Goal: Task Accomplishment & Management: Use online tool/utility

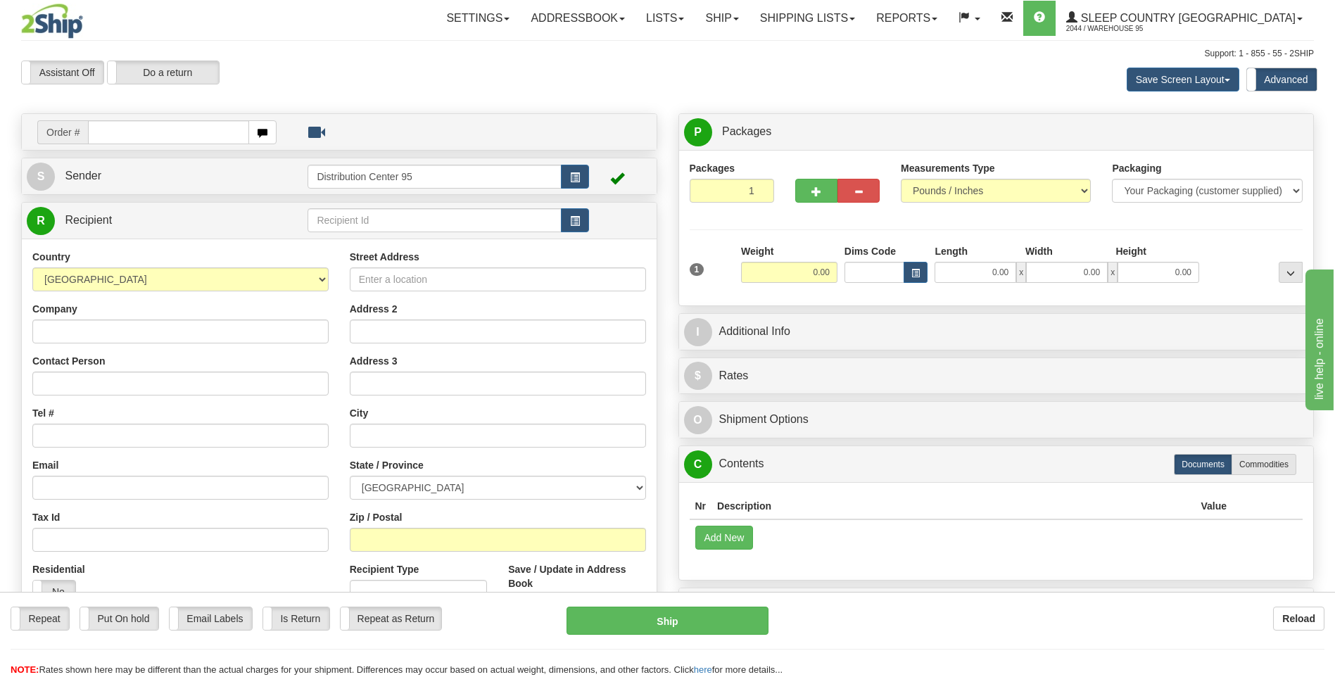
click at [165, 118] on td "Order #" at bounding box center [339, 132] width 625 height 29
click at [166, 131] on input "text" at bounding box center [168, 132] width 160 height 24
type input "9000I140176"
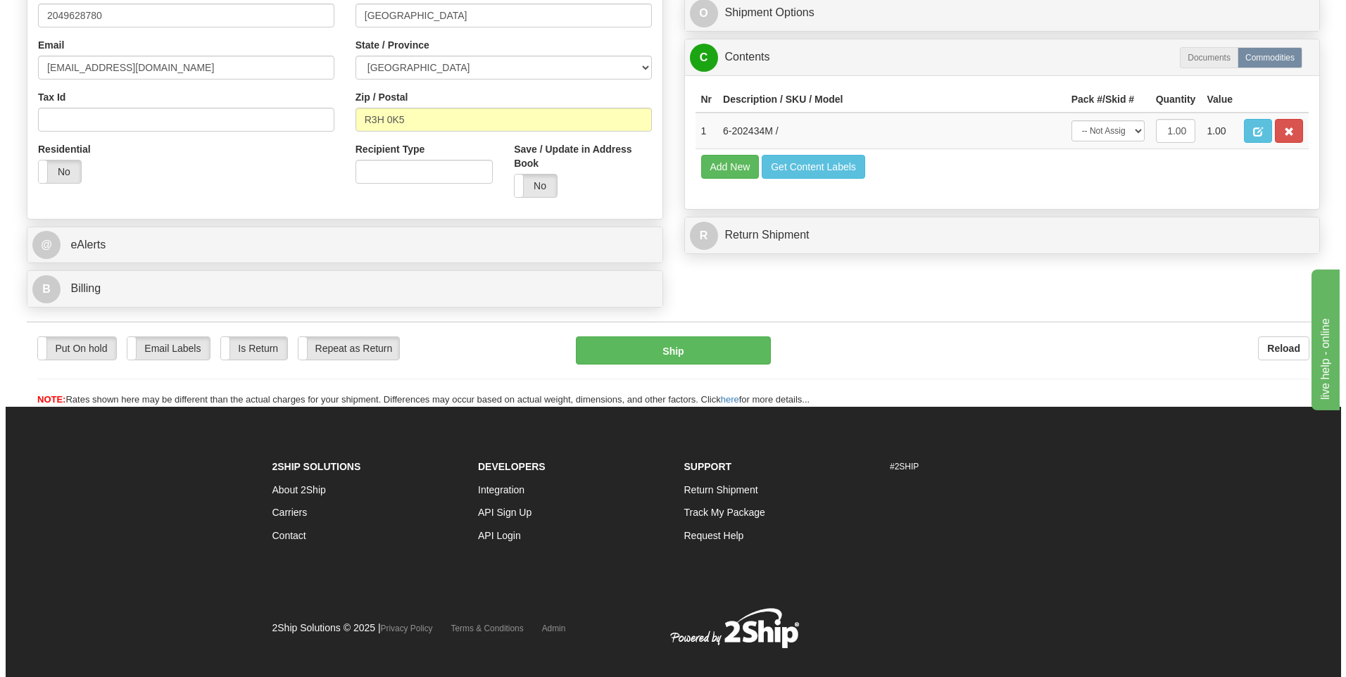
scroll to position [372, 0]
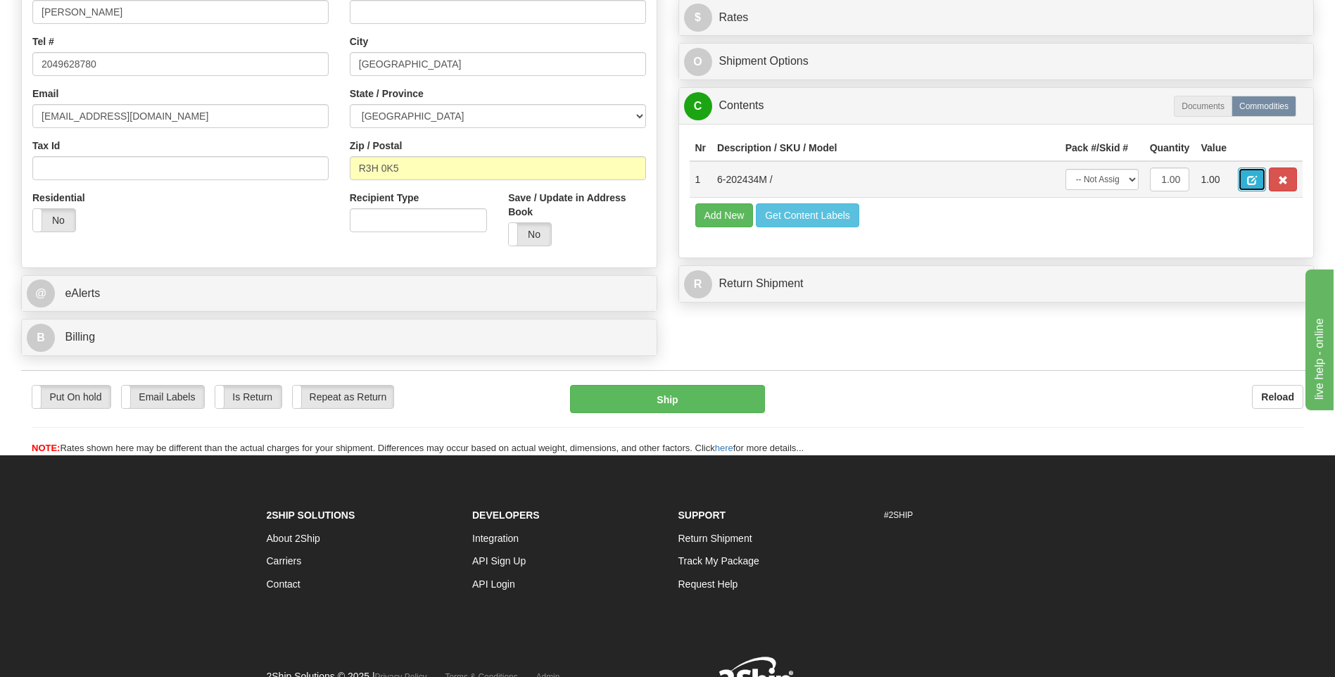
type input "0.00"
click at [1248, 179] on span "button" at bounding box center [1252, 180] width 10 height 9
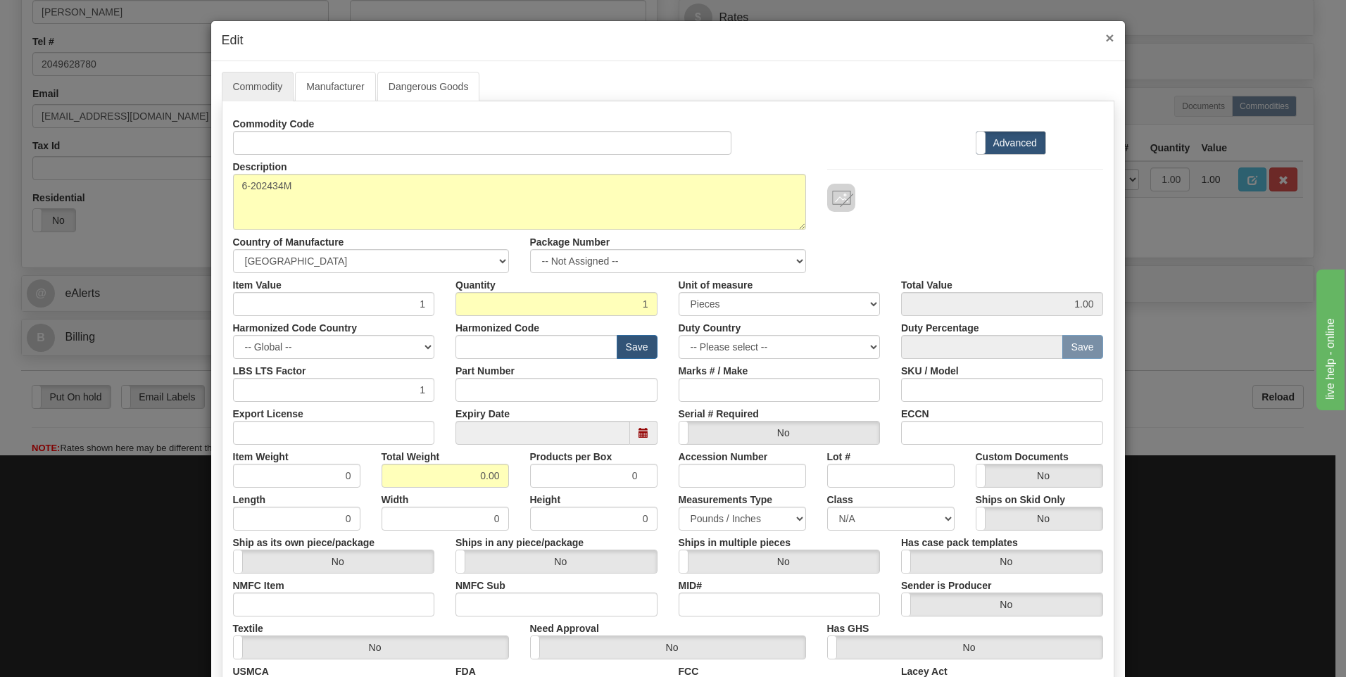
scroll to position [0, 0]
click at [1105, 40] on span "×" at bounding box center [1109, 38] width 8 height 16
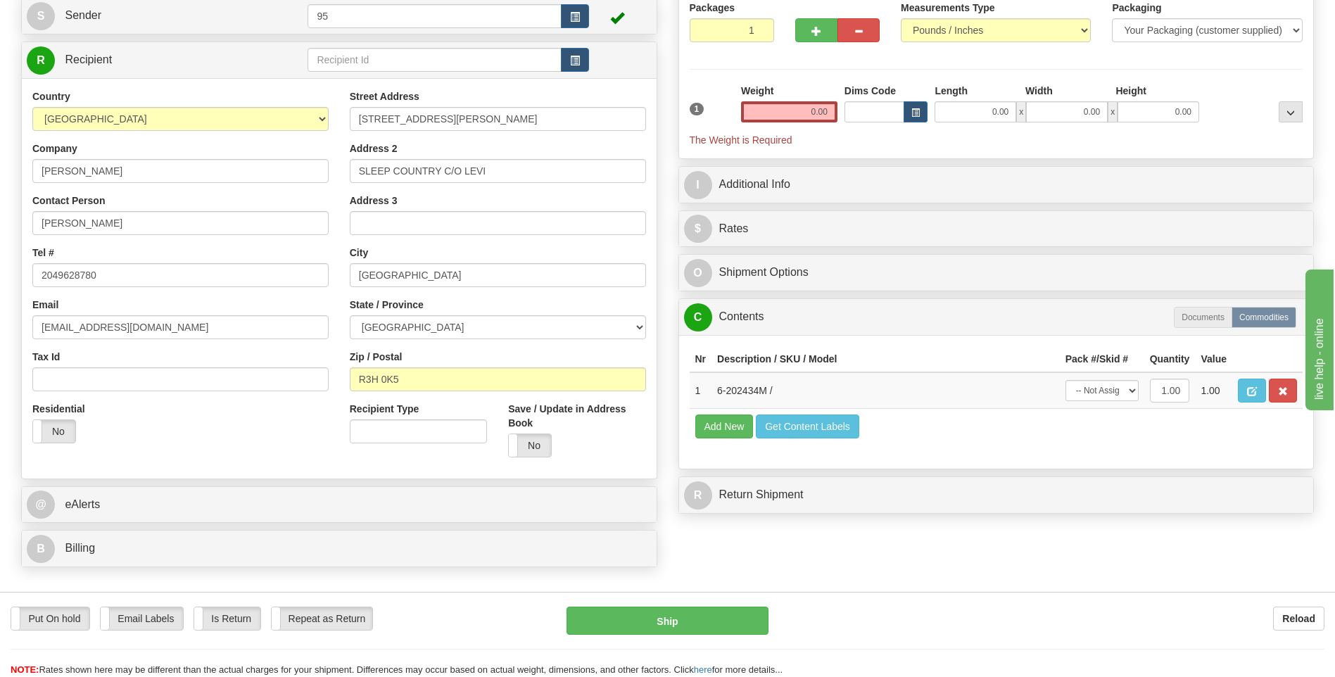
scroll to position [20, 0]
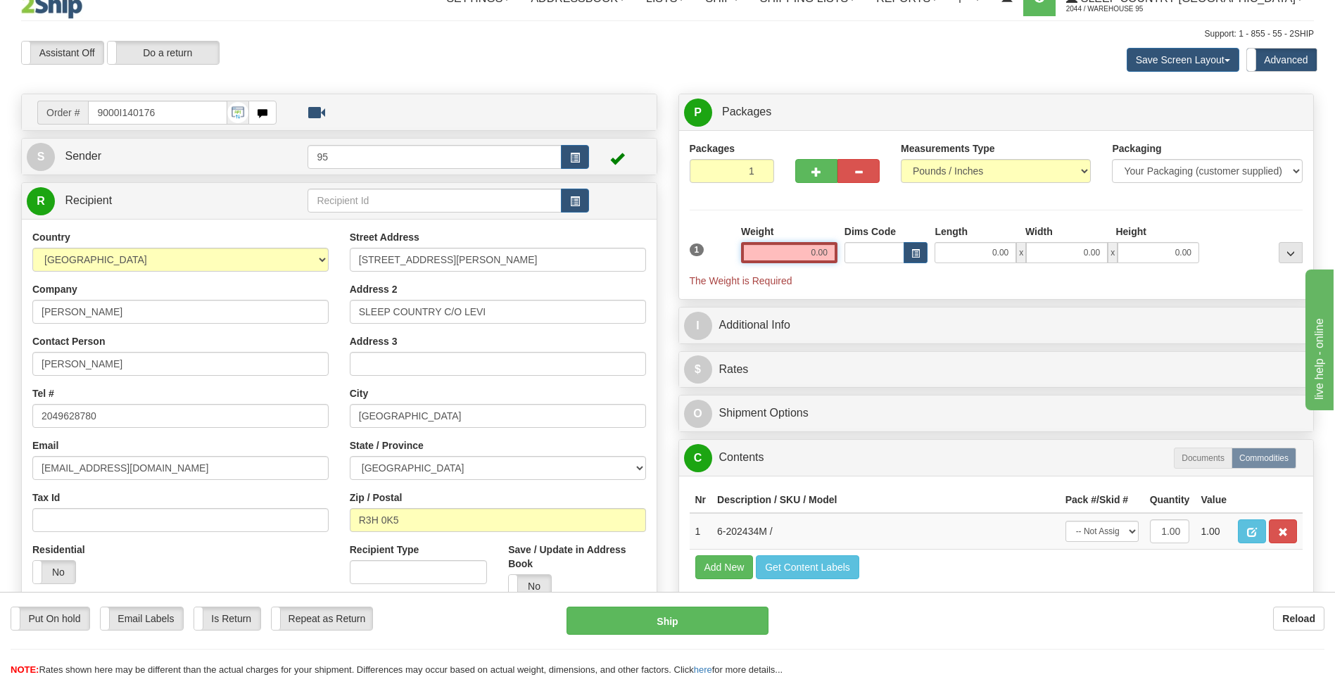
click at [778, 253] on input "0.00" at bounding box center [789, 252] width 96 height 21
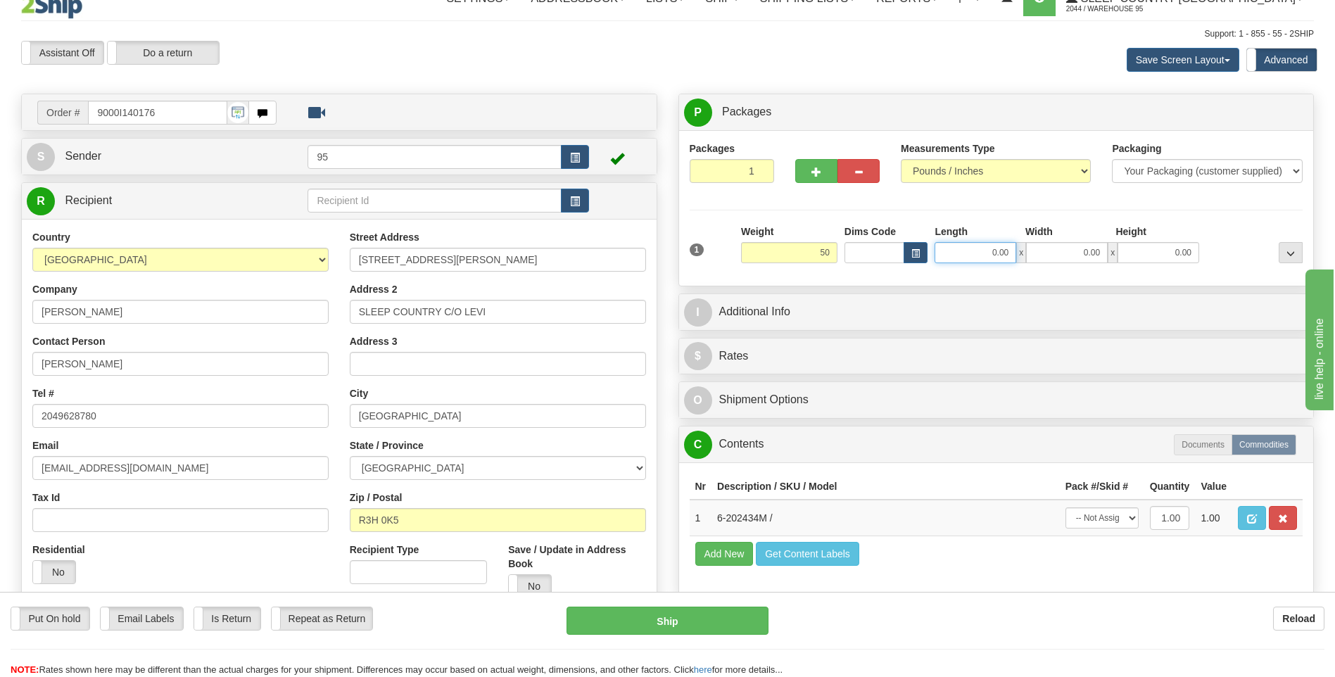
click at [961, 245] on input "0.00" at bounding box center [976, 252] width 82 height 21
type input "50.00"
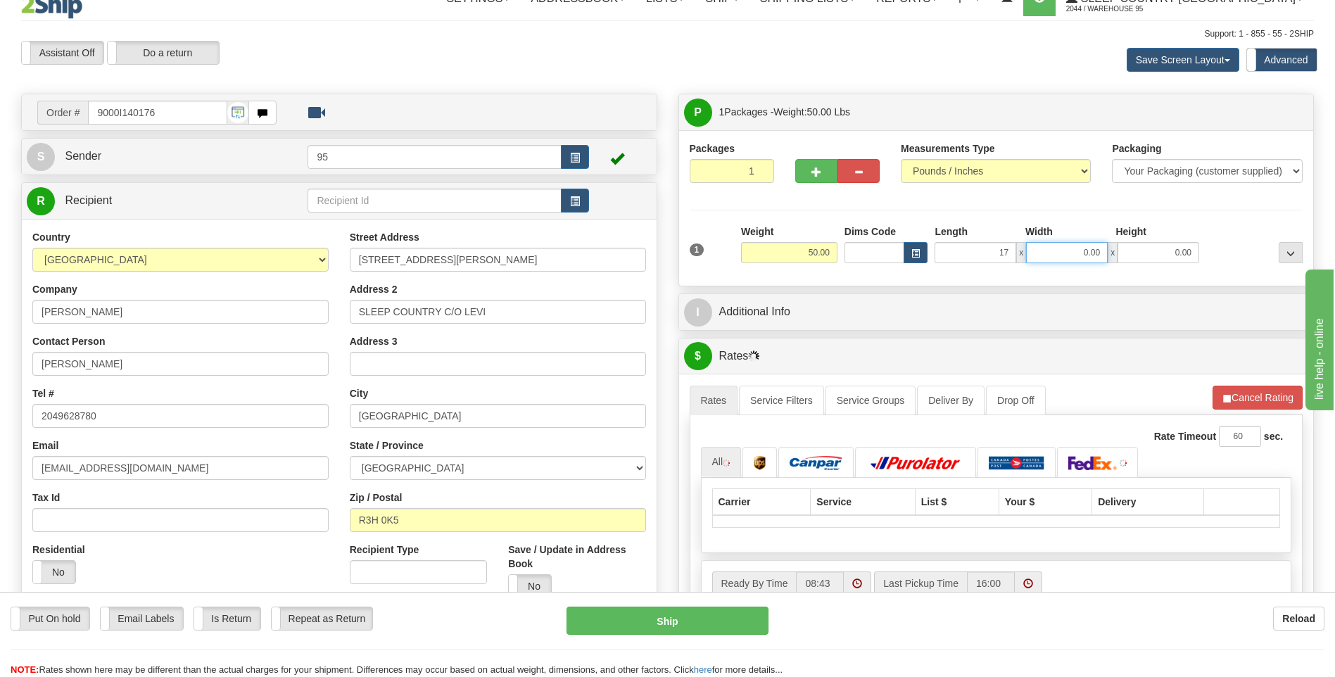
type input "17.00"
click at [1056, 260] on input "0.00" at bounding box center [1067, 252] width 82 height 21
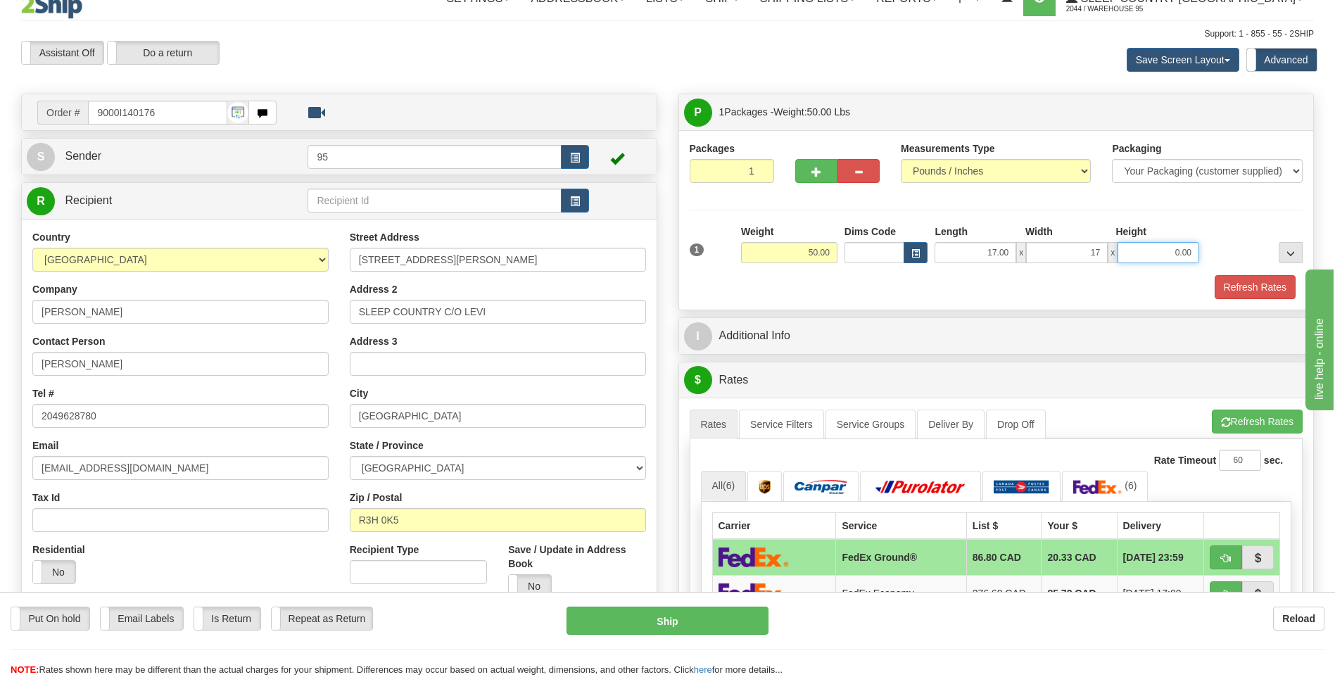
type input "17.00"
click at [1145, 260] on input "0.00" at bounding box center [1159, 252] width 82 height 21
type input "41.00"
click at [1182, 206] on div "Packages 1 1 Measurements Type" at bounding box center [997, 220] width 614 height 158
click at [583, 152] on button "button" at bounding box center [575, 157] width 28 height 24
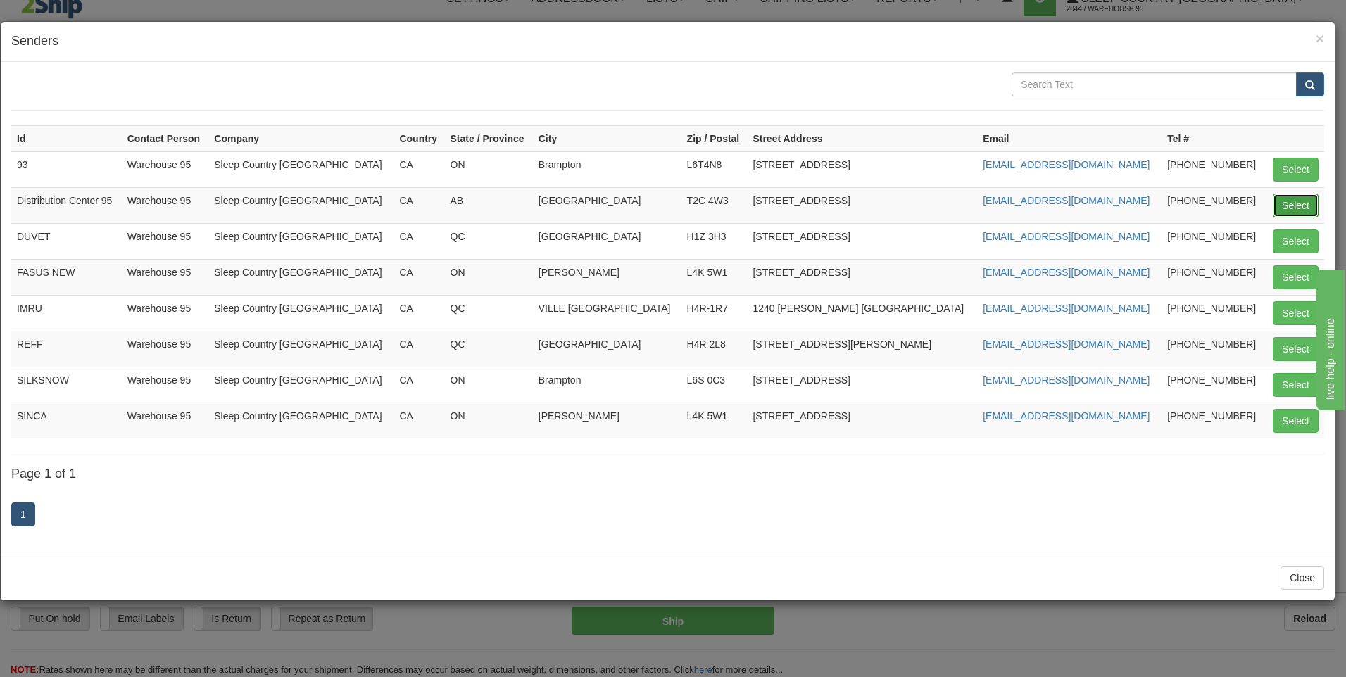
click at [1293, 202] on button "Select" at bounding box center [1296, 206] width 46 height 24
type input "Distribution Center 95"
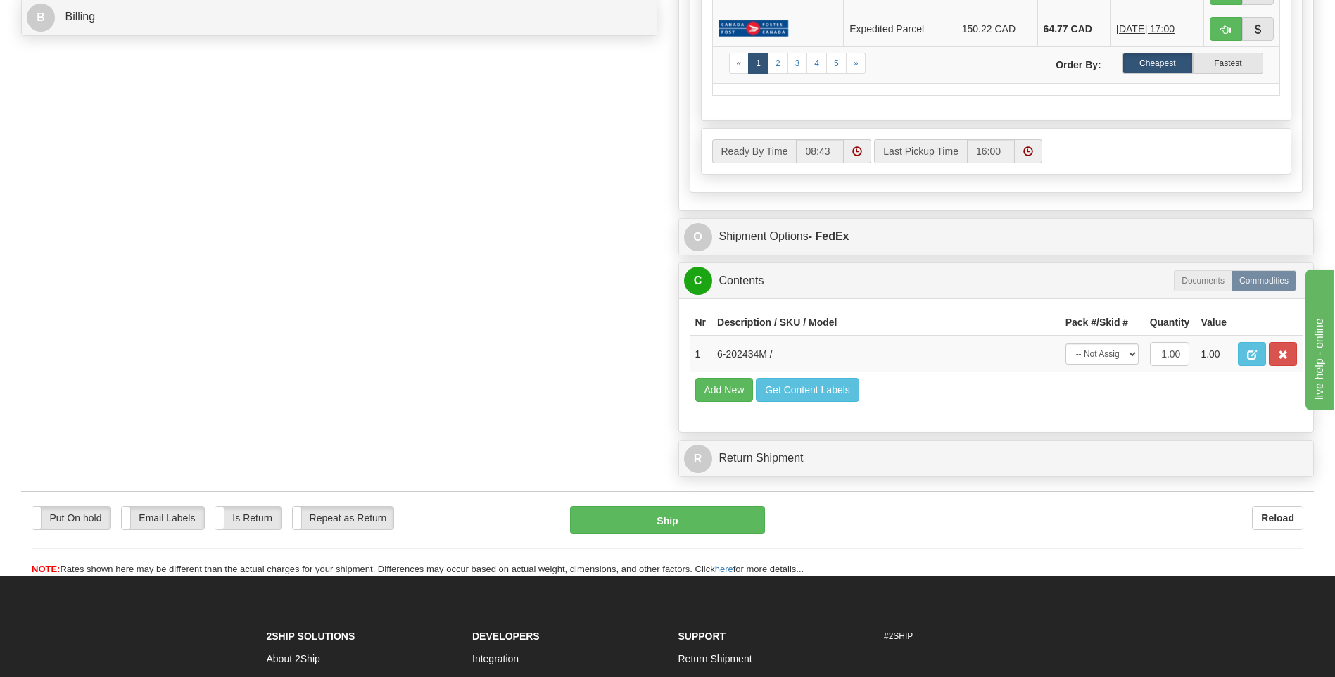
scroll to position [883, 0]
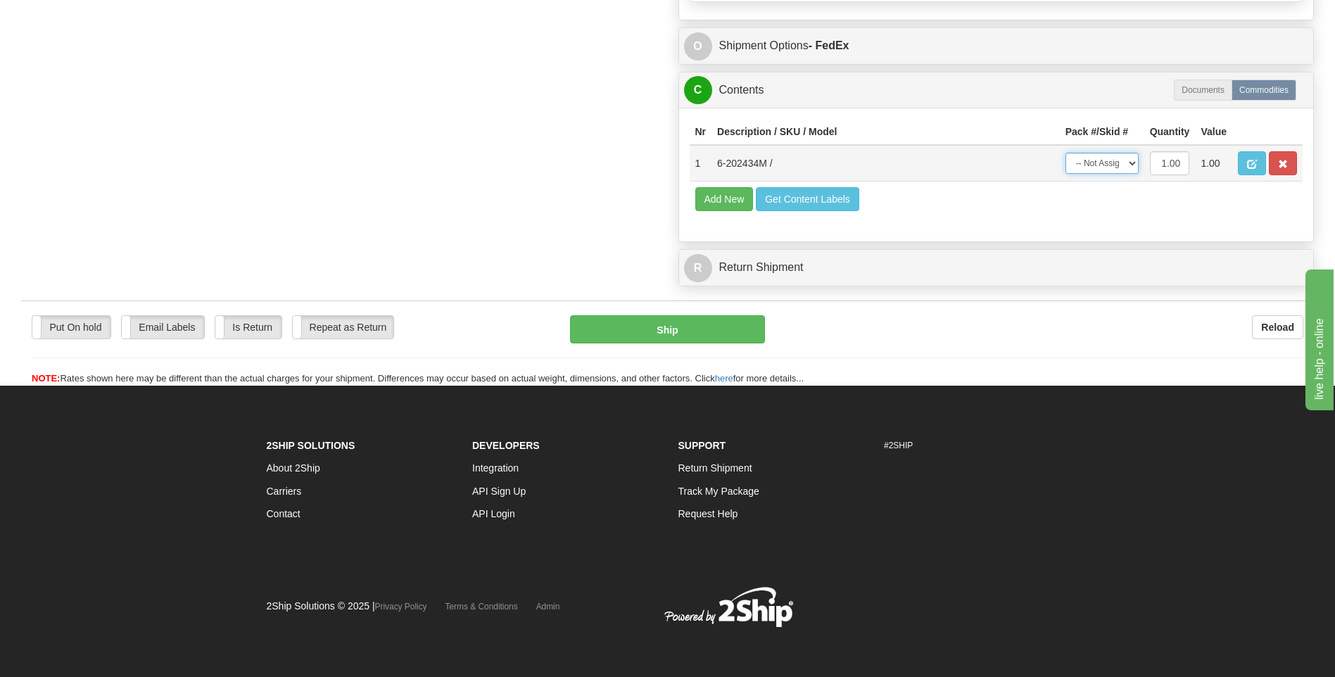
click at [1115, 165] on select "-- Not Assigned -- Package 1" at bounding box center [1102, 163] width 73 height 21
select select "0"
click at [1066, 153] on select "-- Not Assigned -- Package 1" at bounding box center [1102, 163] width 73 height 21
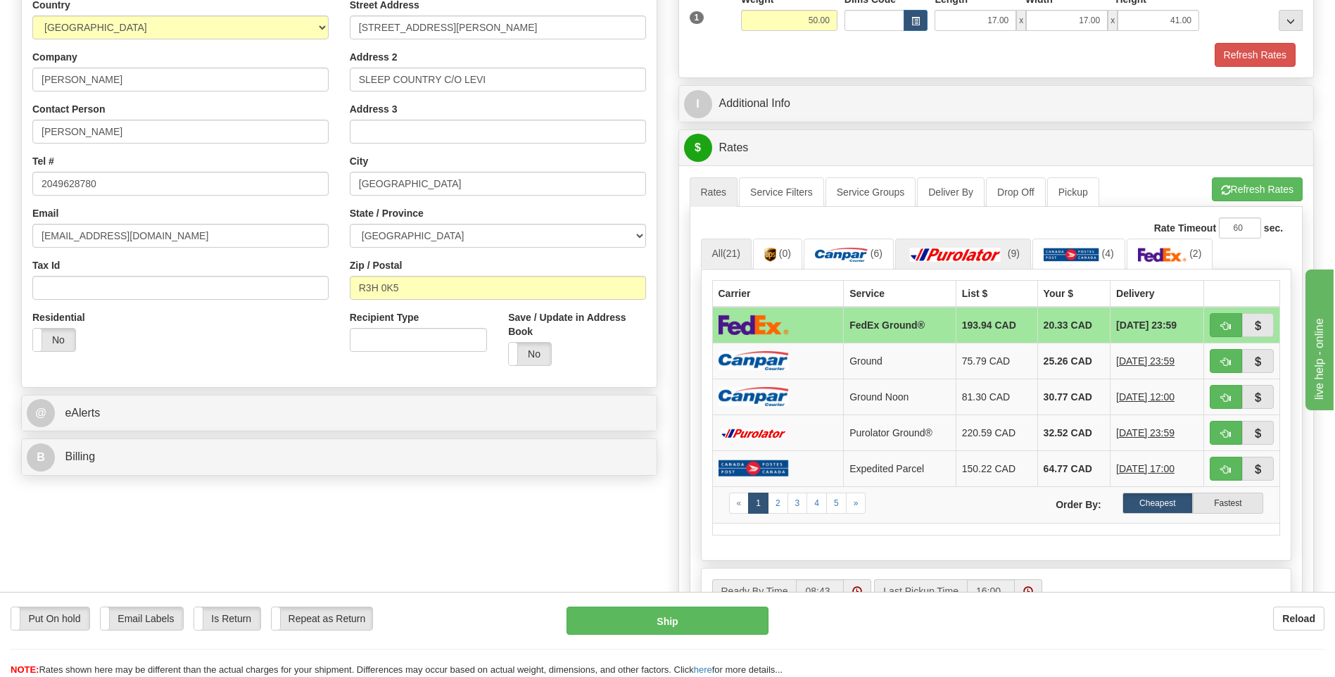
scroll to position [250, 0]
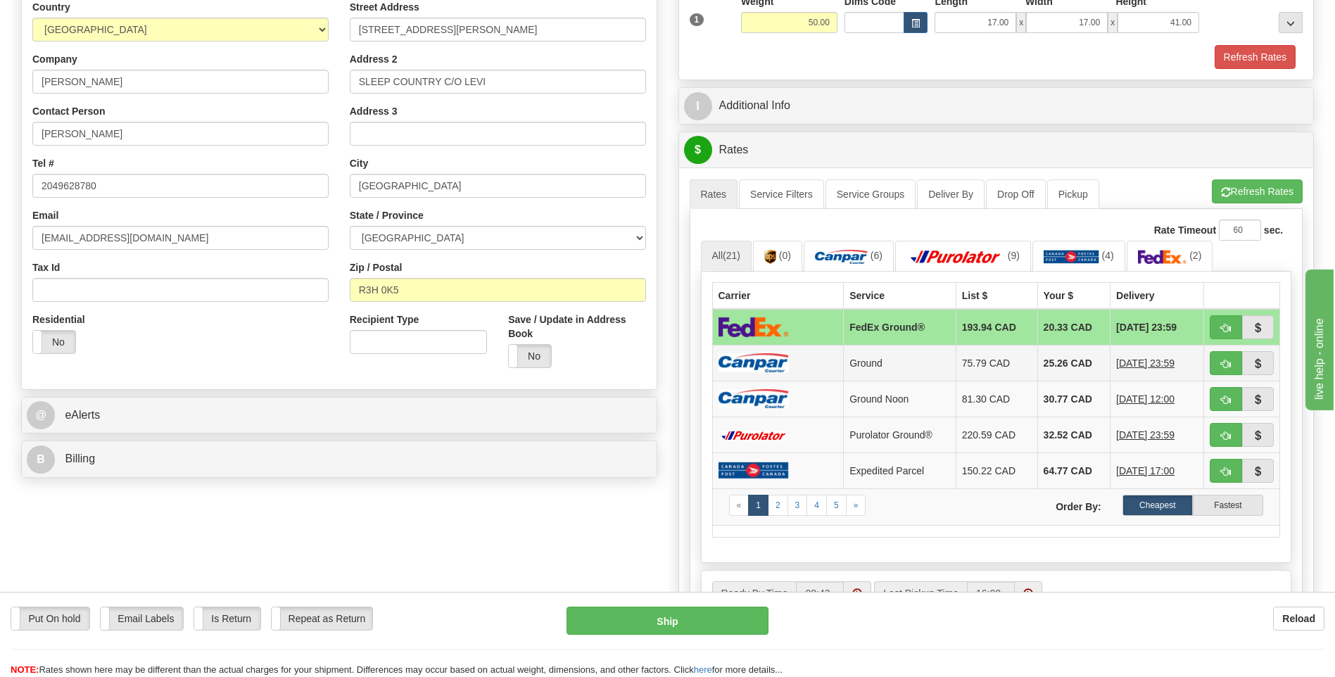
click at [869, 352] on td "Ground" at bounding box center [900, 363] width 113 height 36
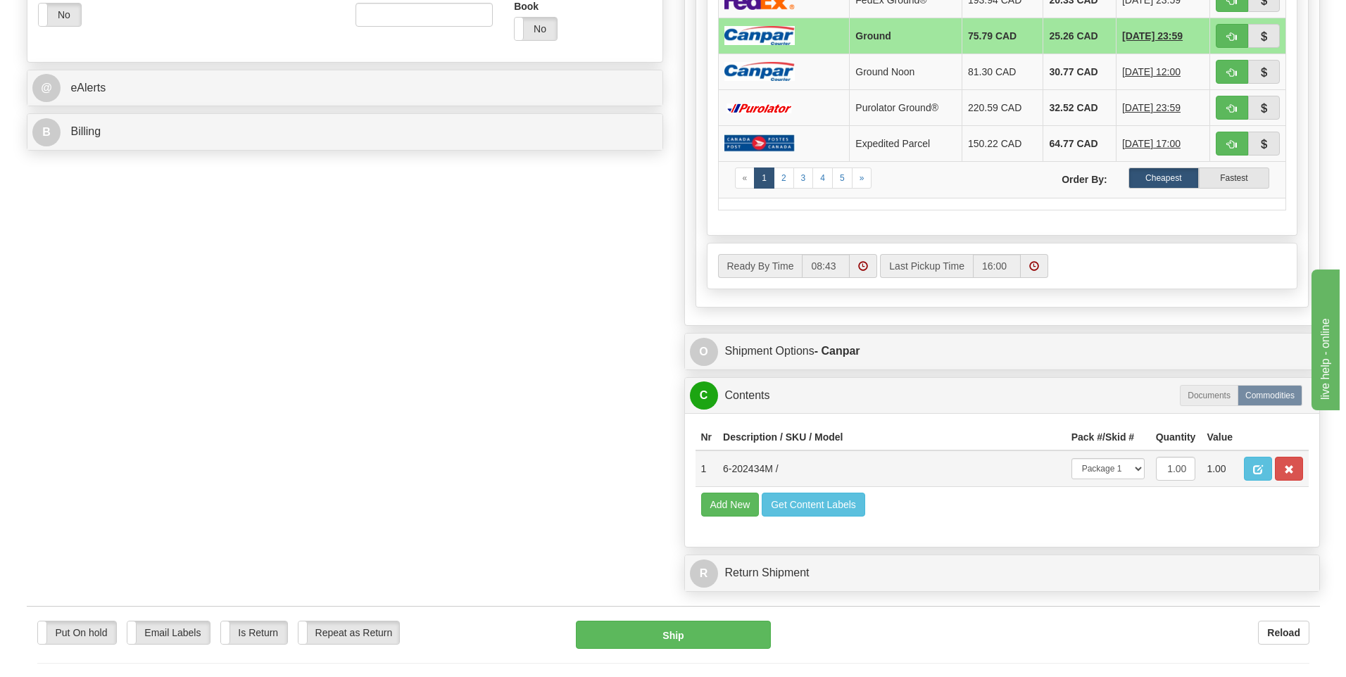
scroll to position [602, 0]
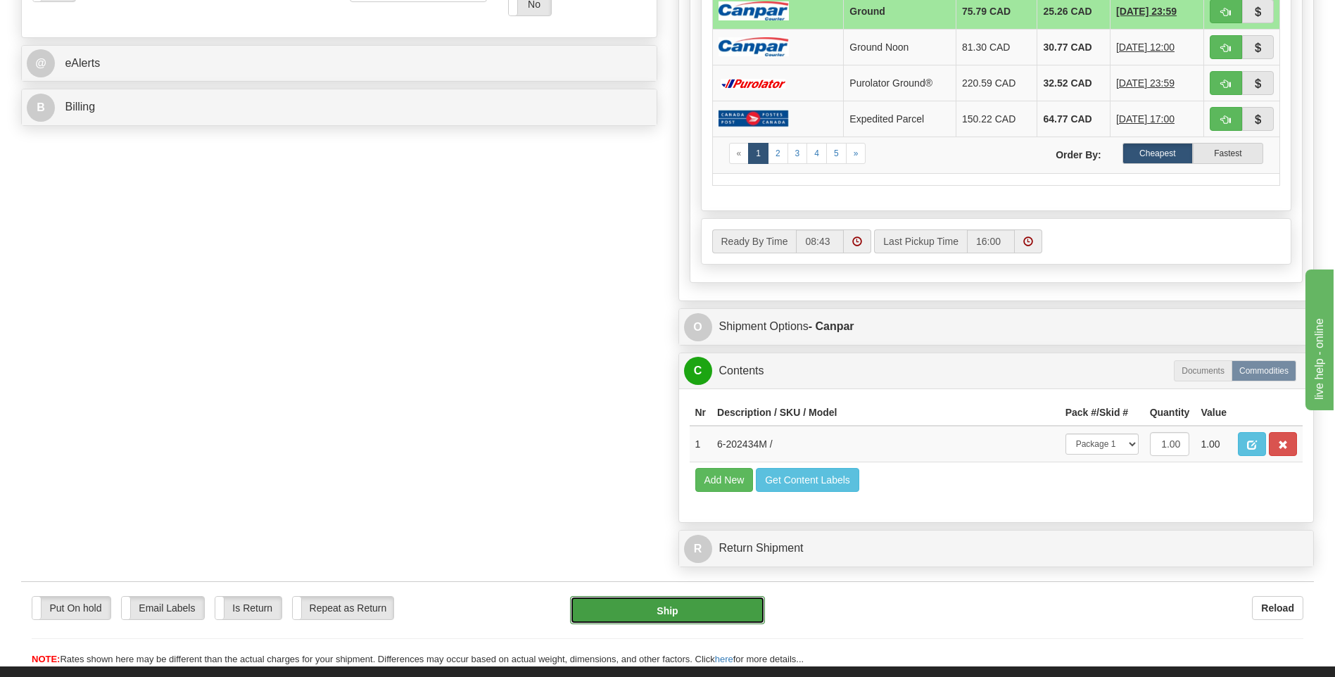
click at [730, 600] on button "Ship" at bounding box center [667, 610] width 194 height 28
type input "1"
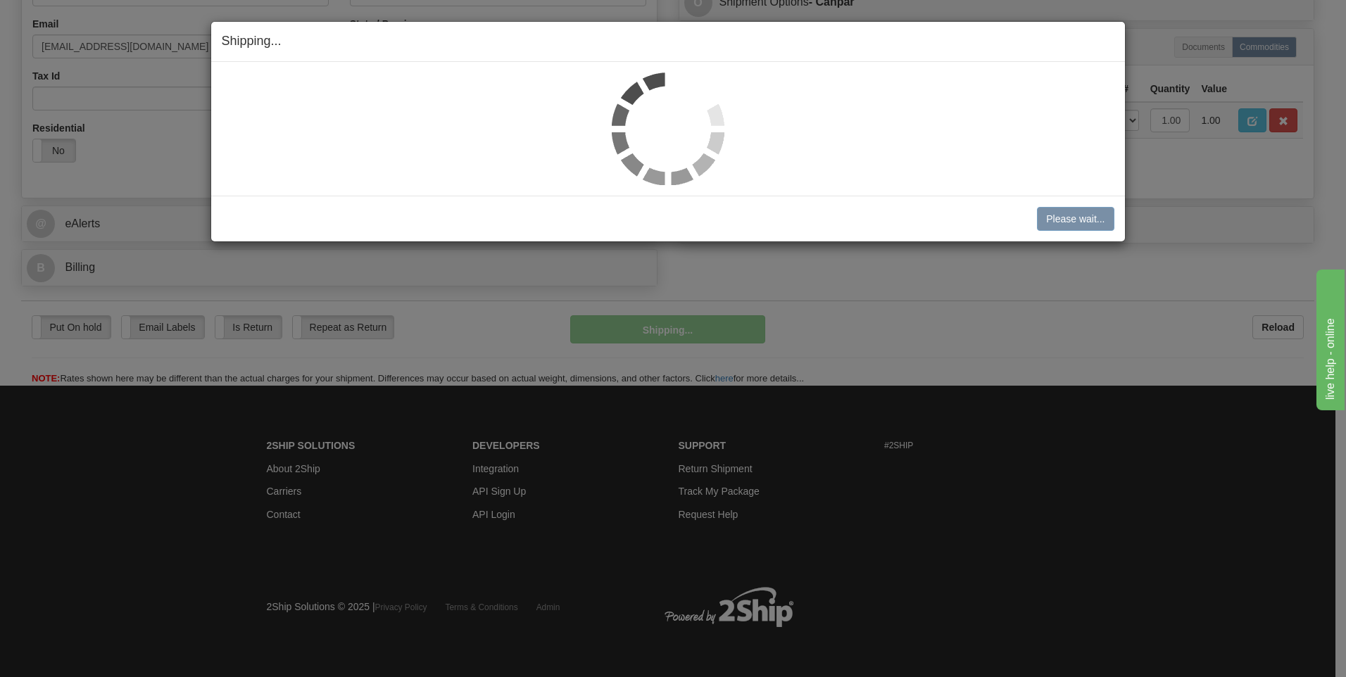
scroll to position [442, 0]
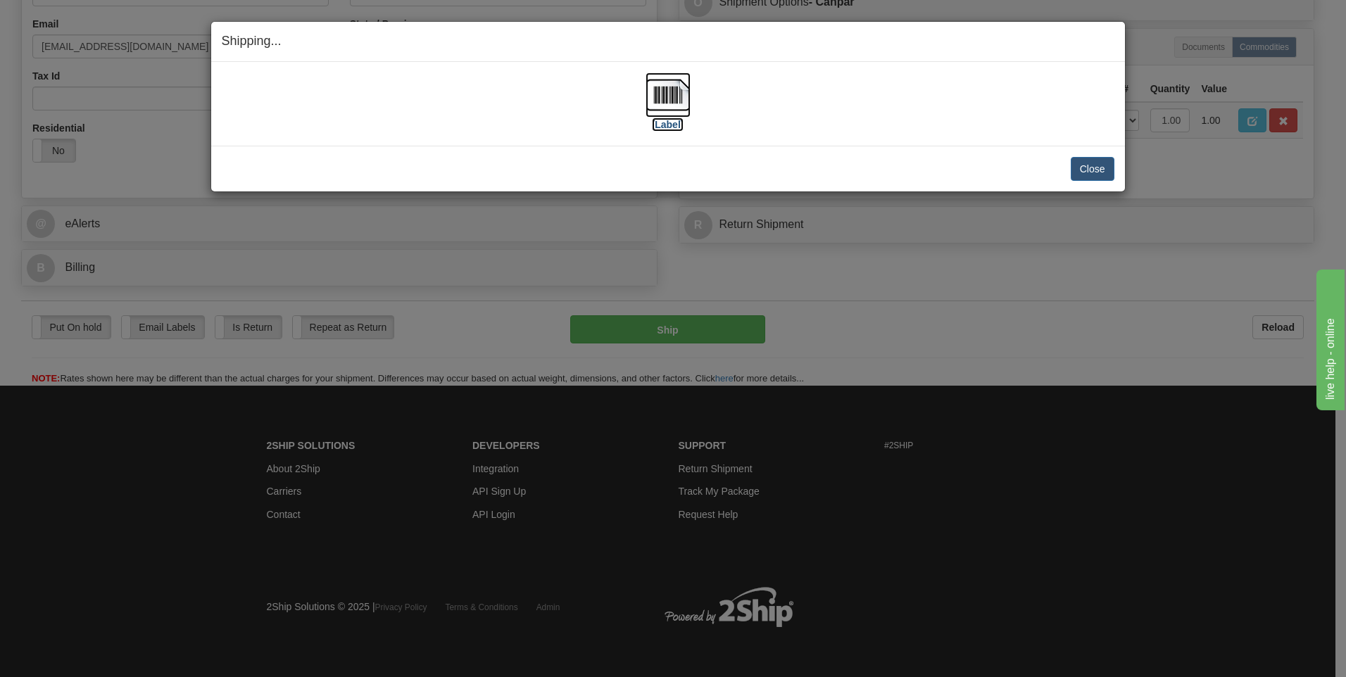
click at [678, 126] on label "[Label]" at bounding box center [668, 125] width 32 height 14
click at [1098, 164] on button "Close" at bounding box center [1093, 169] width 44 height 24
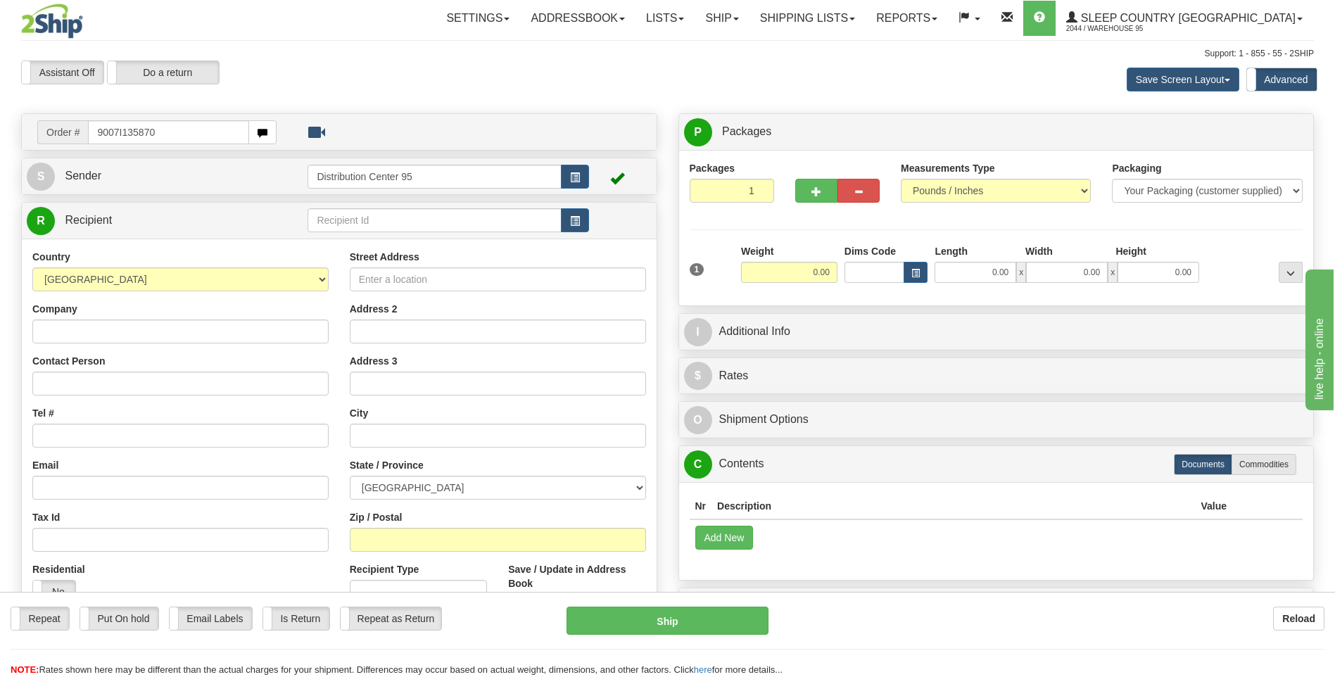
type input "9007I135870"
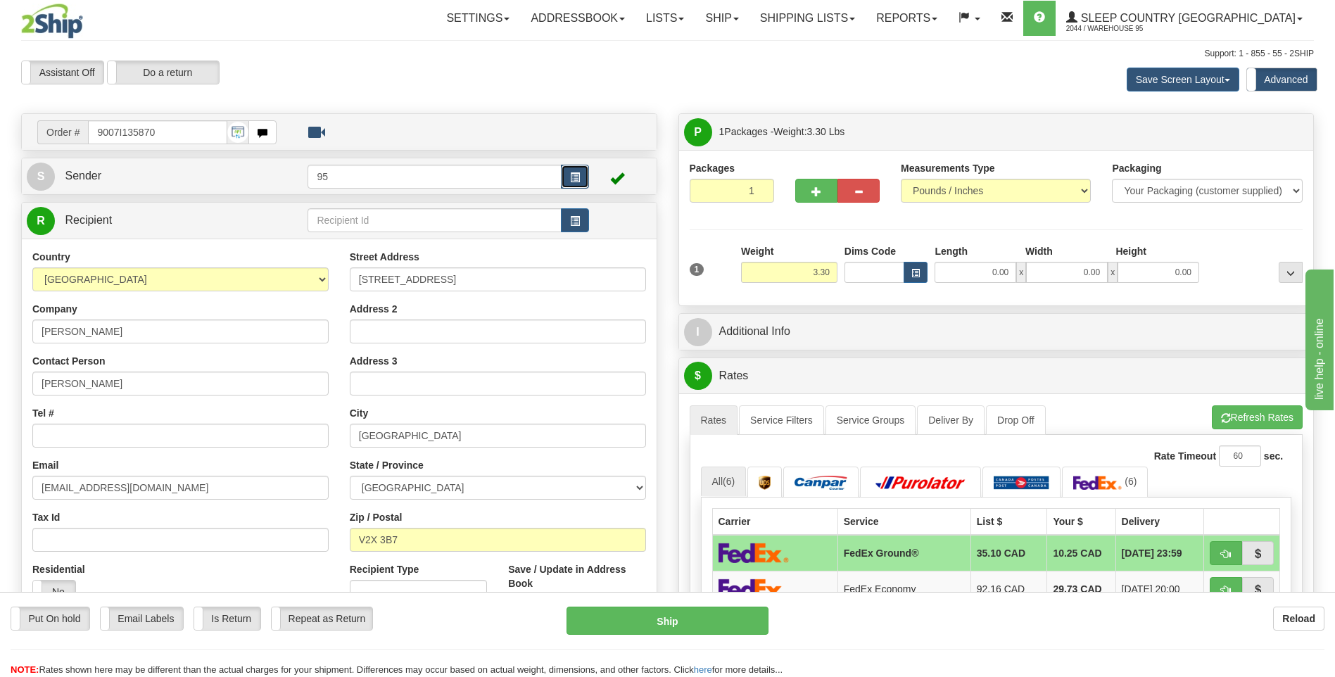
click at [579, 174] on span "button" at bounding box center [575, 177] width 10 height 9
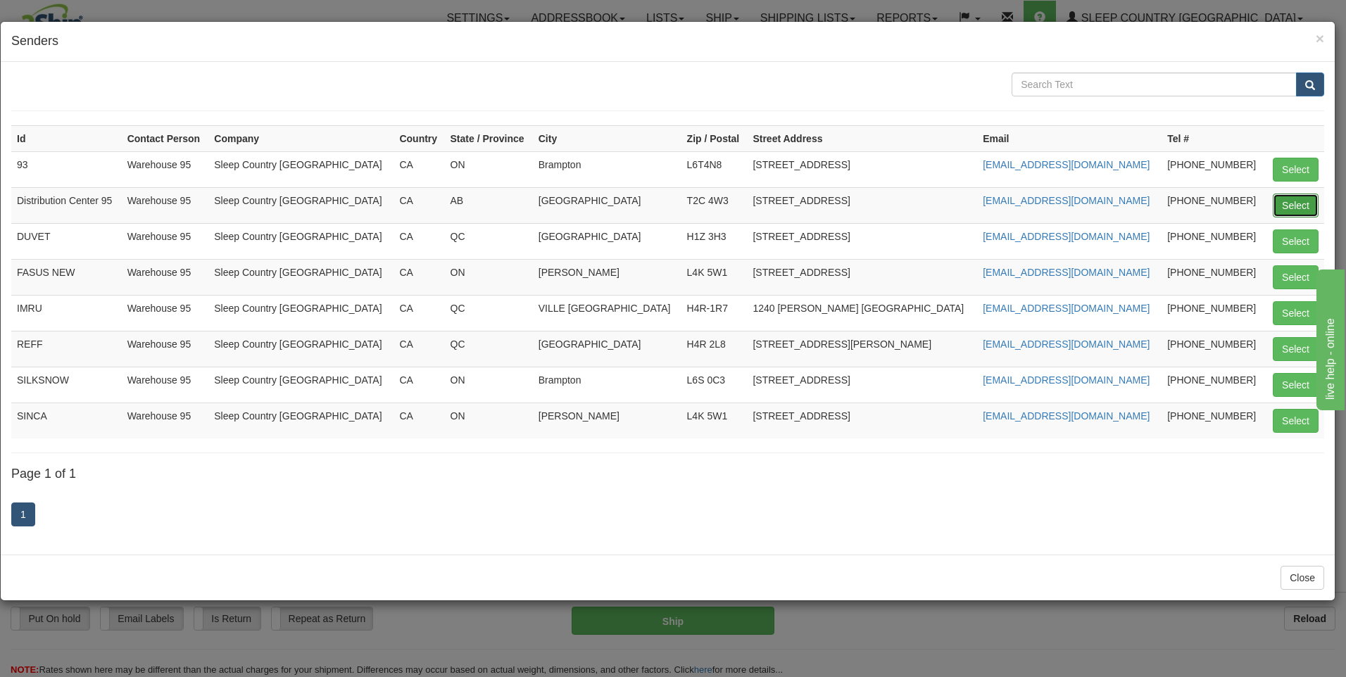
click at [1309, 210] on button "Select" at bounding box center [1296, 206] width 46 height 24
type input "Distribution Center 95"
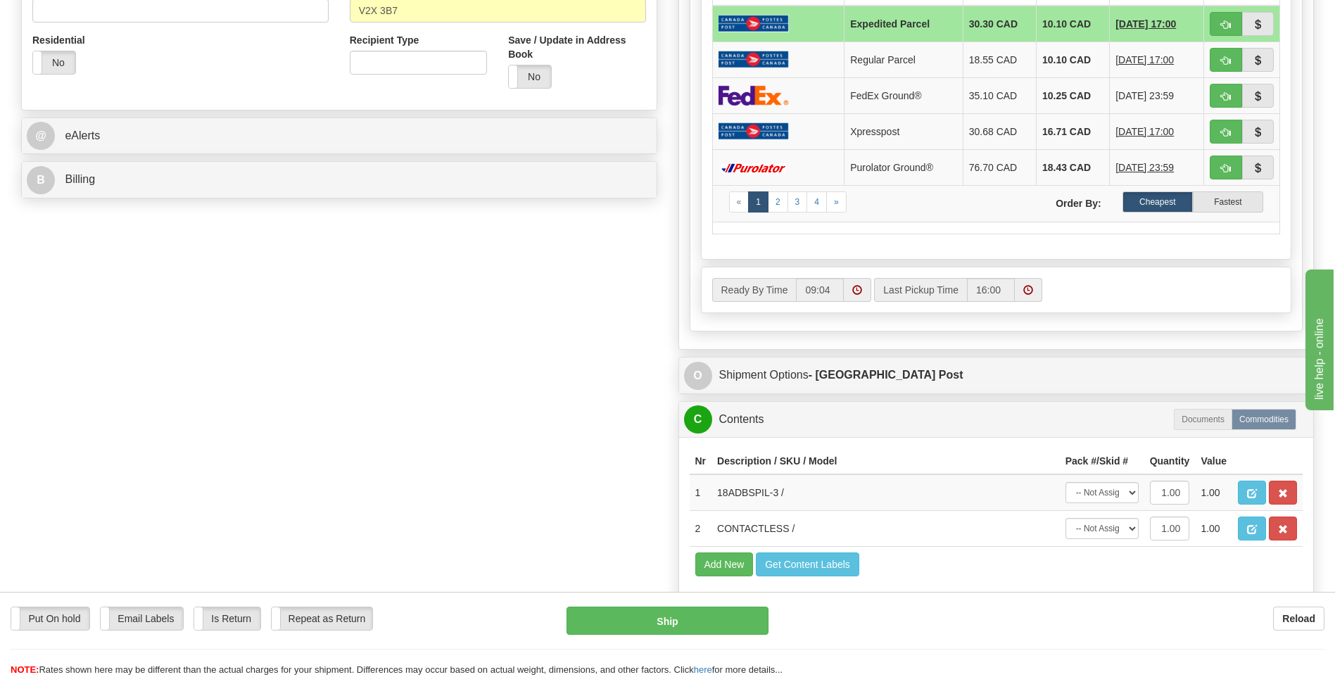
scroll to position [563, 0]
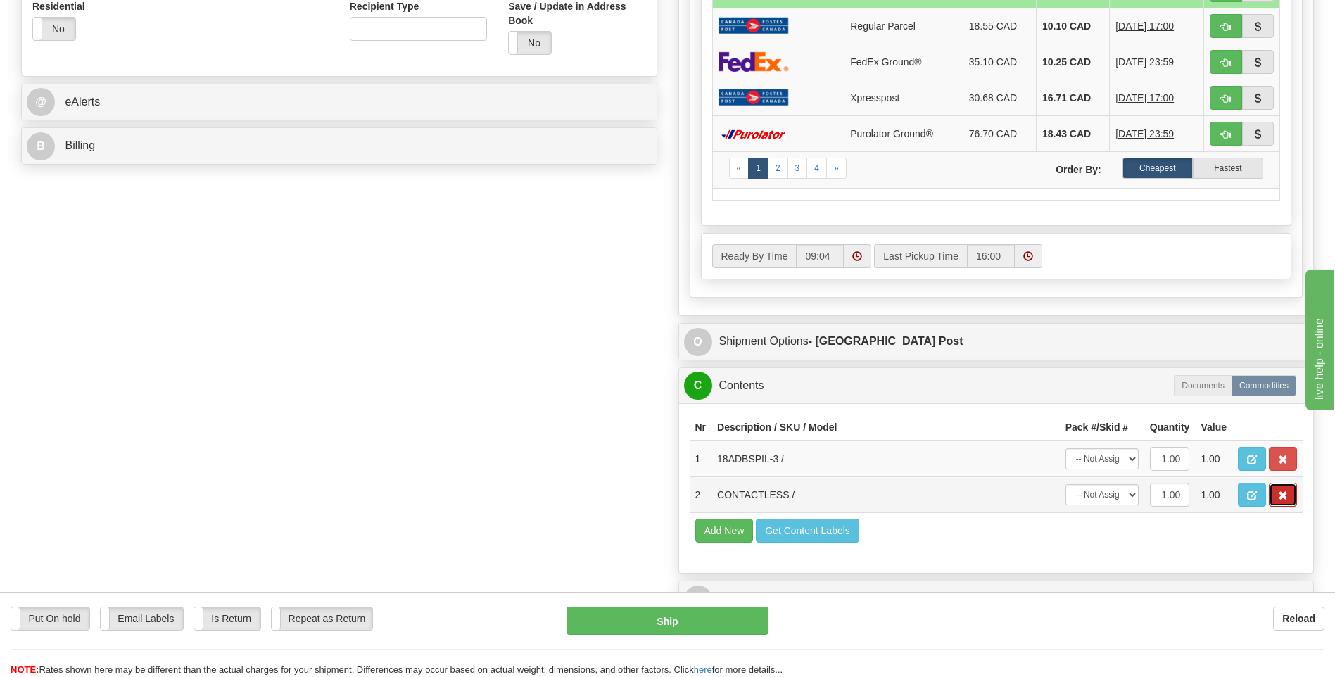
click at [1289, 495] on button "button" at bounding box center [1283, 495] width 28 height 24
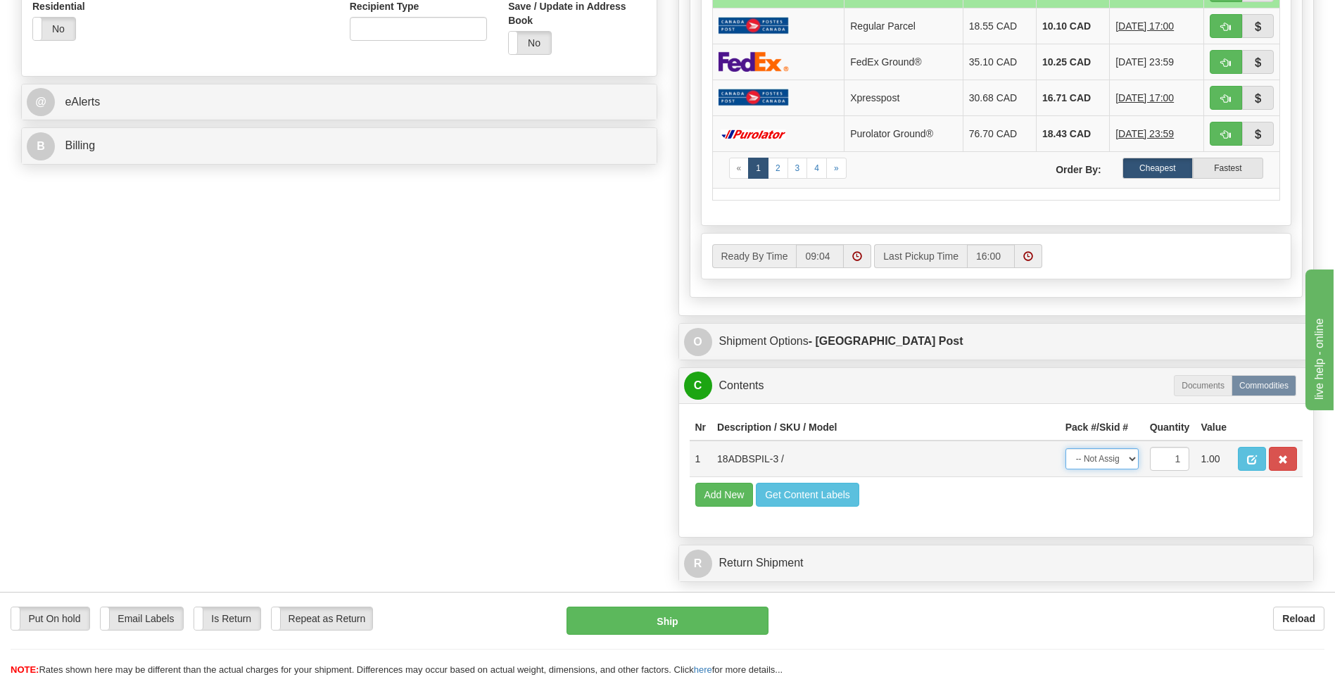
click at [1106, 455] on select "-- Not Assigned -- Package 1" at bounding box center [1102, 458] width 73 height 21
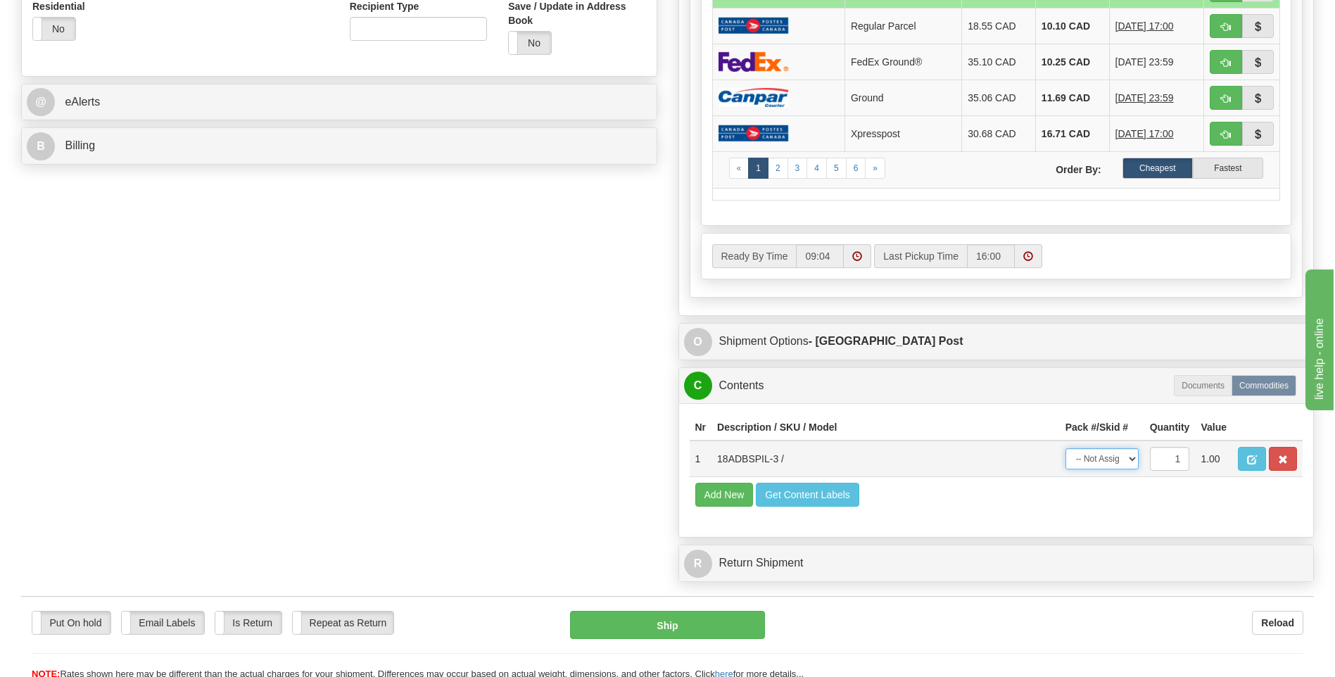
select select "0"
click at [1066, 448] on select "-- Not Assigned -- Package 1" at bounding box center [1102, 458] width 73 height 21
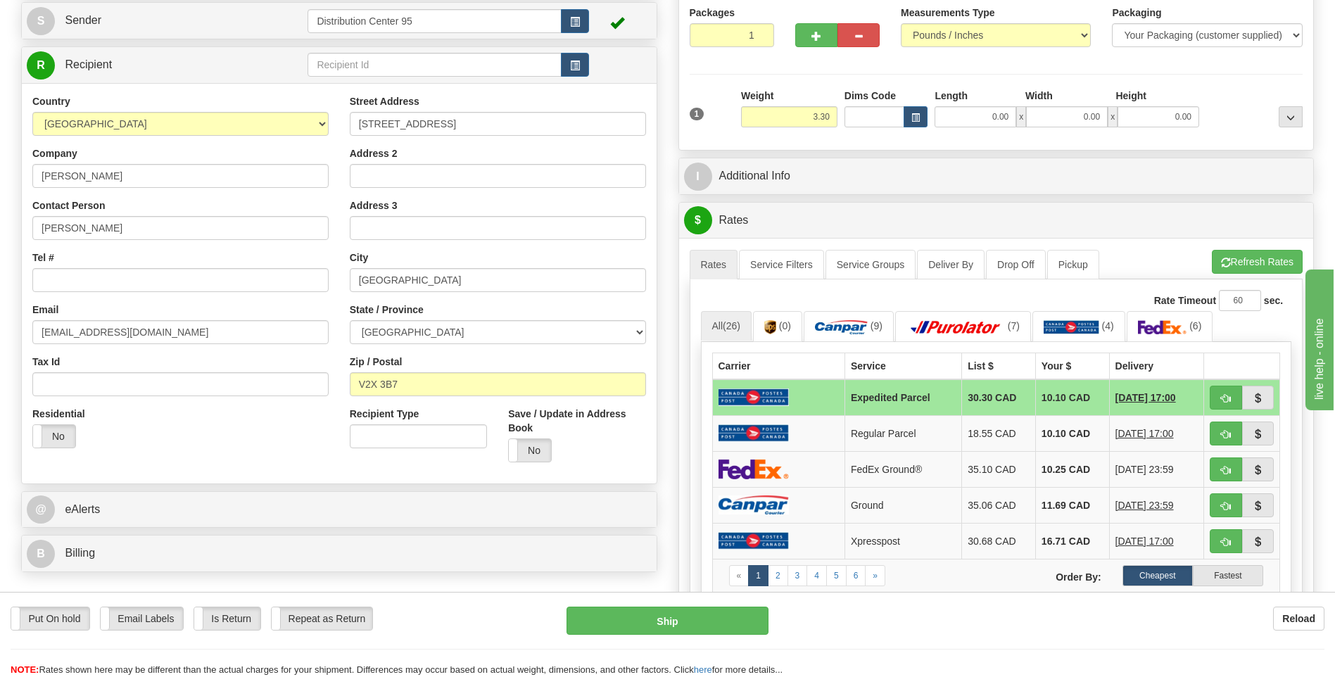
scroll to position [0, 0]
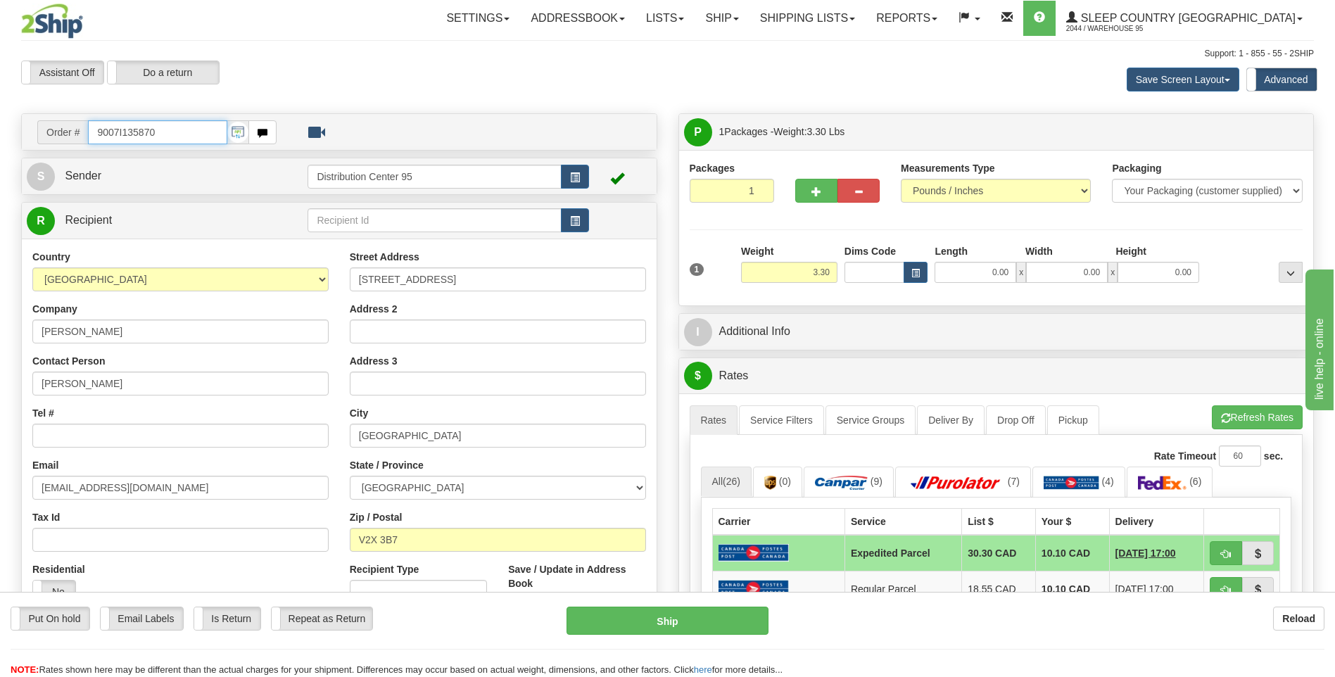
drag, startPoint x: 126, startPoint y: 129, endPoint x: 92, endPoint y: 129, distance: 34.5
click at [92, 129] on input "9007I135870" at bounding box center [157, 132] width 139 height 24
click at [84, 427] on input "Tel #" at bounding box center [180, 436] width 296 height 24
paste input "604 512-4529"
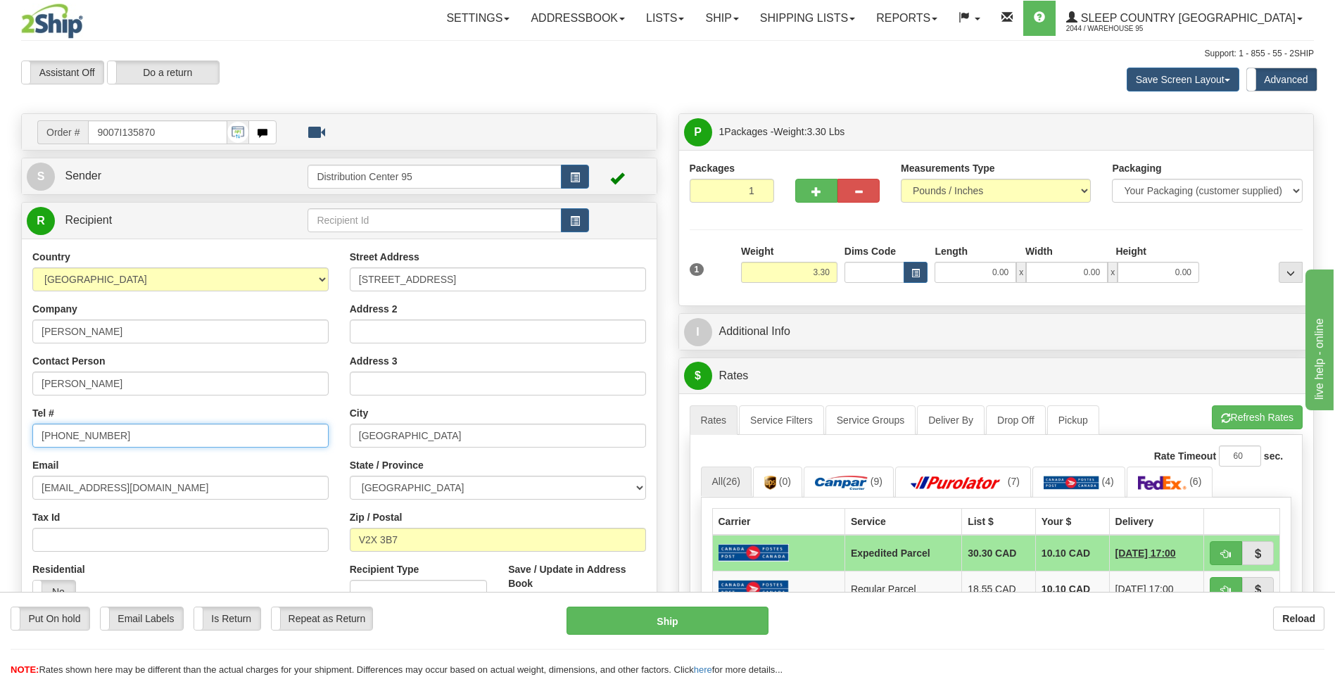
type input "604 512-4529"
click at [177, 128] on input "9007I135870" at bounding box center [157, 132] width 139 height 24
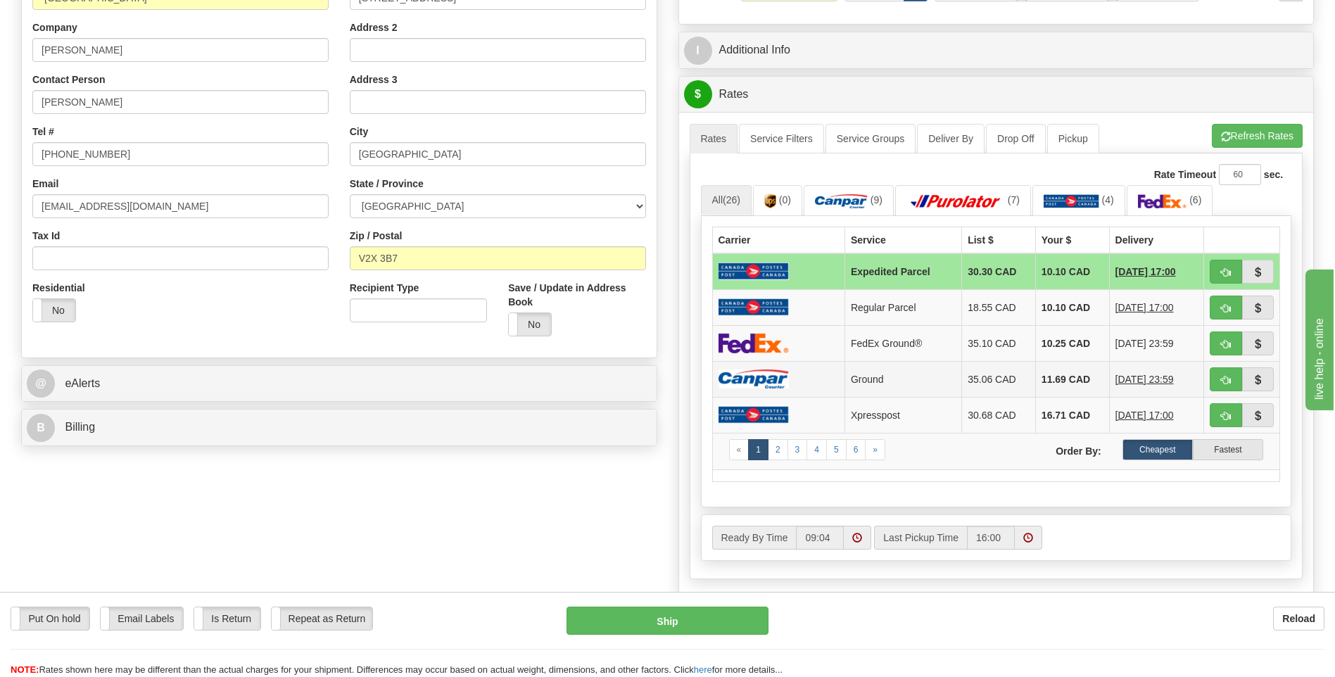
click at [891, 365] on td "Ground" at bounding box center [903, 379] width 117 height 36
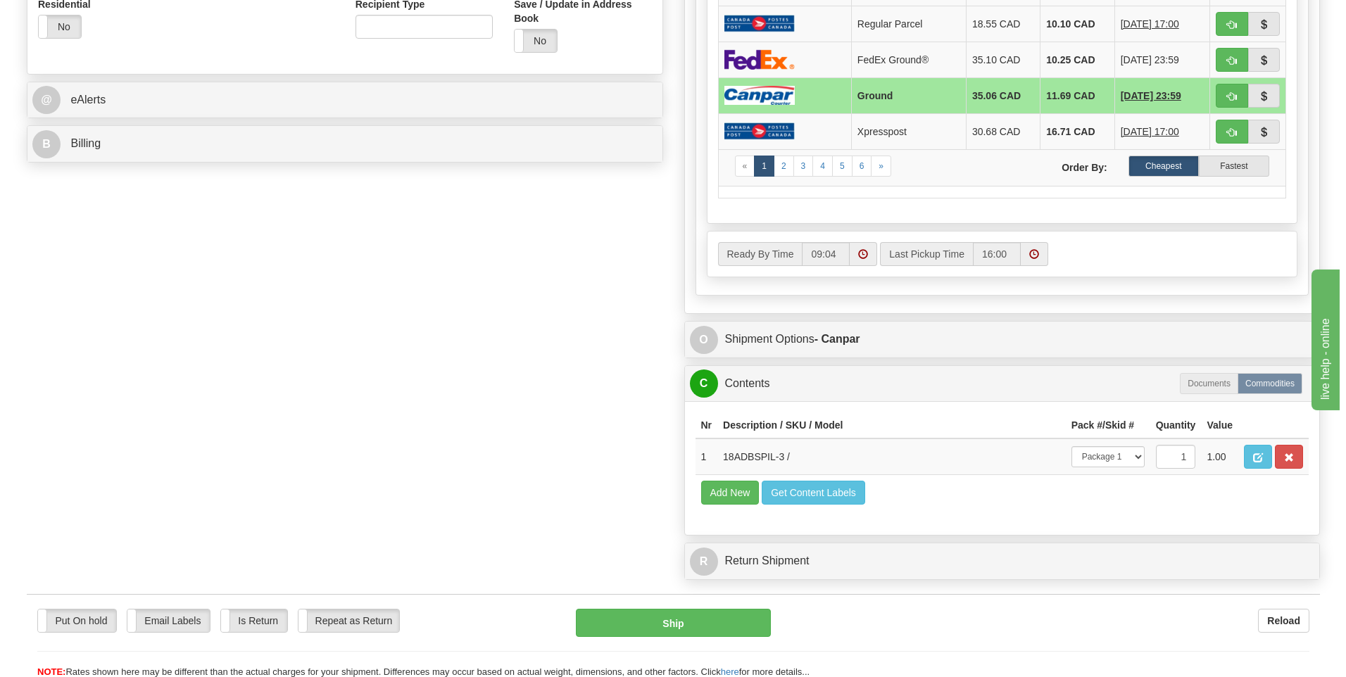
scroll to position [563, 0]
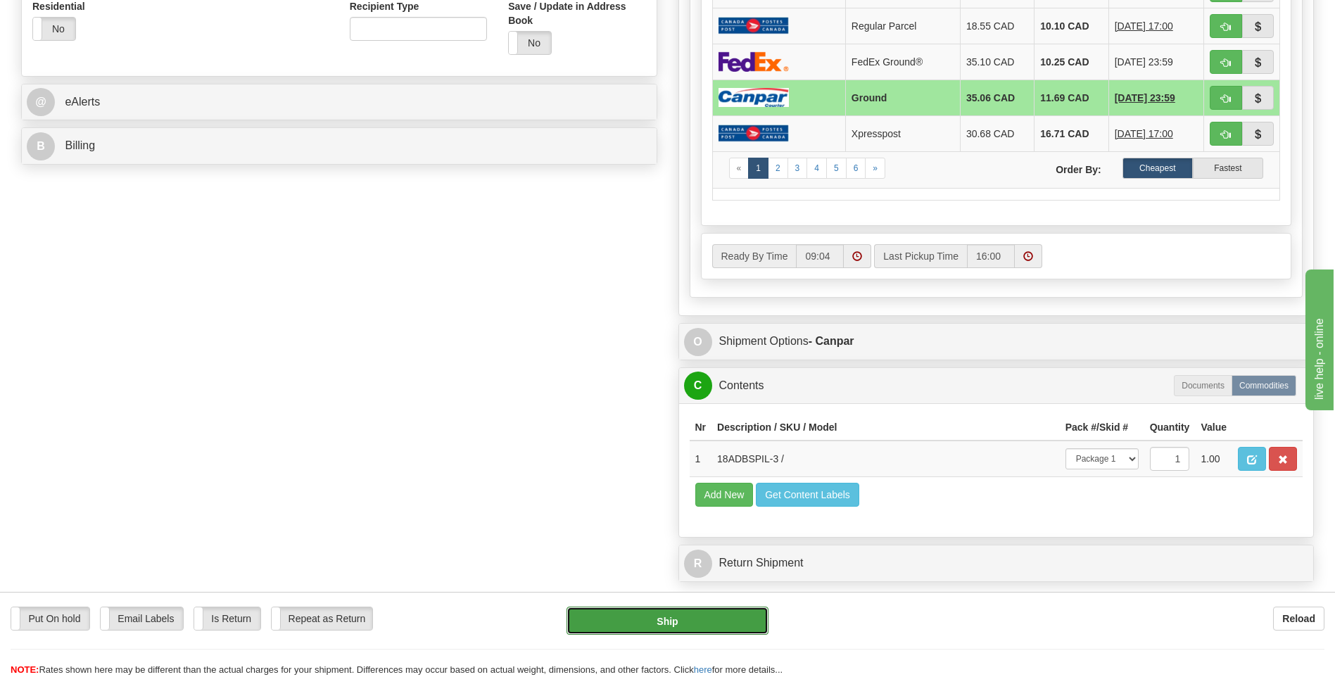
click at [714, 627] on button "Ship" at bounding box center [667, 621] width 201 height 28
type input "1"
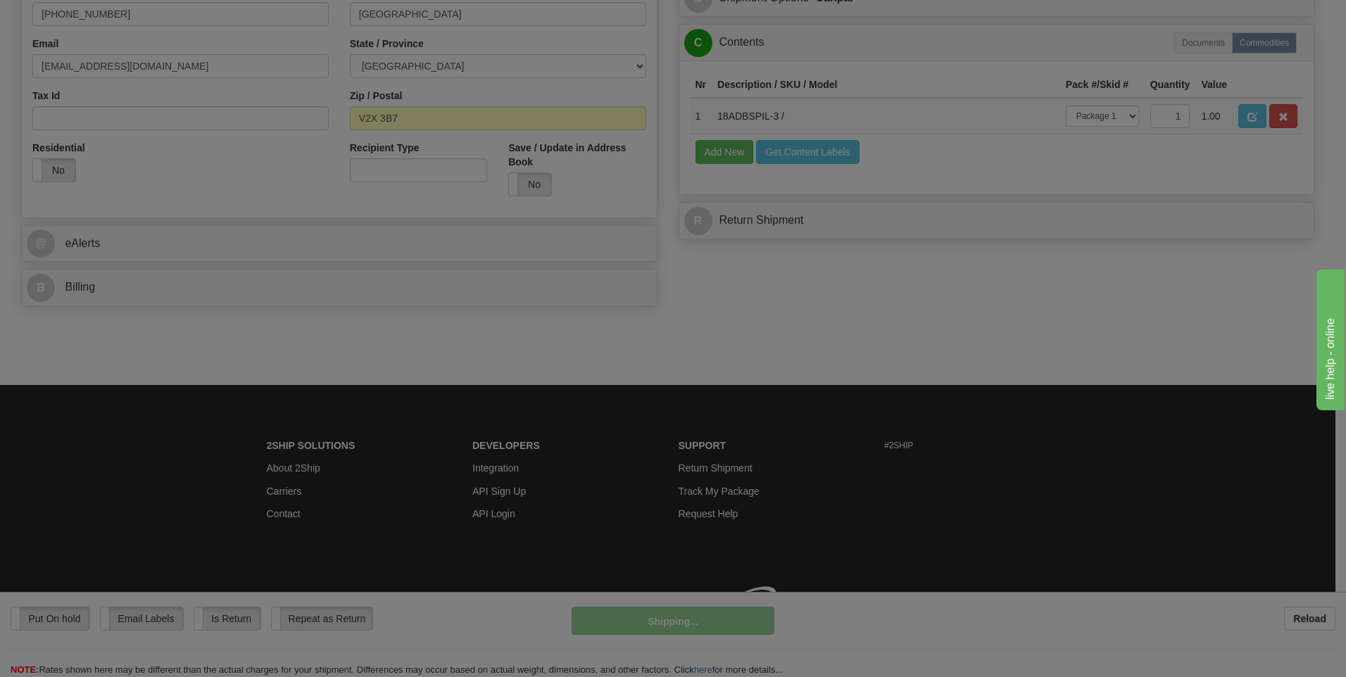
scroll to position [442, 0]
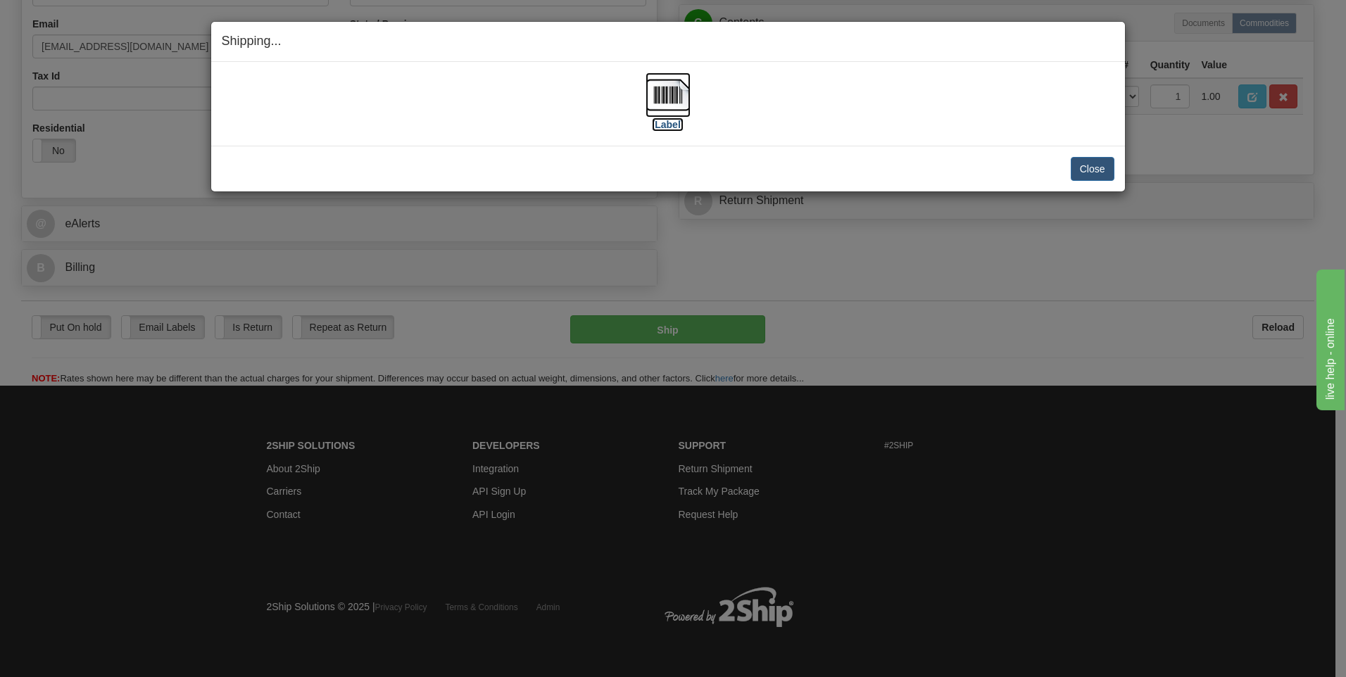
click at [667, 130] on label "[Label]" at bounding box center [668, 125] width 32 height 14
click at [1099, 169] on button "Close" at bounding box center [1093, 169] width 44 height 24
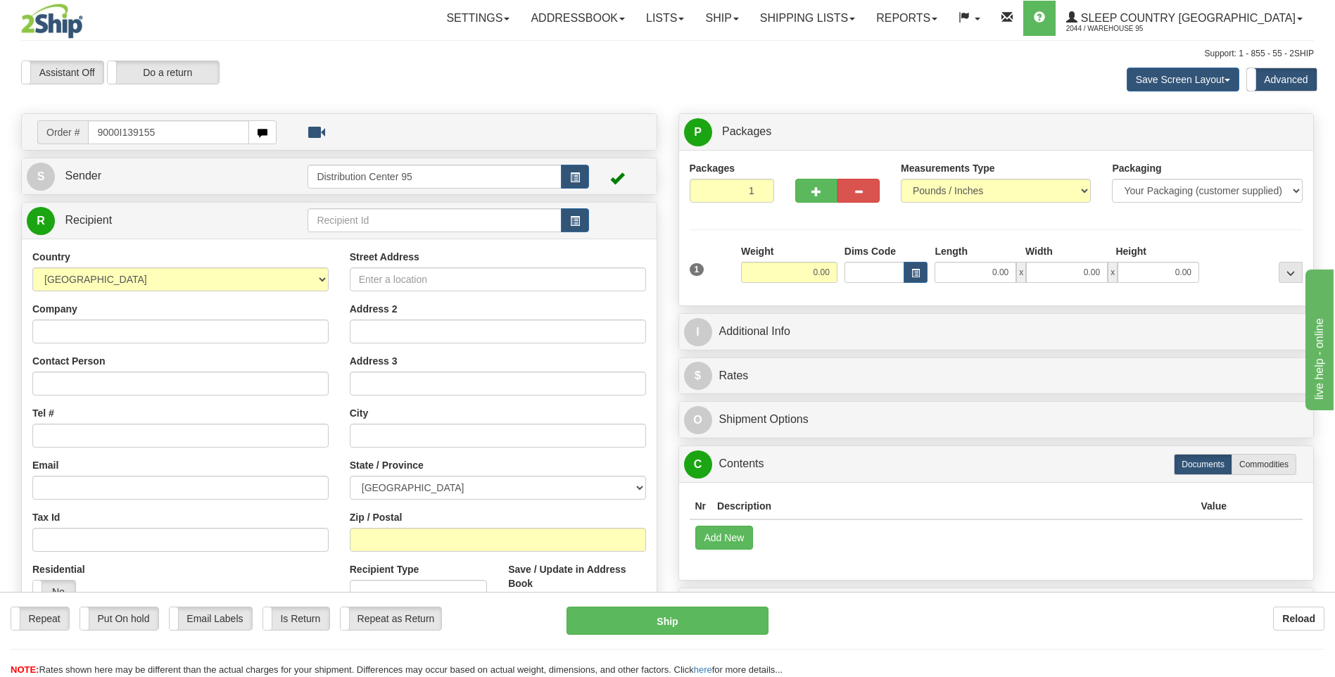
type input "9000I139155"
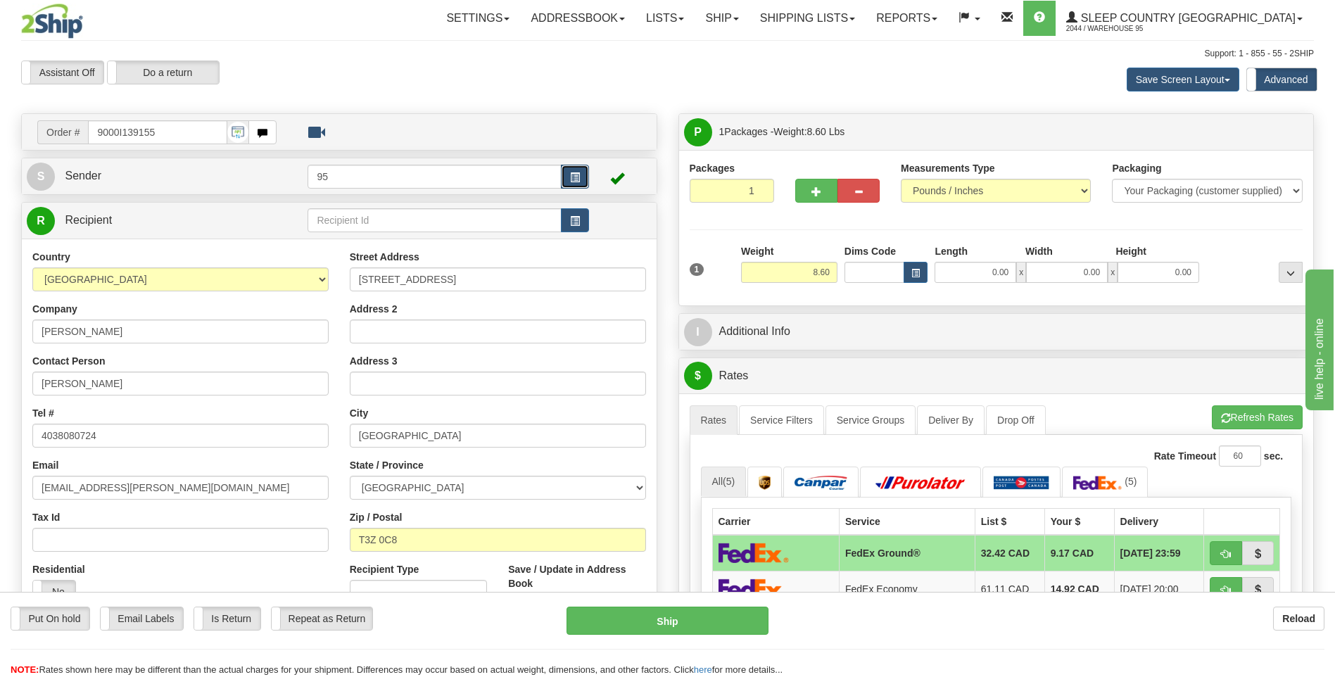
click at [567, 179] on button "button" at bounding box center [575, 177] width 28 height 24
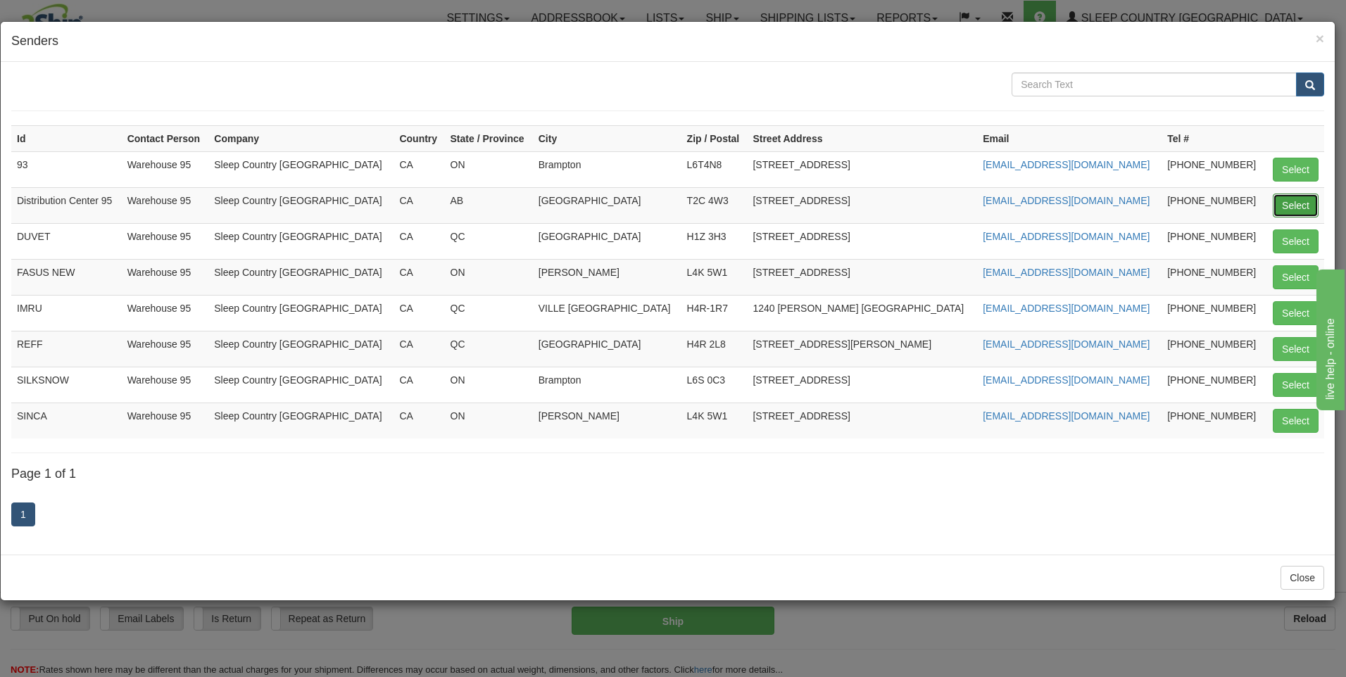
click at [1285, 205] on button "Select" at bounding box center [1296, 206] width 46 height 24
type input "Distribution Center 95"
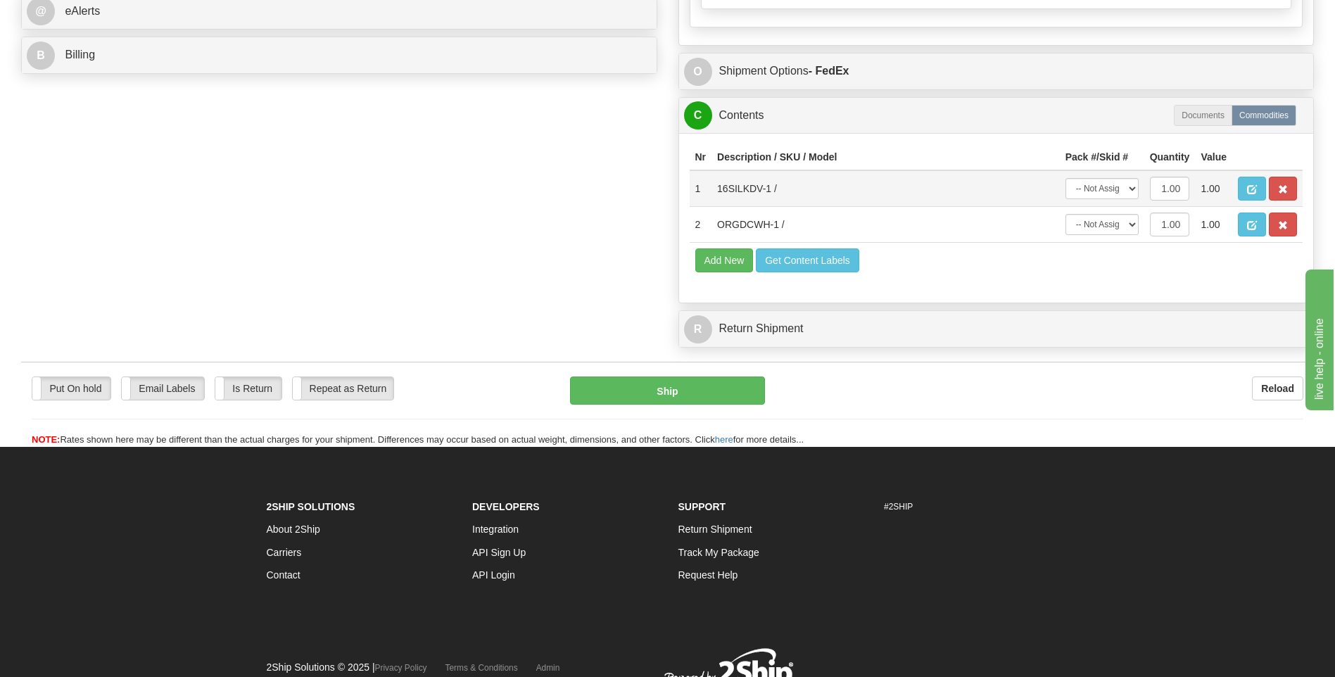
scroll to position [716, 0]
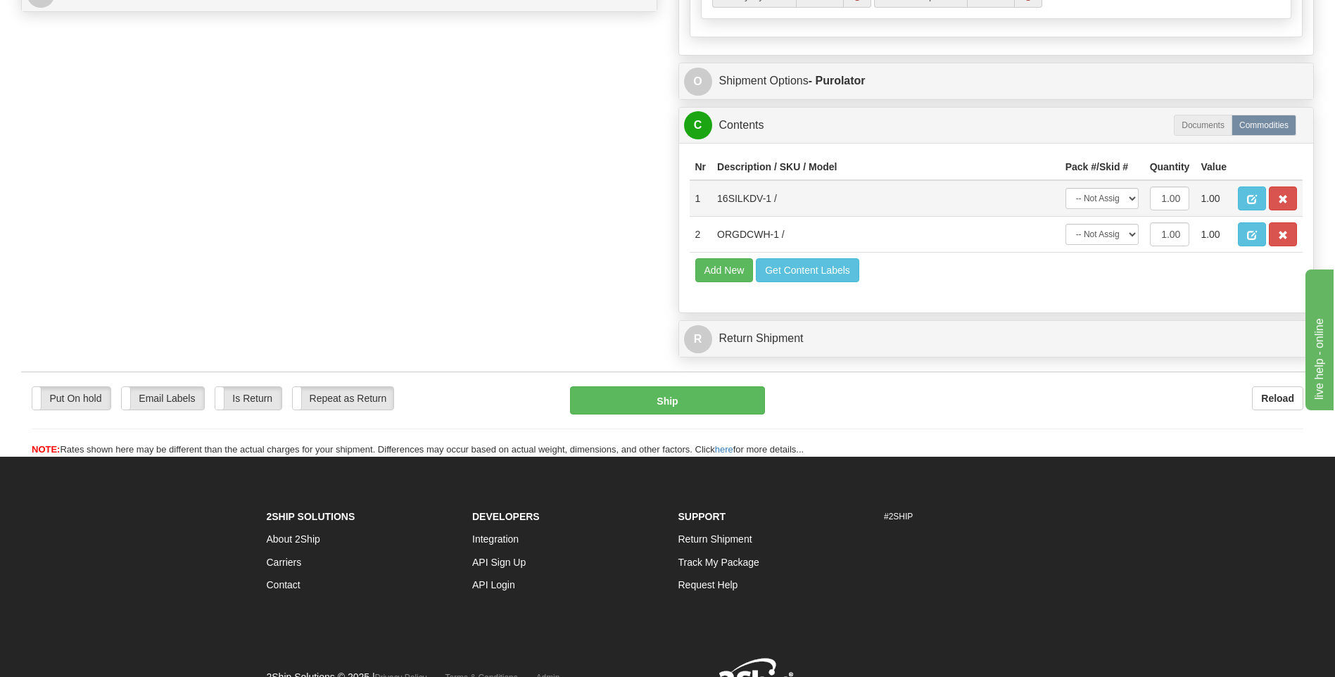
click at [1087, 99] on div "O Shipment Options - Purolator" at bounding box center [996, 81] width 635 height 36
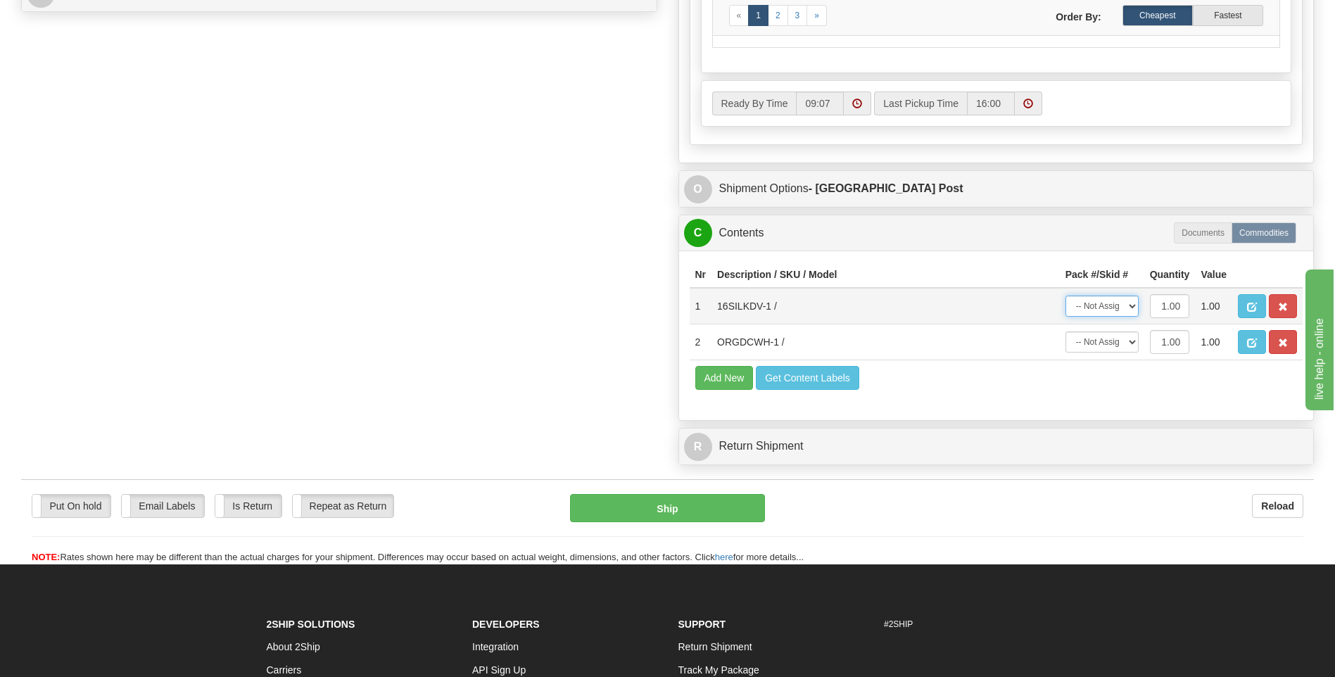
click at [1125, 307] on select "-- Not Assigned -- Package 1" at bounding box center [1102, 306] width 73 height 21
select select "0"
click at [1066, 296] on select "-- Not Assigned -- Package 1" at bounding box center [1102, 306] width 73 height 21
click at [1101, 326] on td "-- Not Assigned -- Package 1" at bounding box center [1102, 342] width 84 height 36
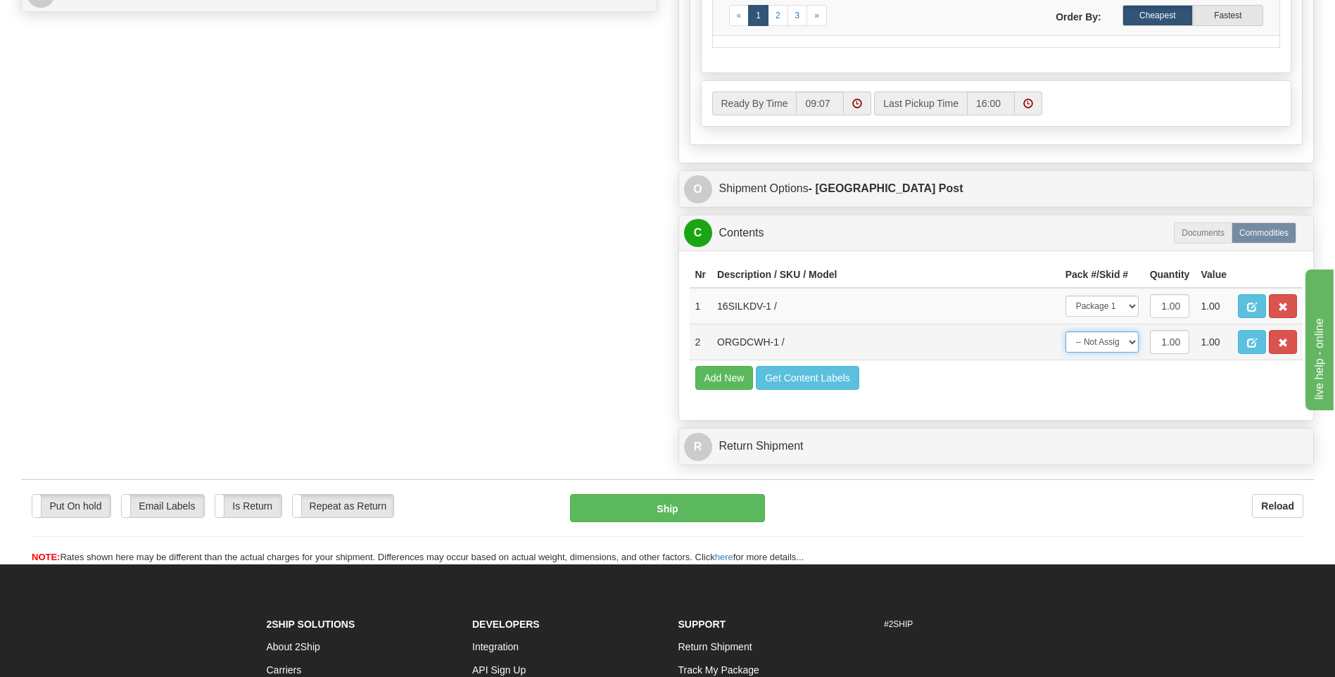
click at [1107, 336] on select "-- Not Assigned -- Package 1" at bounding box center [1102, 342] width 73 height 21
select select "0"
click at [1066, 332] on select "-- Not Assigned -- Package 1" at bounding box center [1102, 342] width 73 height 21
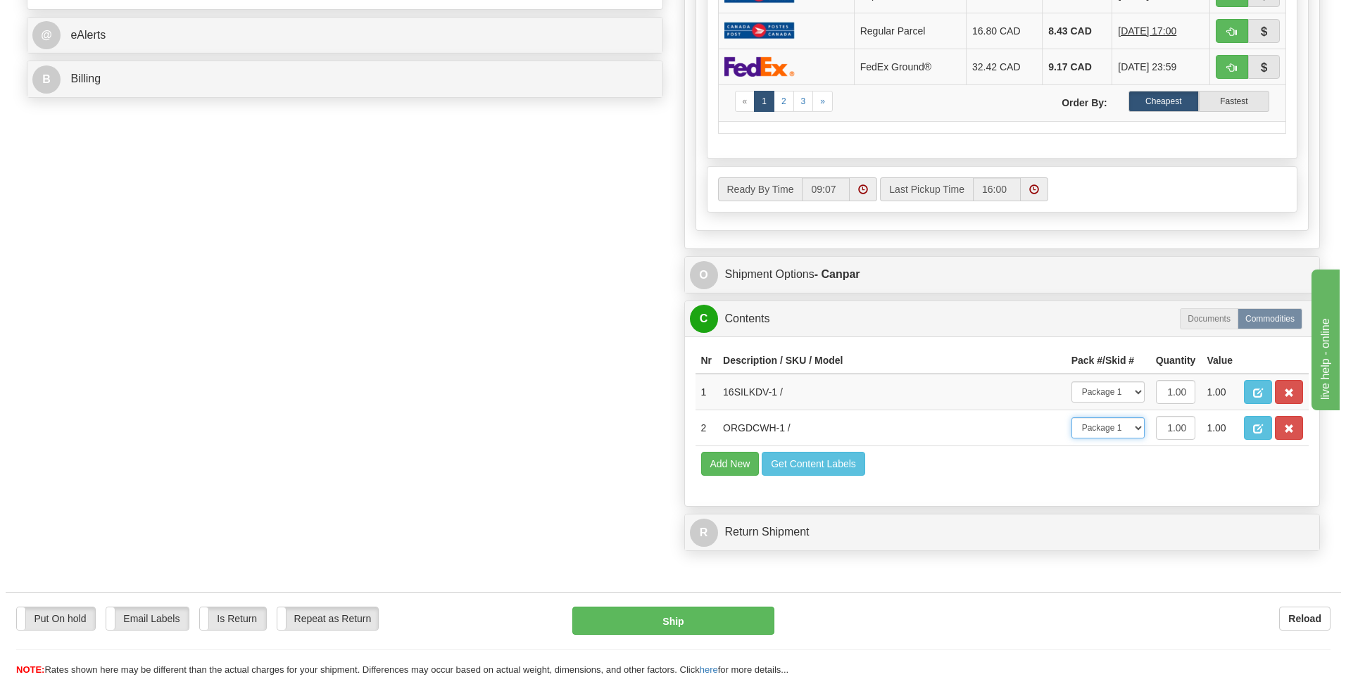
scroll to position [493, 0]
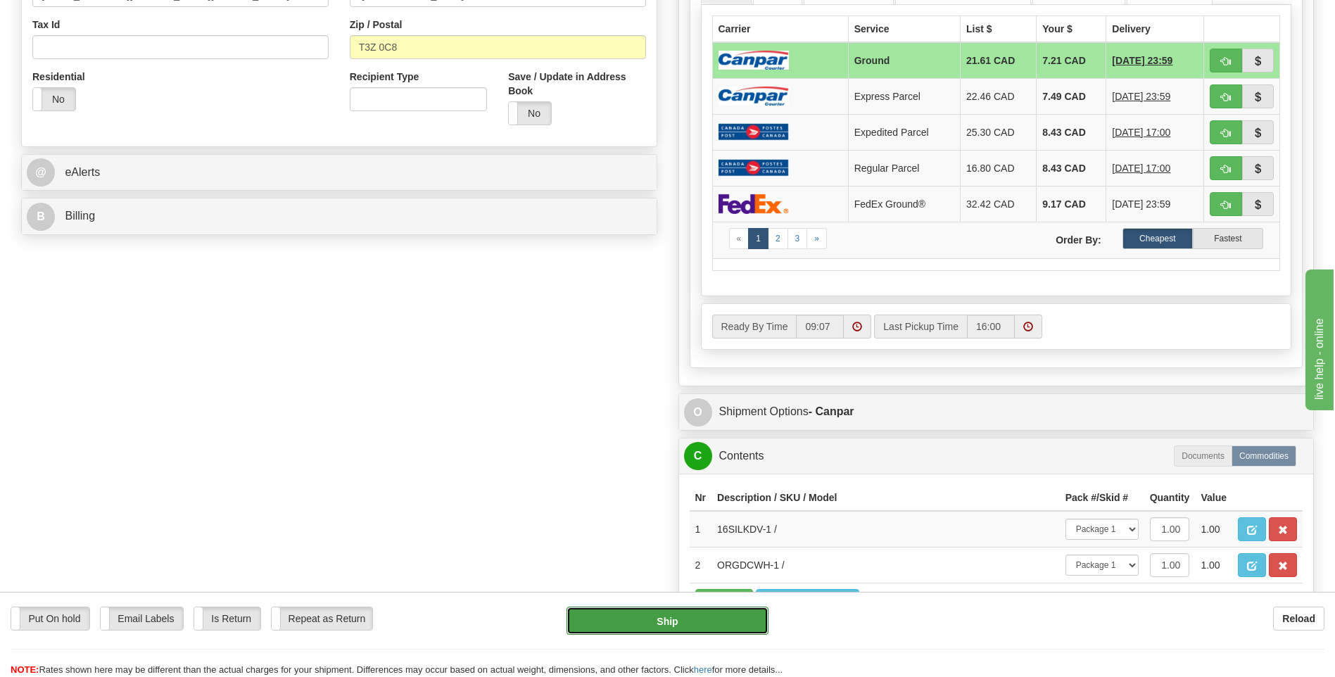
click at [657, 626] on button "Ship" at bounding box center [667, 621] width 201 height 28
type input "1"
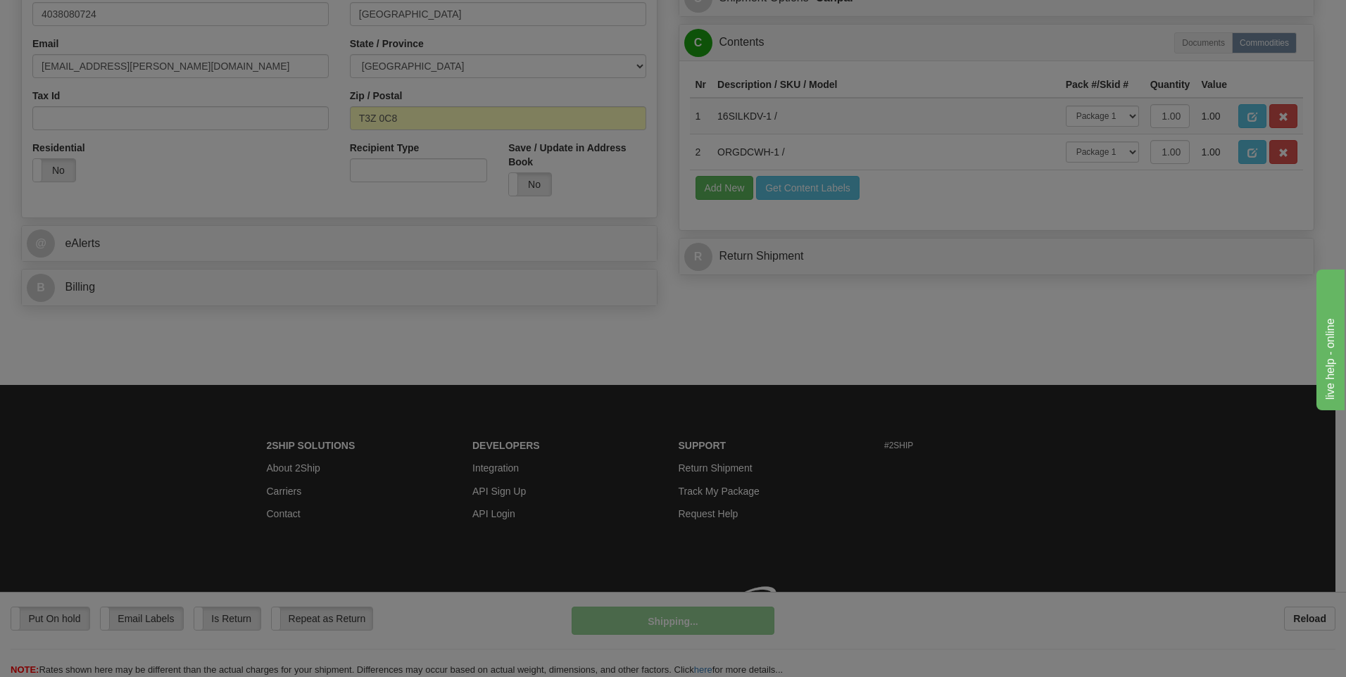
scroll to position [442, 0]
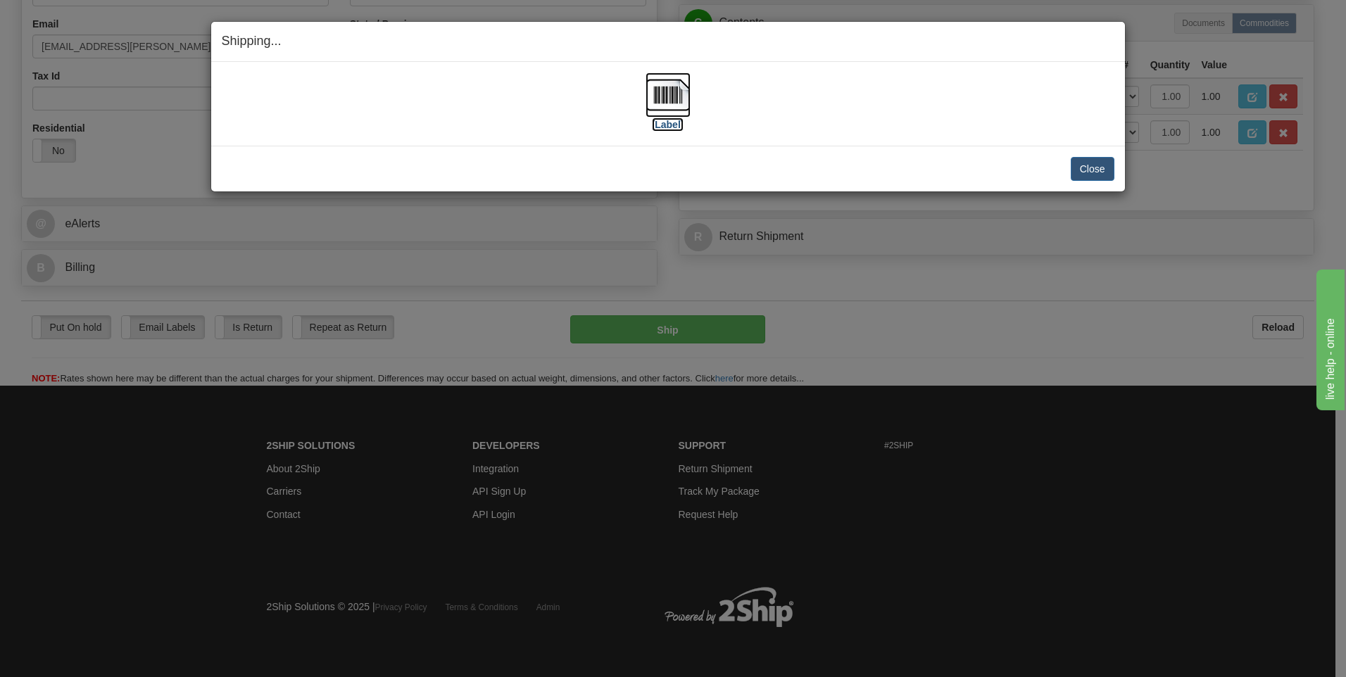
click at [655, 130] on label "[Label]" at bounding box center [668, 125] width 32 height 14
click at [1100, 174] on button "Close" at bounding box center [1093, 169] width 44 height 24
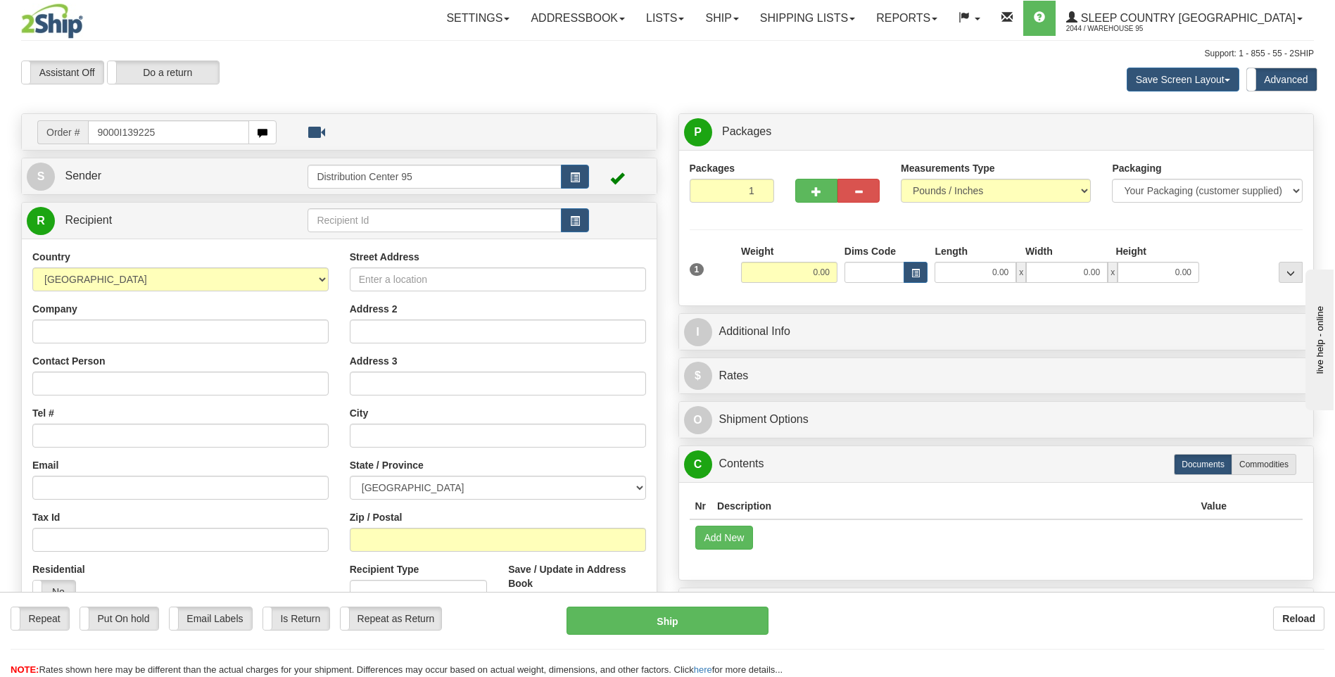
type input "9000I139225"
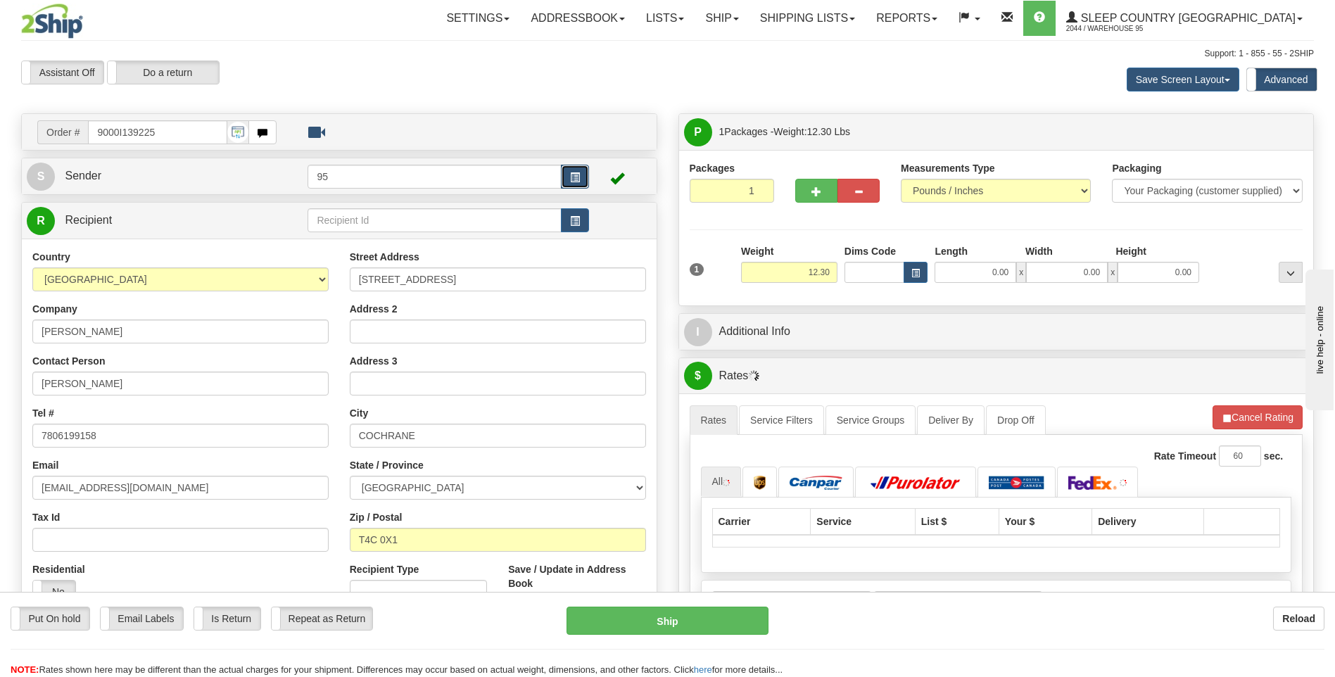
click at [571, 173] on span "button" at bounding box center [575, 177] width 10 height 9
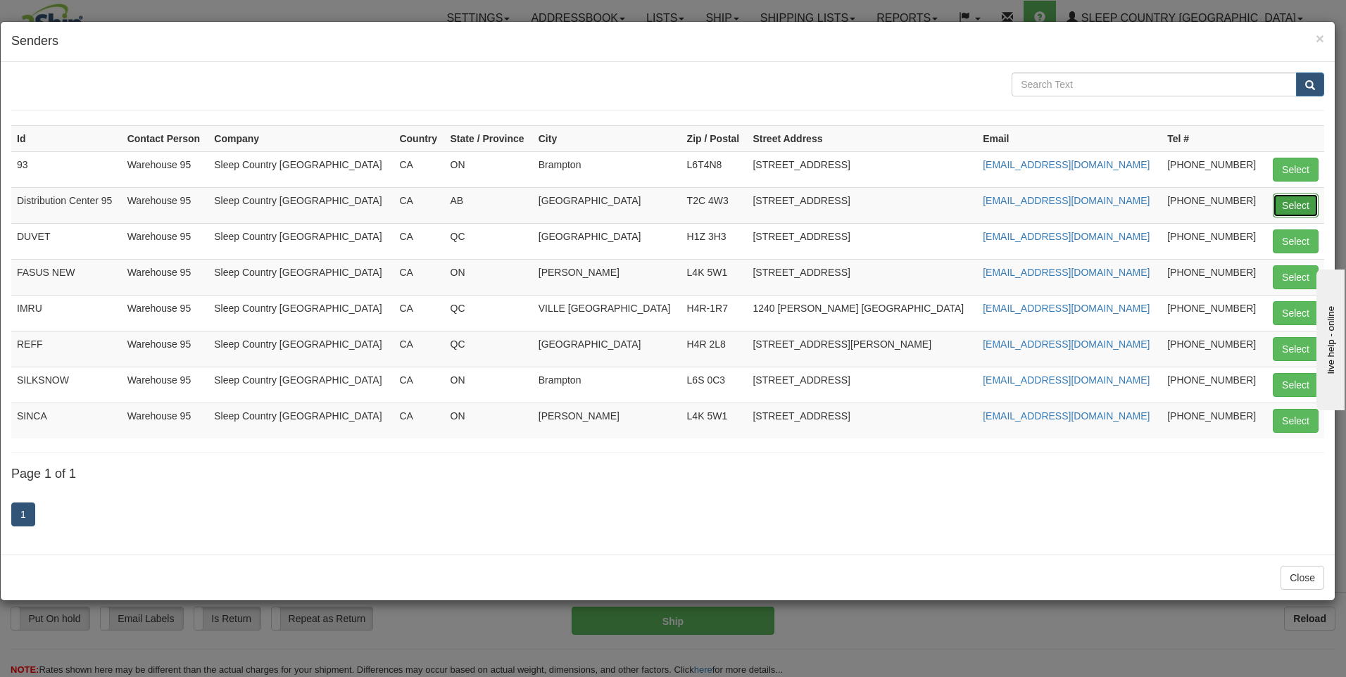
click at [1274, 202] on button "Select" at bounding box center [1296, 206] width 46 height 24
type input "Distribution Center 95"
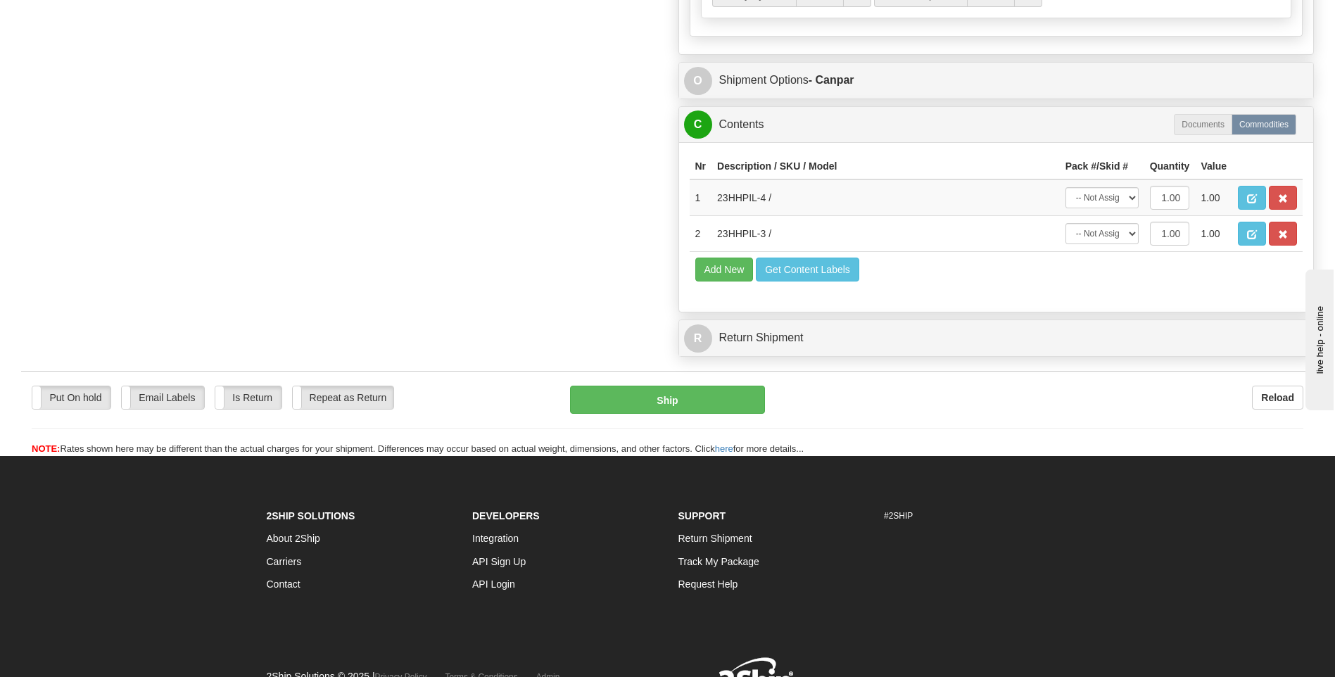
scroll to position [845, 0]
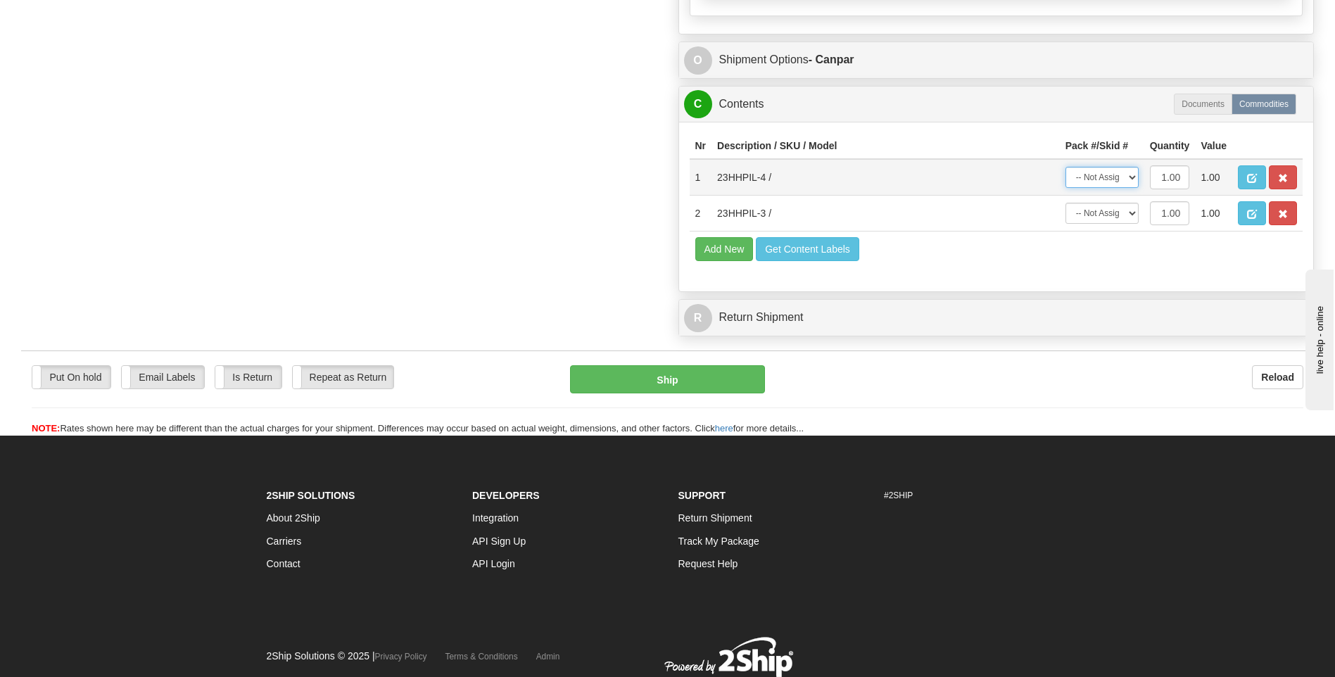
click at [1133, 177] on select "-- Not Assigned -- Package 1" at bounding box center [1102, 177] width 73 height 21
select select "0"
click at [1066, 167] on select "-- Not Assigned -- Package 1" at bounding box center [1102, 177] width 73 height 21
click at [1132, 220] on select "-- Not Assigned -- Package 1" at bounding box center [1102, 213] width 73 height 21
select select "0"
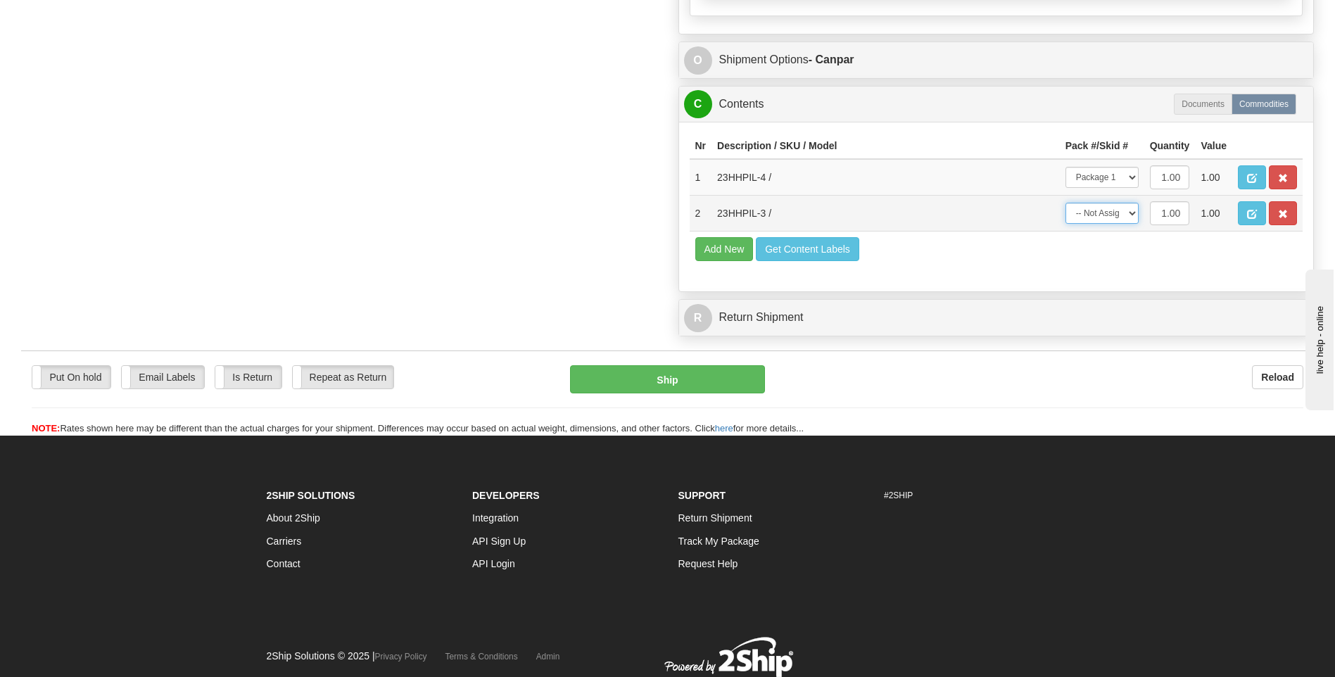
click at [1066, 203] on select "-- Not Assigned -- Package 1" at bounding box center [1102, 213] width 73 height 21
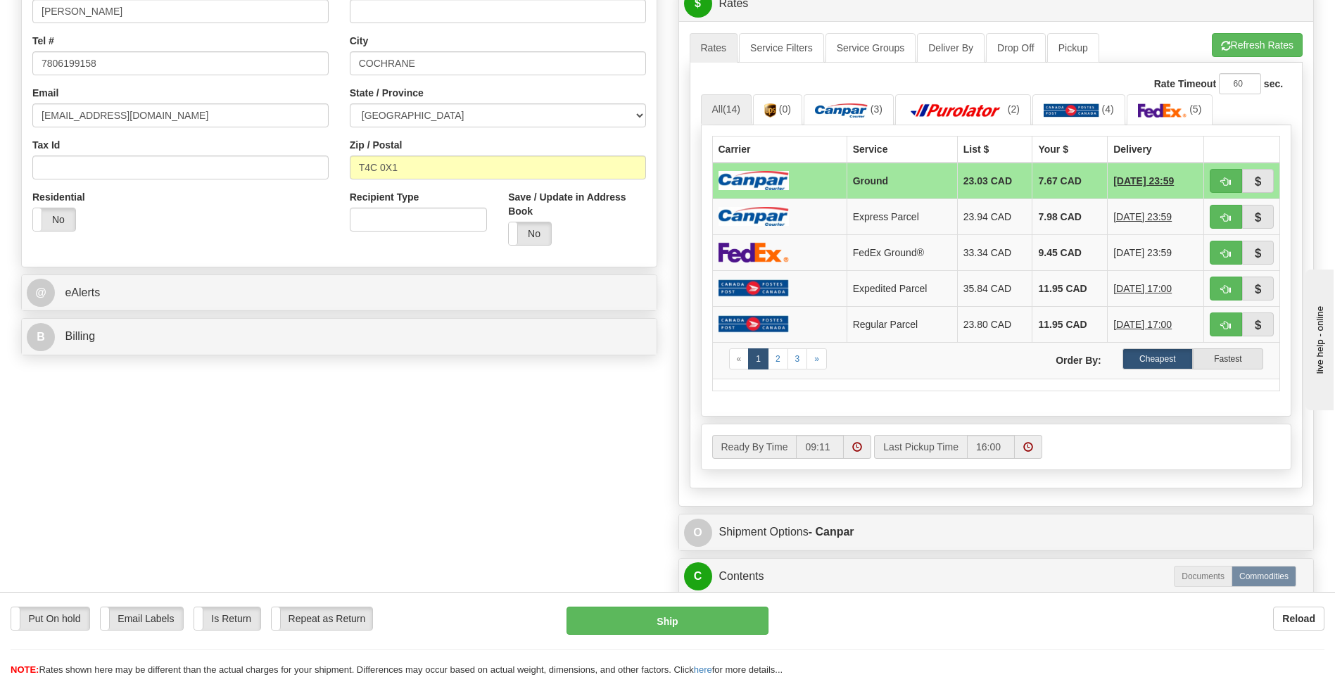
drag, startPoint x: 1112, startPoint y: 225, endPoint x: 1095, endPoint y: 229, distance: 17.9
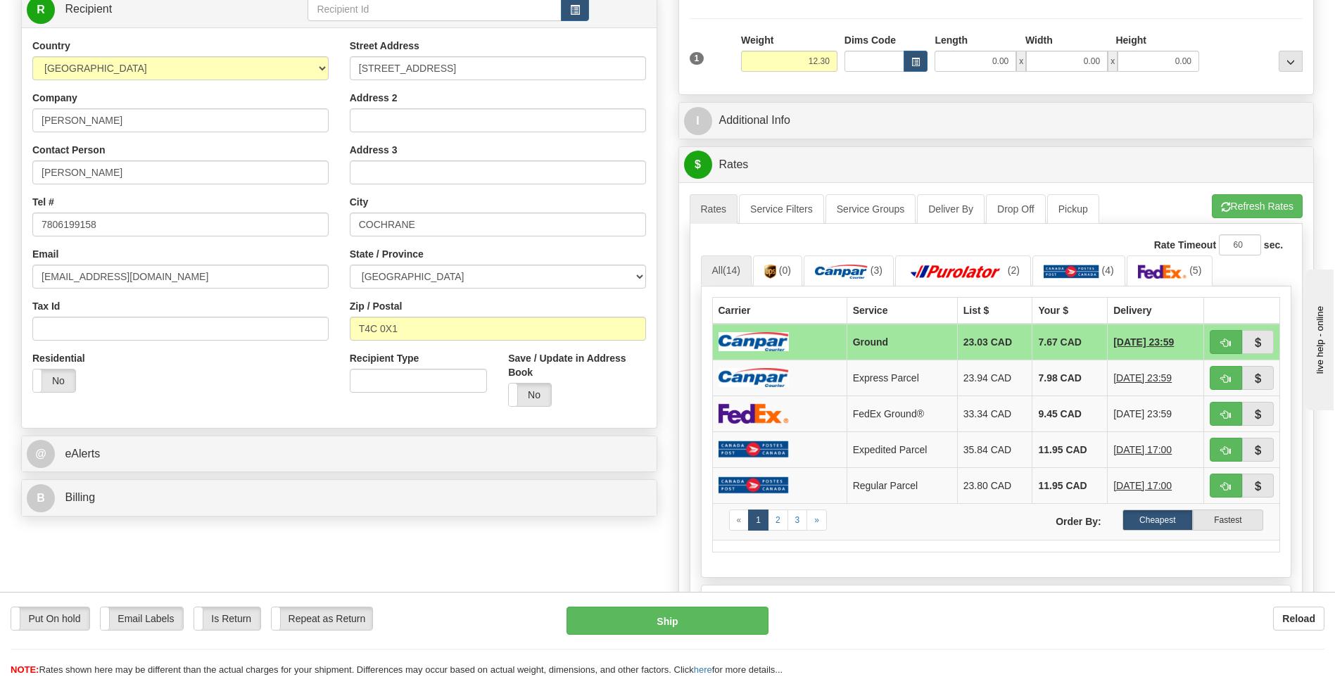
drag, startPoint x: 1095, startPoint y: 229, endPoint x: 970, endPoint y: 135, distance: 155.8
click at [970, 135] on div "I Additional Info" at bounding box center [996, 121] width 635 height 36
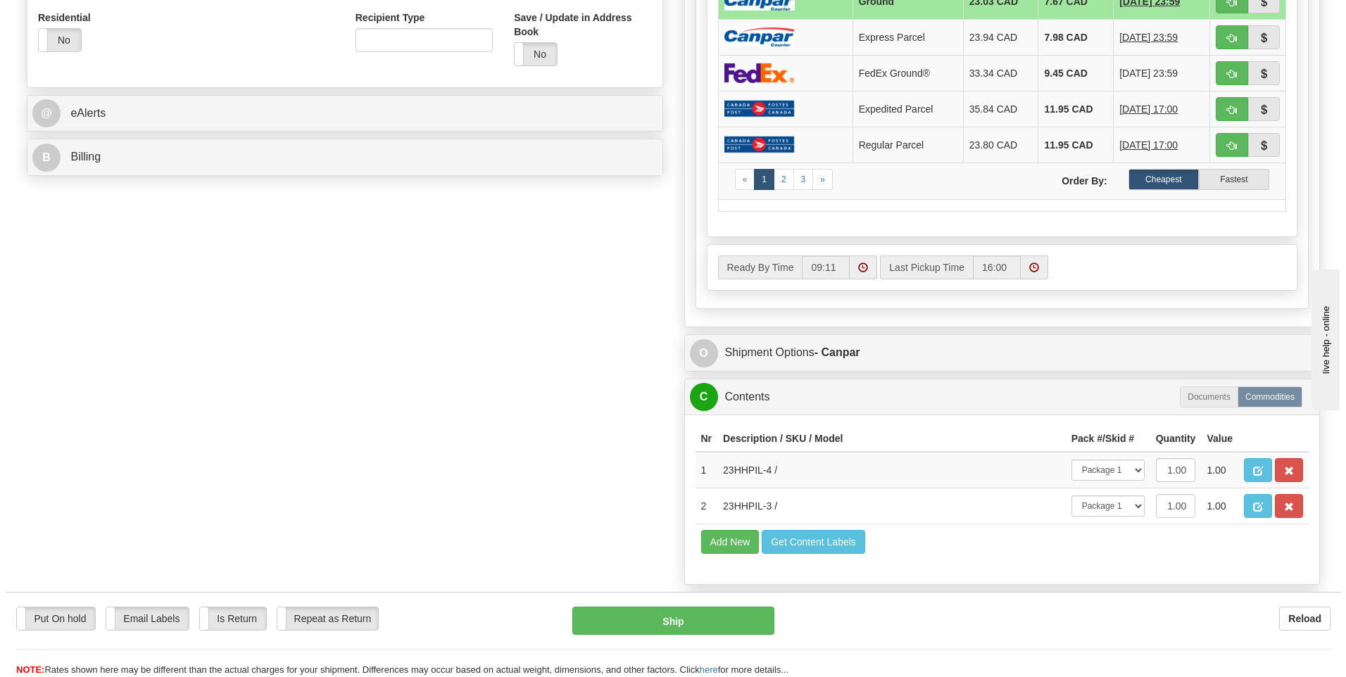
scroll to position [774, 0]
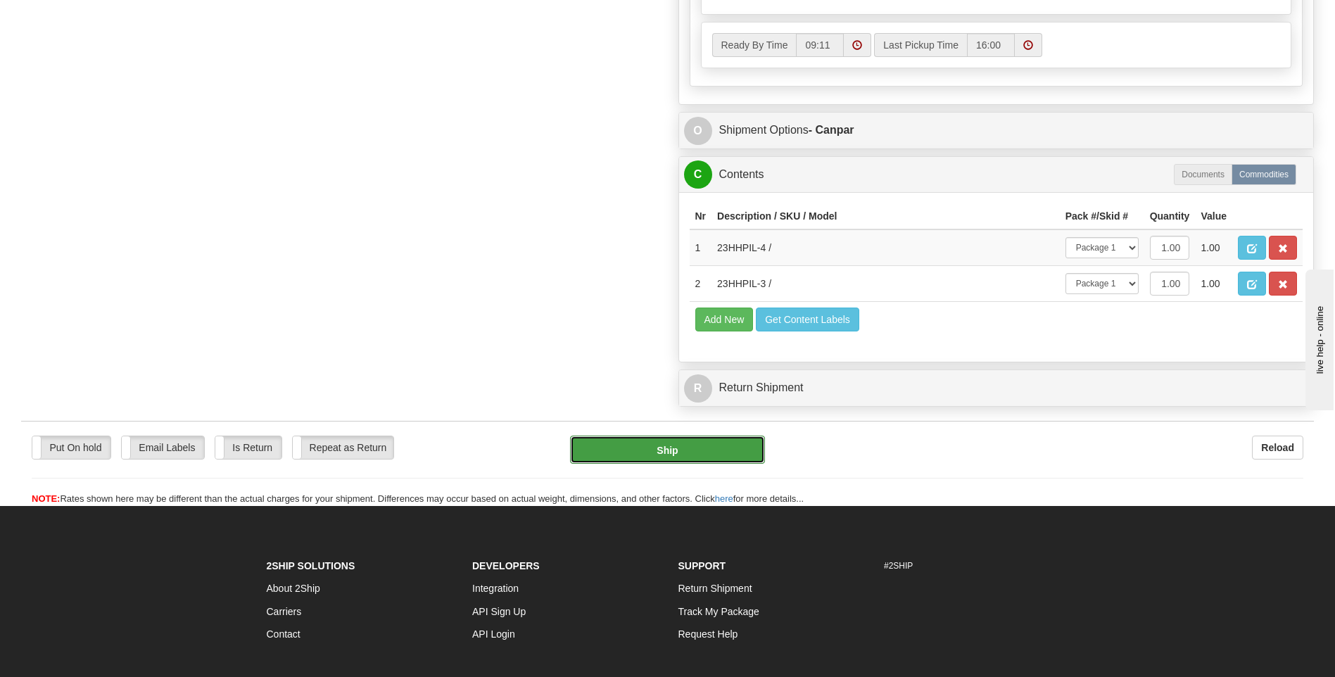
click at [661, 442] on button "Ship" at bounding box center [667, 450] width 194 height 28
type input "1"
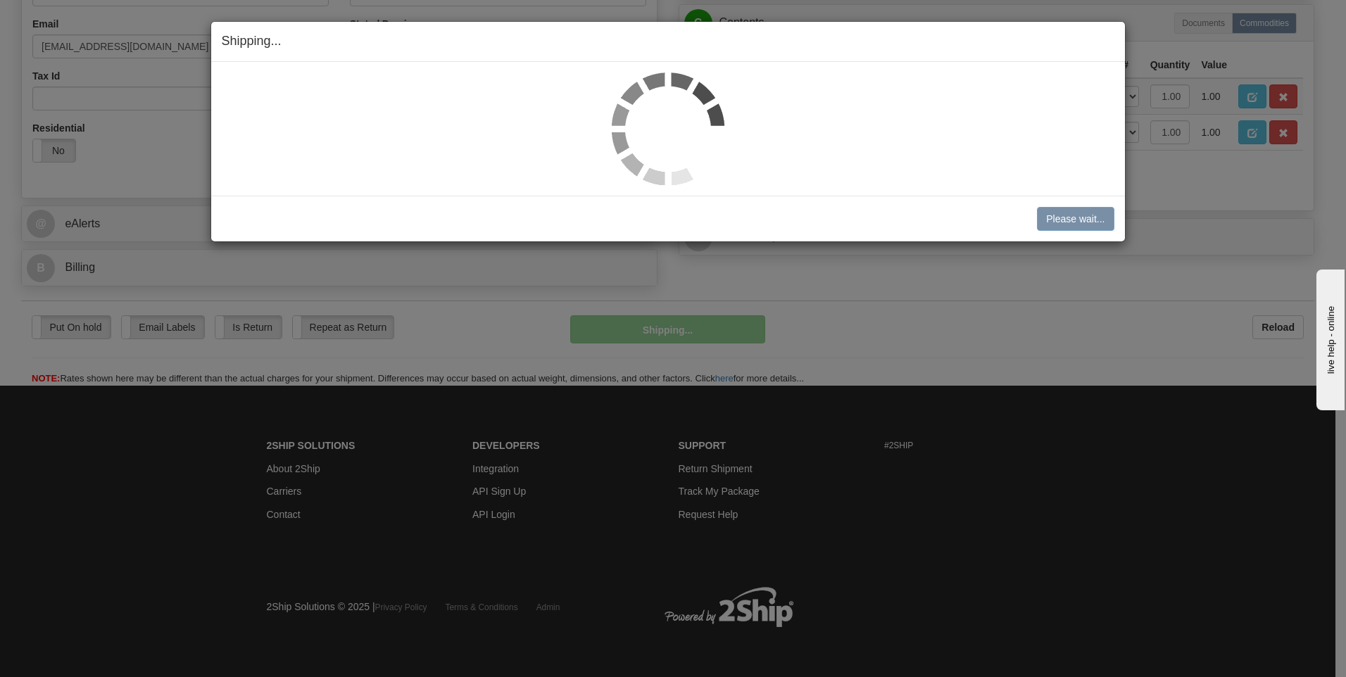
scroll to position [410, 0]
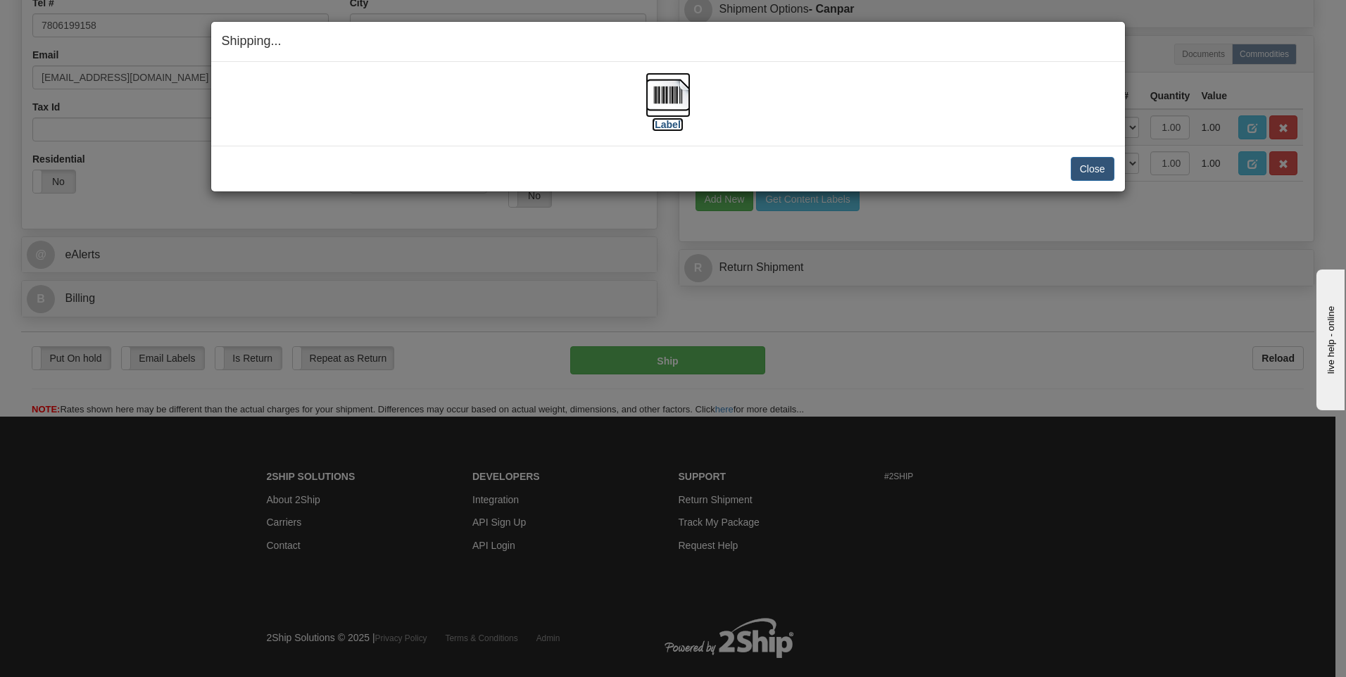
click at [670, 122] on label "[Label]" at bounding box center [668, 125] width 32 height 14
click at [1076, 163] on button "Close" at bounding box center [1093, 169] width 44 height 24
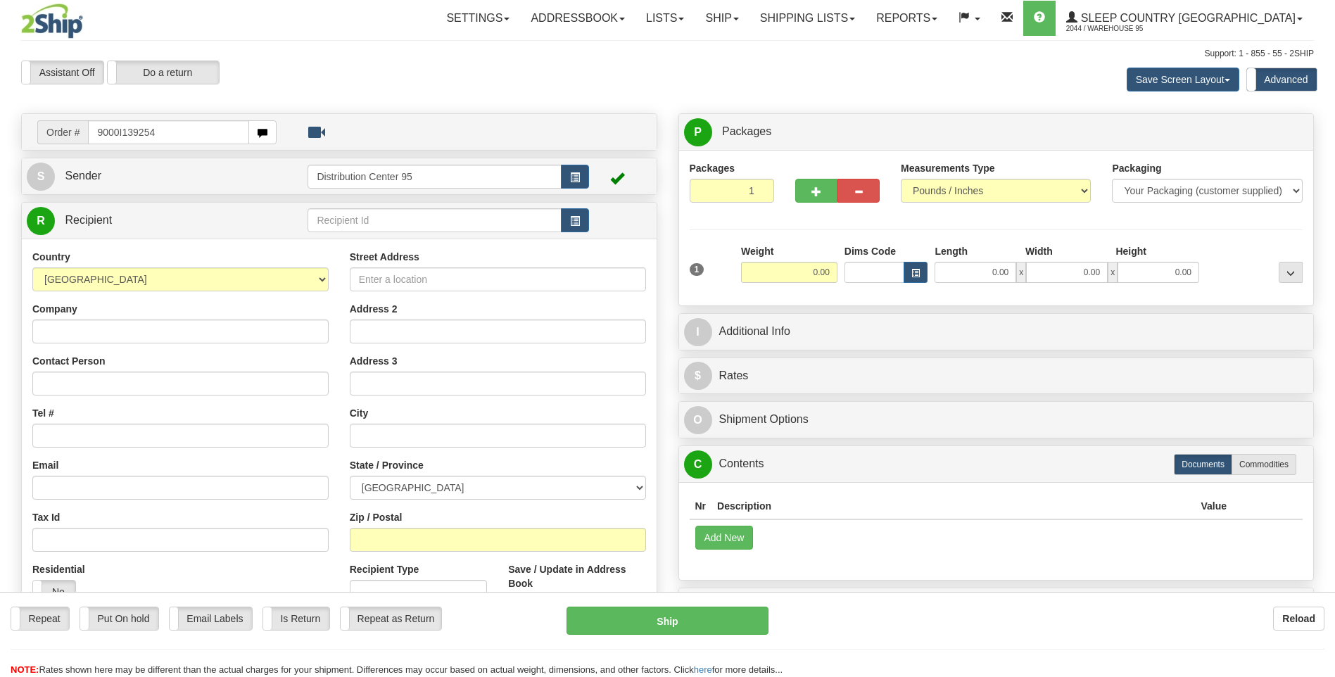
type input "9000I139254"
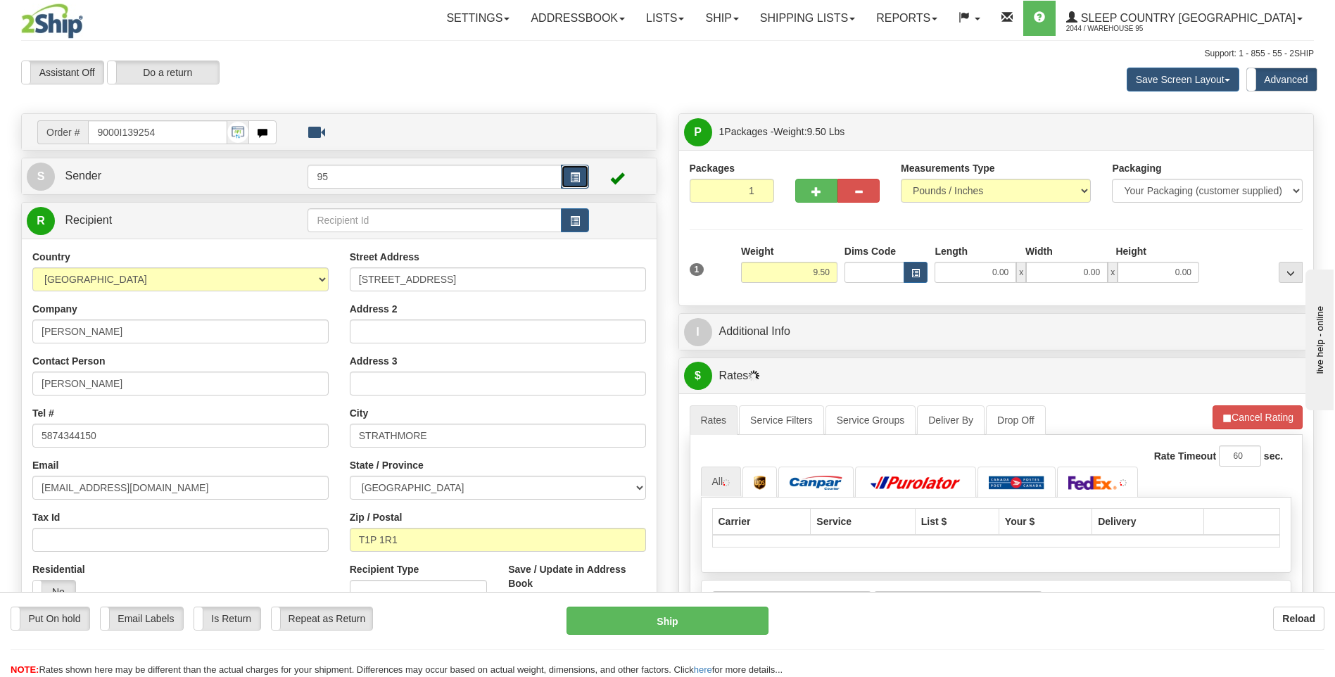
click at [568, 181] on button "button" at bounding box center [575, 177] width 28 height 24
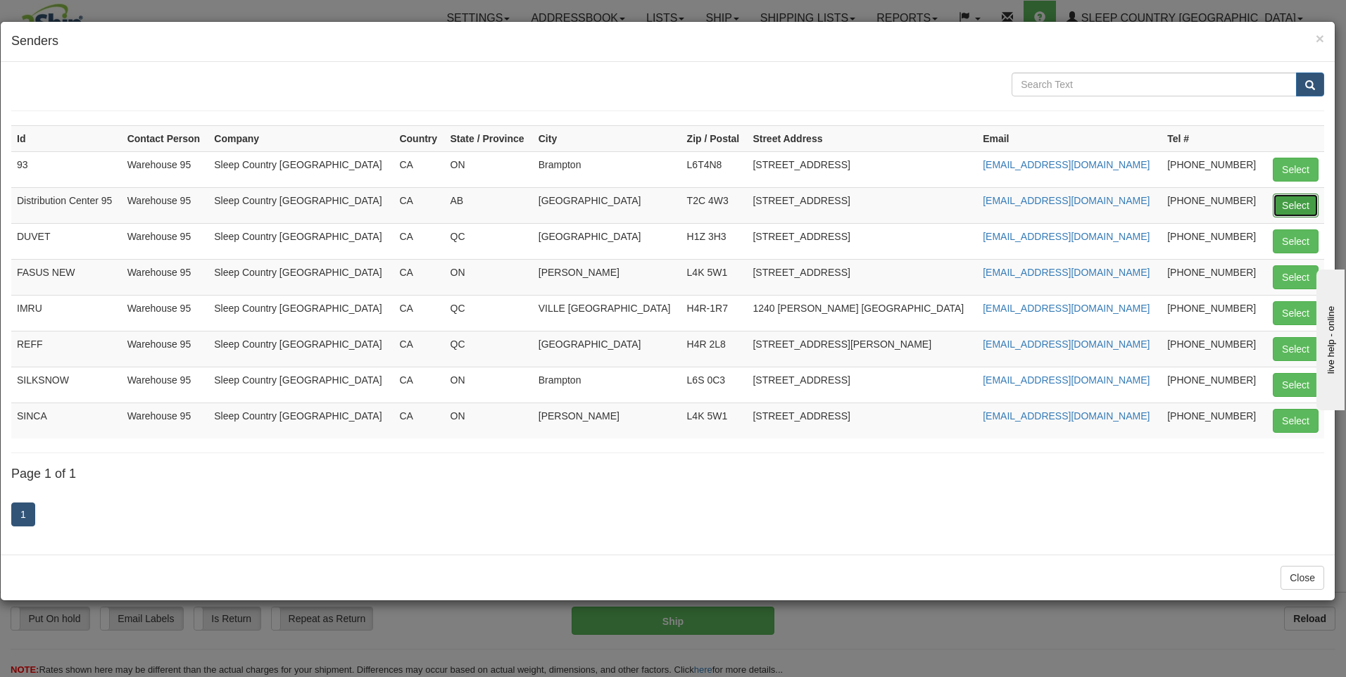
click at [1286, 201] on button "Select" at bounding box center [1296, 206] width 46 height 24
type input "Distribution Center 95"
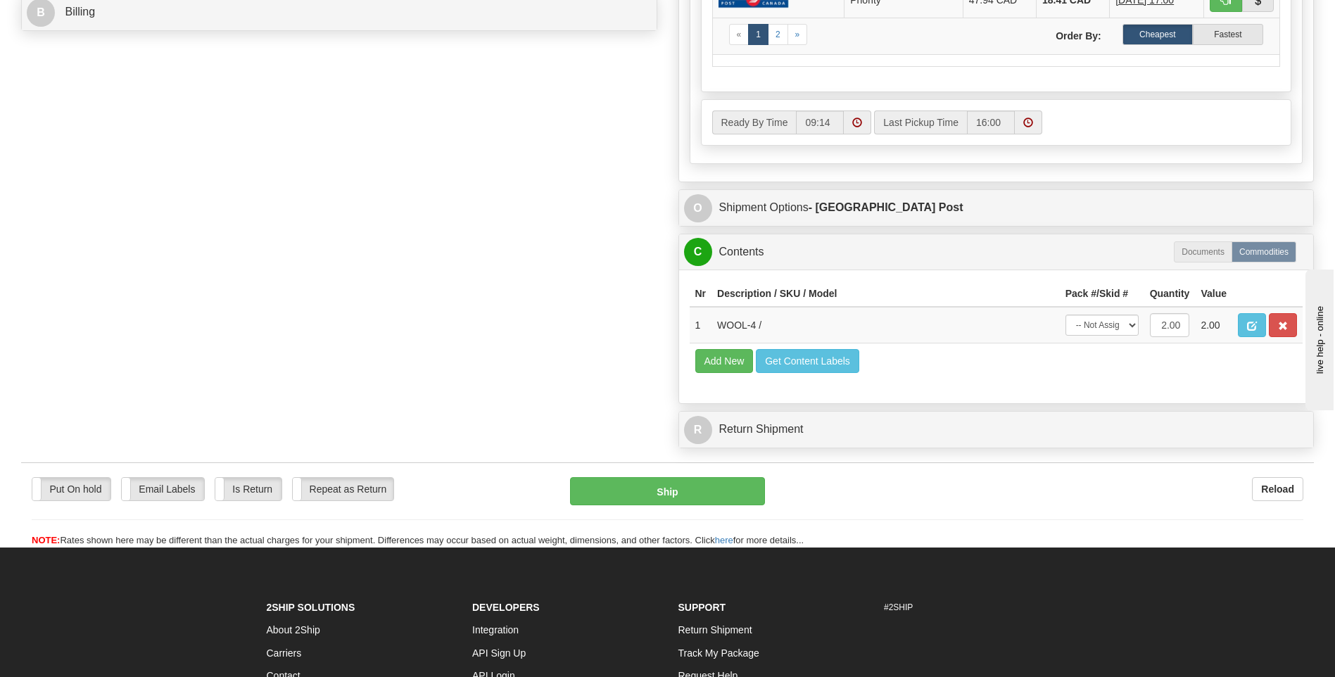
scroll to position [704, 0]
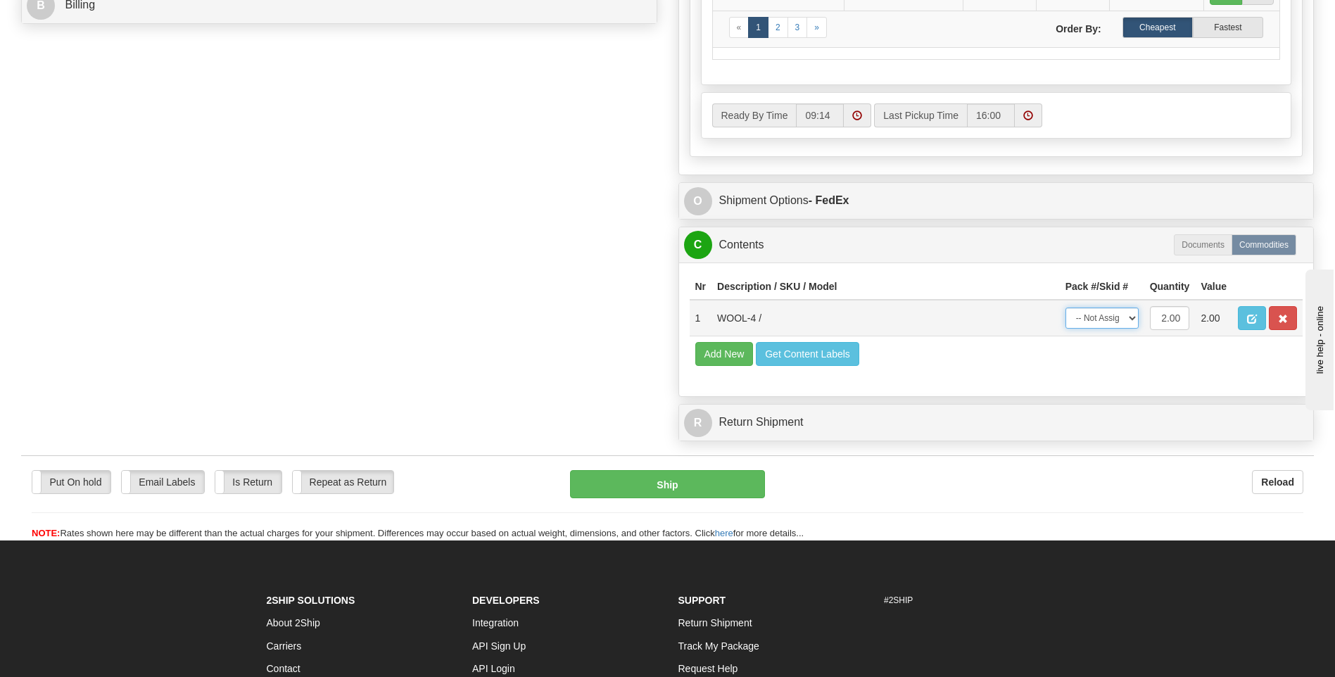
click at [1079, 318] on select "-- Not Assigned -- Package 1" at bounding box center [1102, 318] width 73 height 21
select select "0"
click at [1066, 308] on select "-- Not Assigned -- Package 1" at bounding box center [1102, 318] width 73 height 21
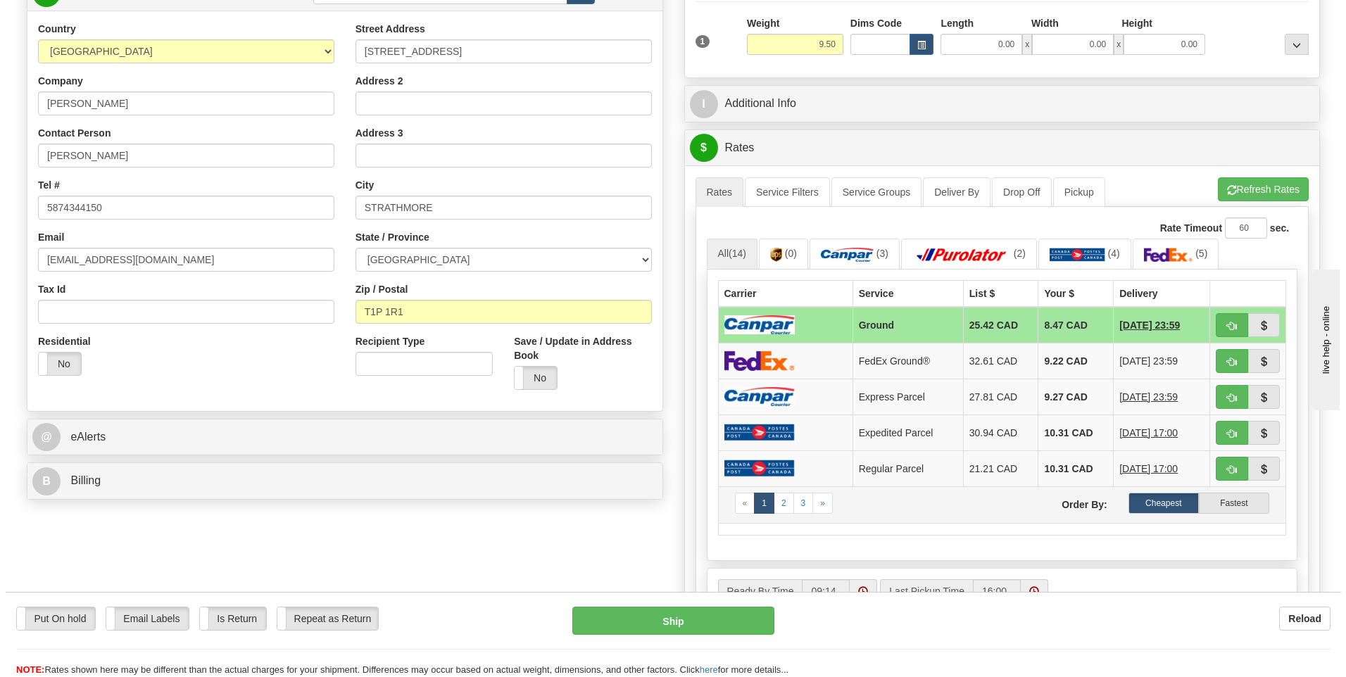
scroll to position [422, 0]
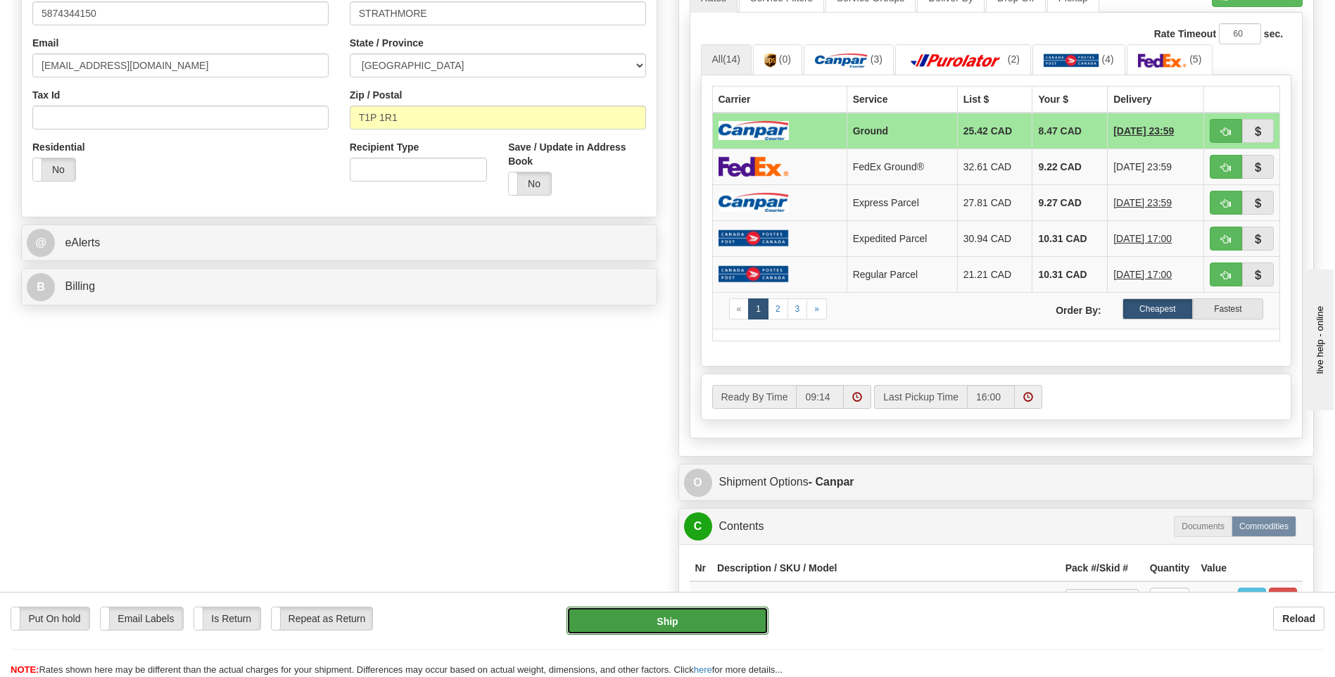
click at [655, 613] on button "Ship" at bounding box center [667, 621] width 201 height 28
type input "1"
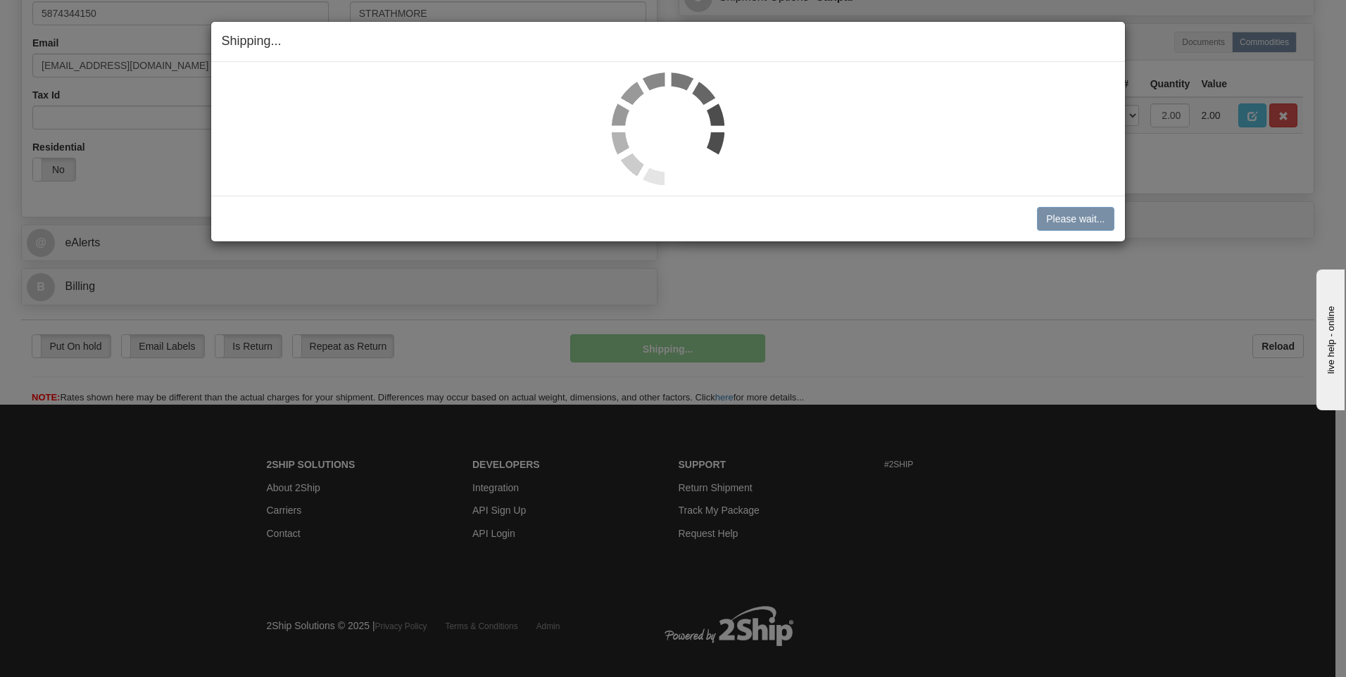
scroll to position [422, 0]
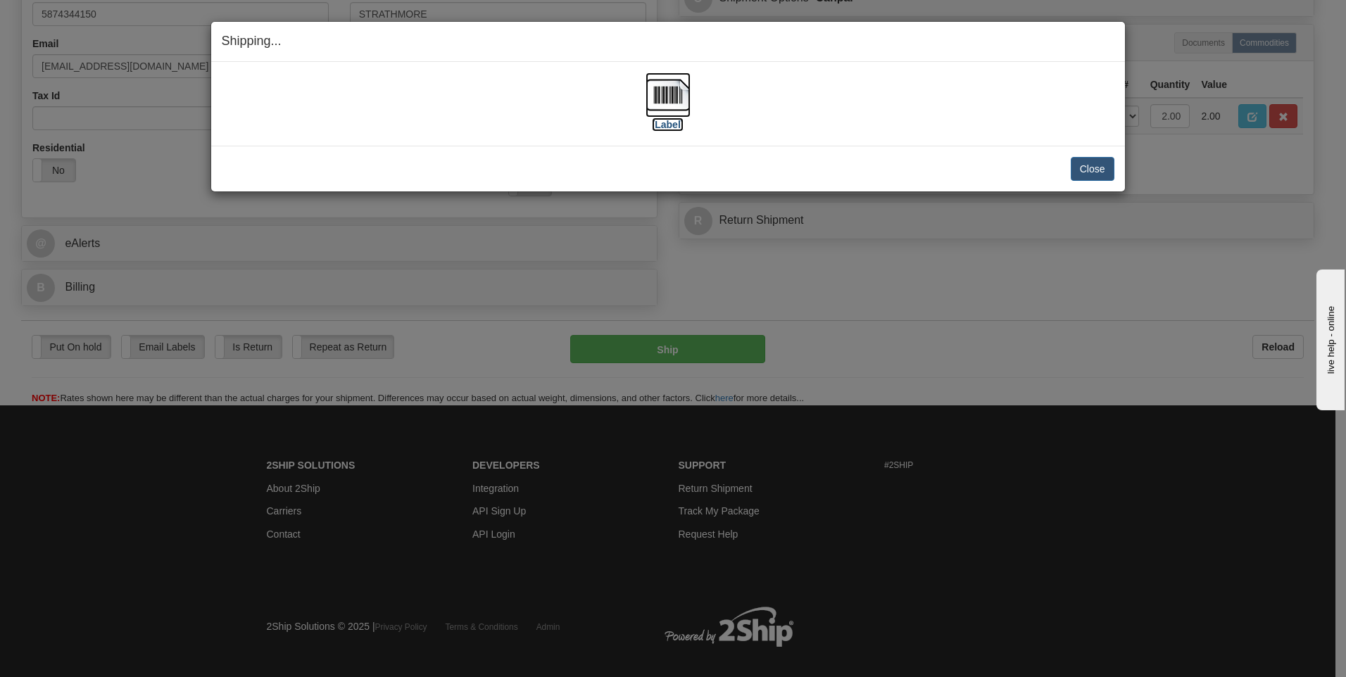
click at [666, 125] on label "[Label]" at bounding box center [668, 125] width 32 height 14
click at [1080, 165] on button "Close" at bounding box center [1093, 169] width 44 height 24
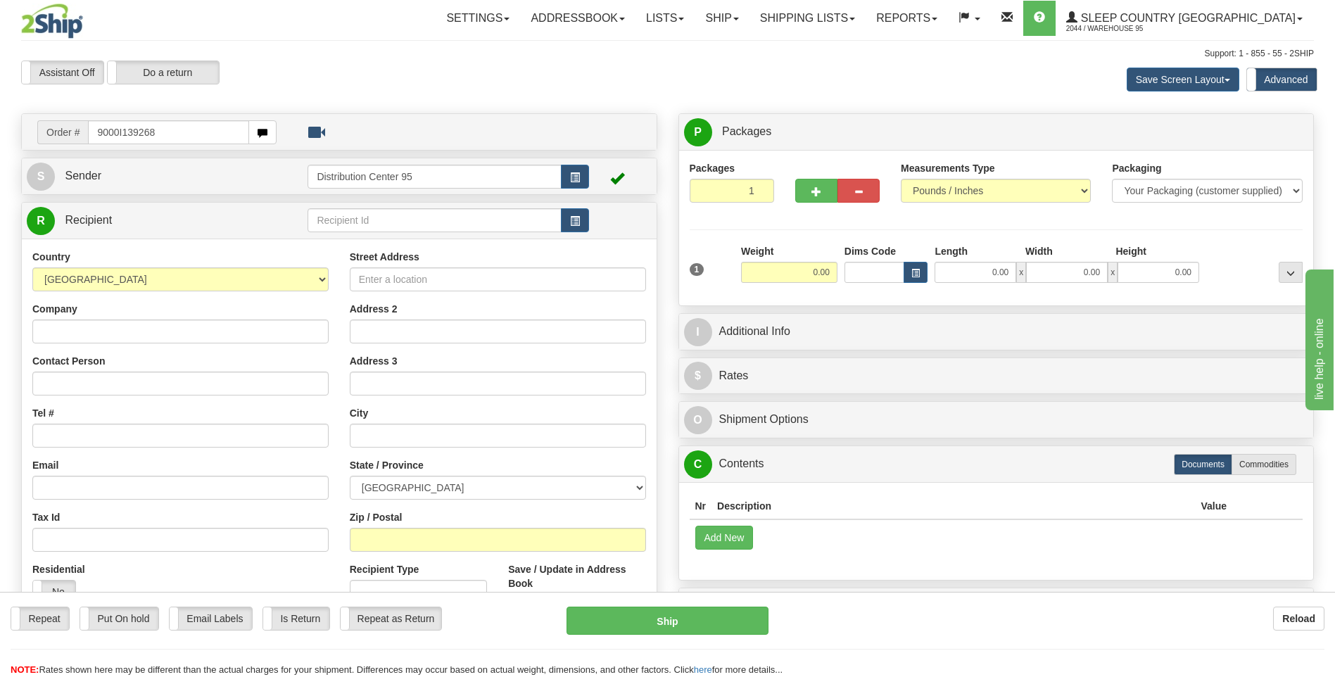
type input "9000I139268"
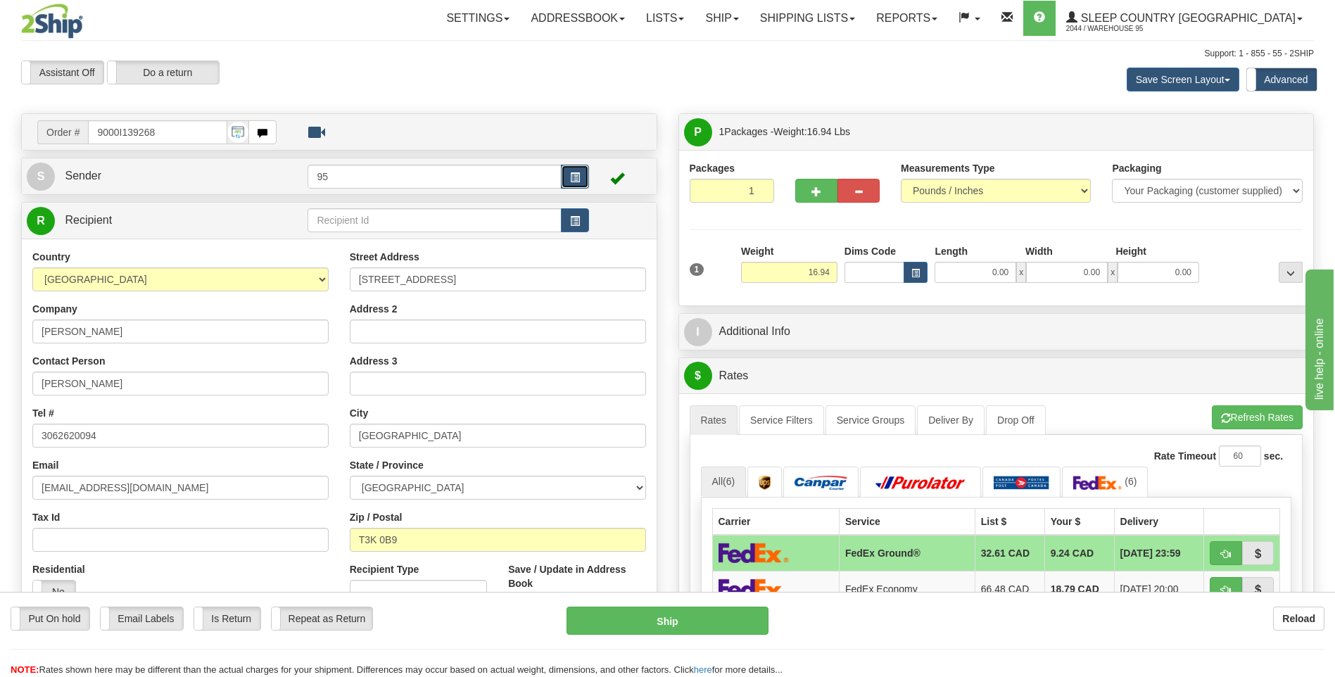
click at [588, 175] on button "button" at bounding box center [575, 177] width 28 height 24
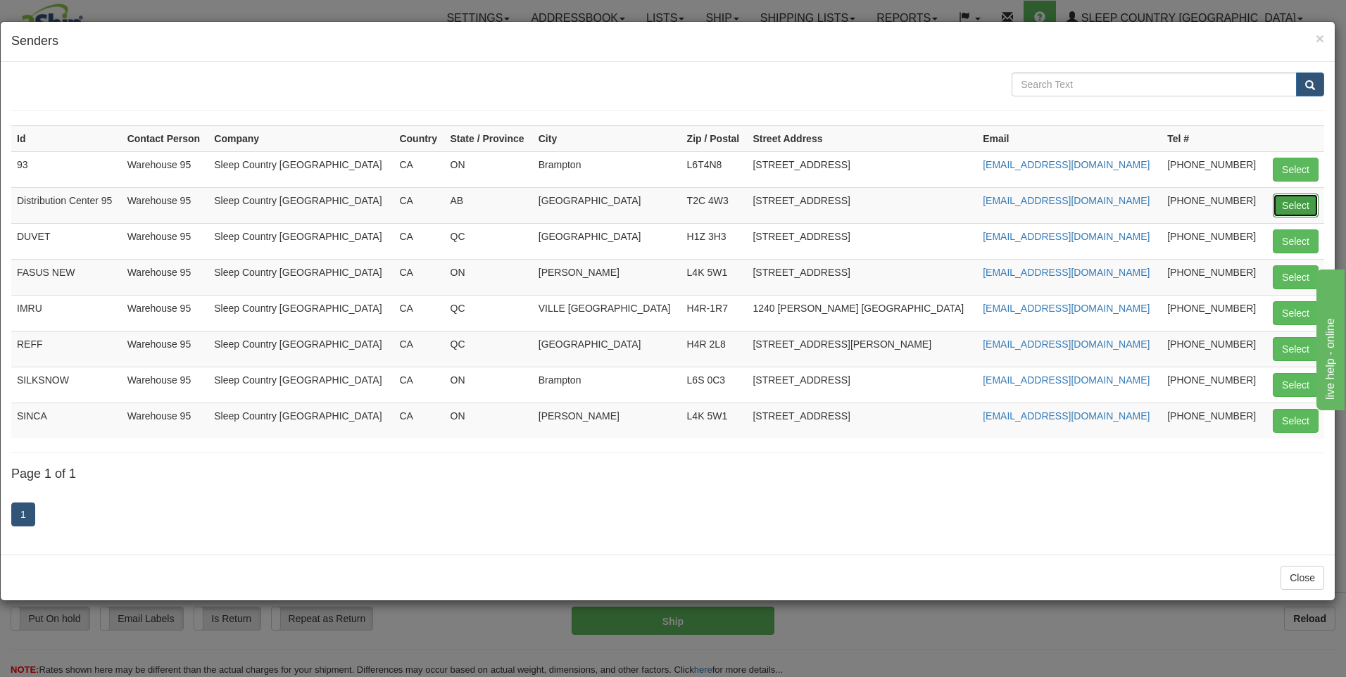
click at [1310, 210] on button "Select" at bounding box center [1296, 206] width 46 height 24
type input "Distribution Center 95"
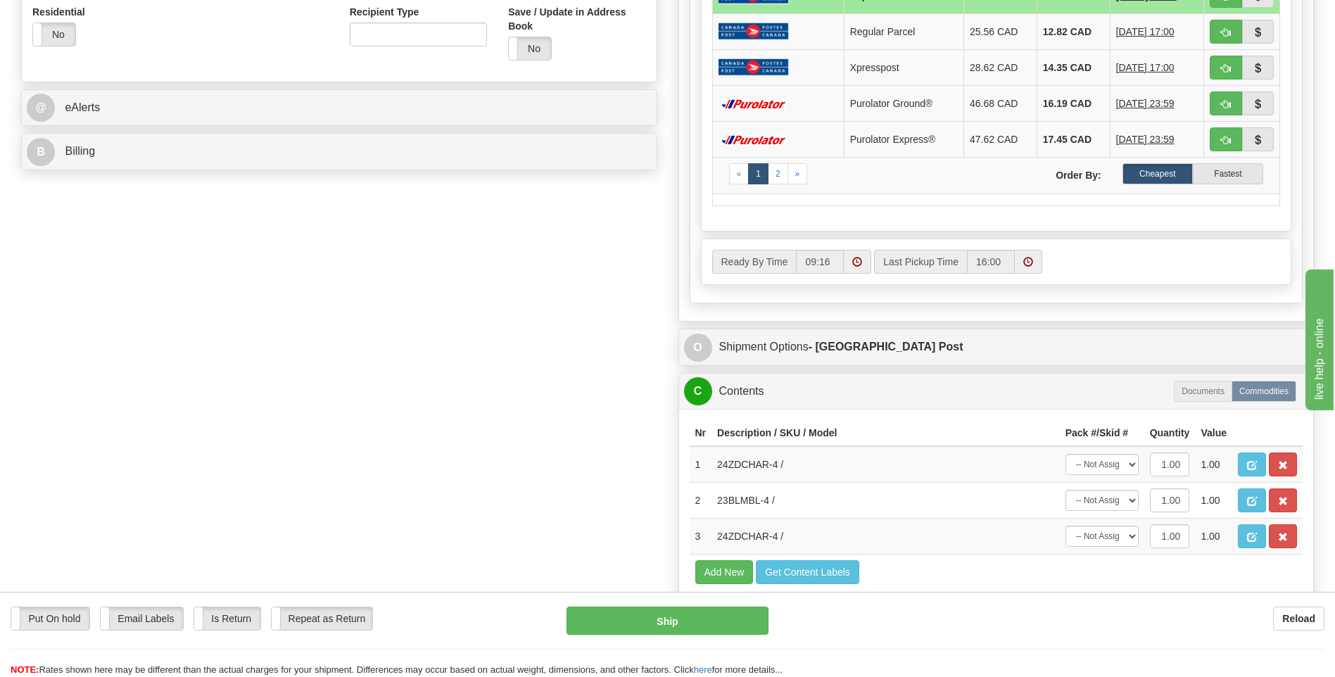
scroll to position [563, 0]
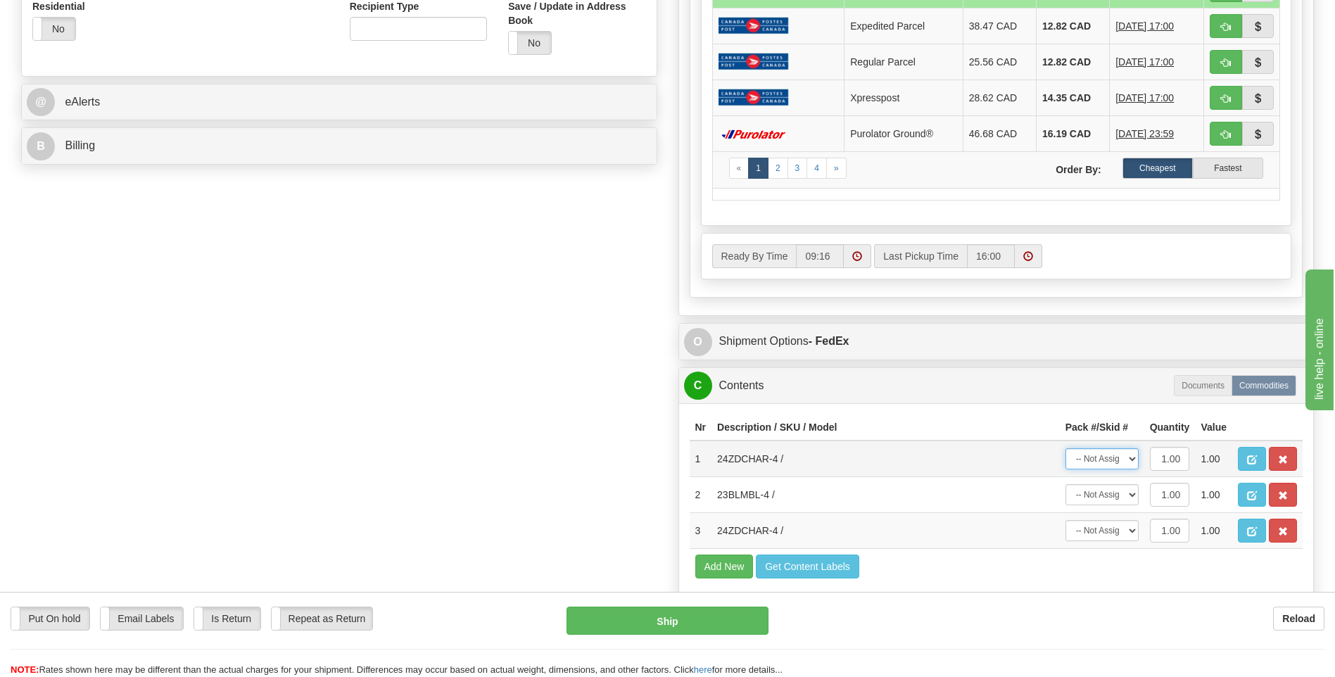
drag, startPoint x: 1112, startPoint y: 455, endPoint x: 1113, endPoint y: 469, distance: 14.8
click at [1112, 455] on select "-- Not Assigned -- Package 1" at bounding box center [1102, 458] width 73 height 21
select select "0"
click at [1066, 448] on select "-- Not Assigned -- Package 1" at bounding box center [1102, 458] width 73 height 21
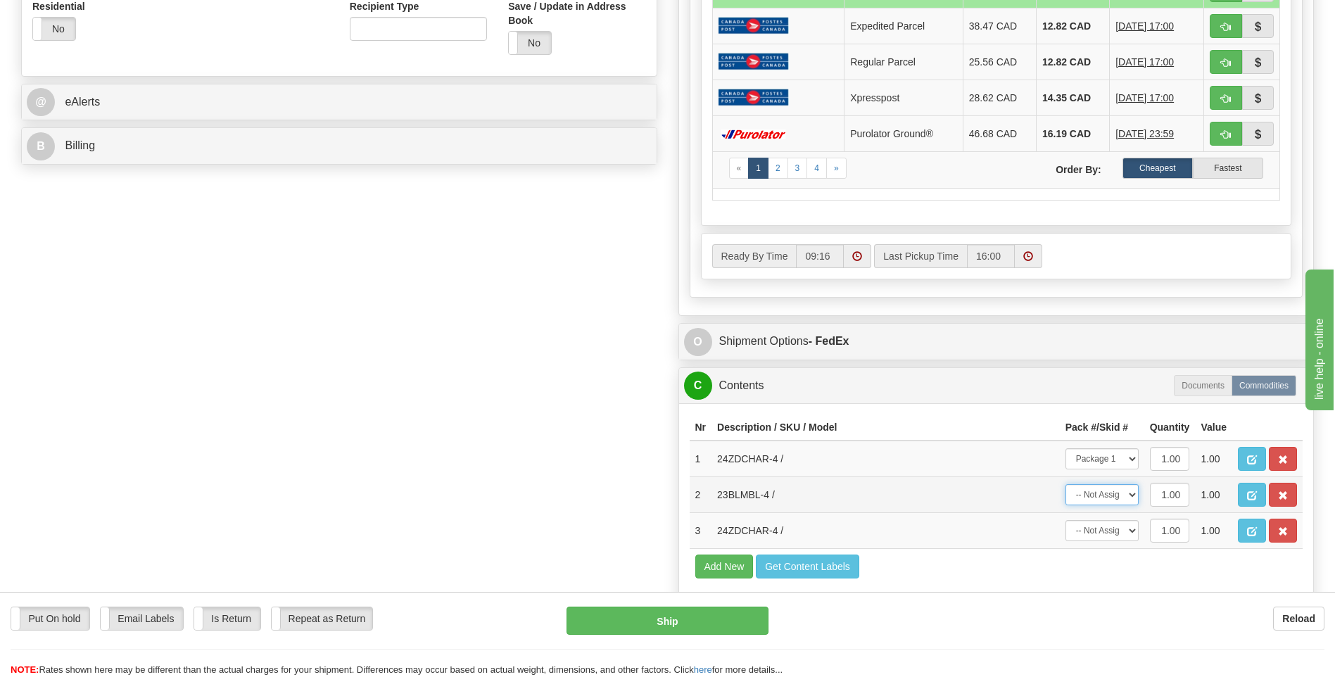
click at [1111, 499] on select "-- Not Assigned -- Package 1" at bounding box center [1102, 494] width 73 height 21
select select "0"
click at [1066, 484] on select "-- Not Assigned -- Package 1" at bounding box center [1102, 494] width 73 height 21
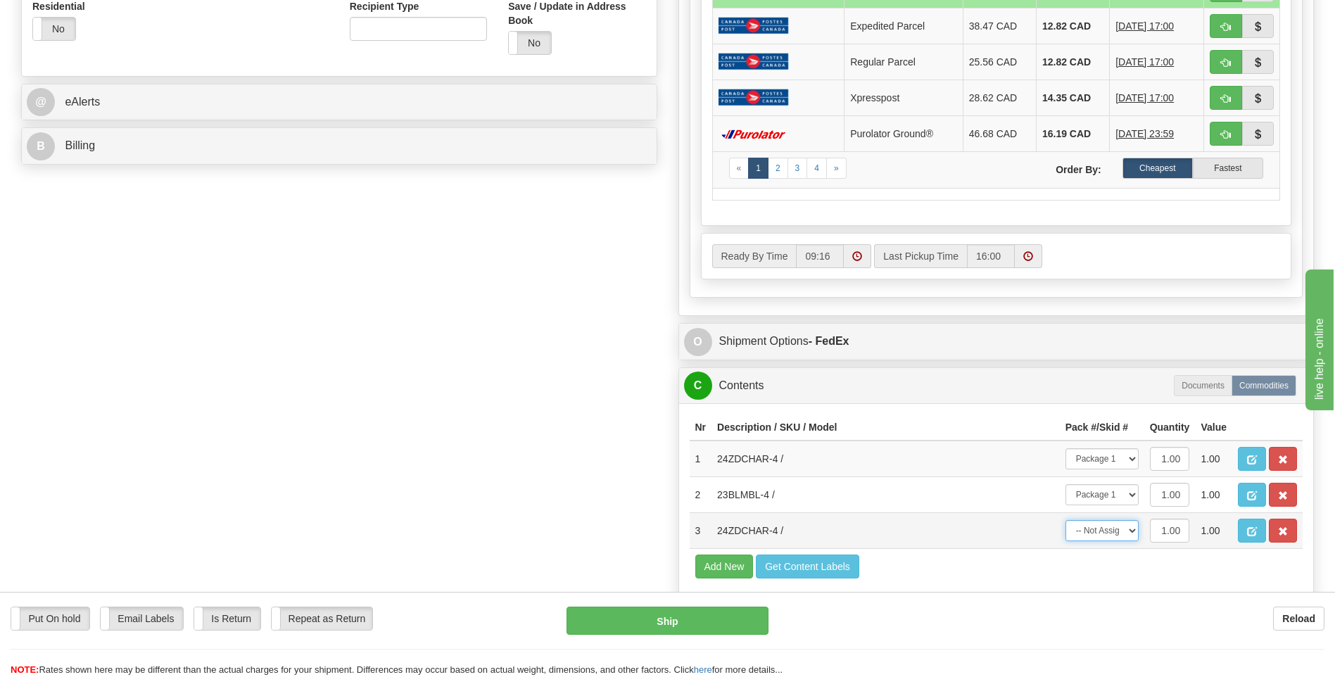
click at [1115, 533] on select "-- Not Assigned -- Package 1" at bounding box center [1102, 530] width 73 height 21
select select "0"
click at [1066, 520] on select "-- Not Assigned -- Package 1" at bounding box center [1102, 530] width 73 height 21
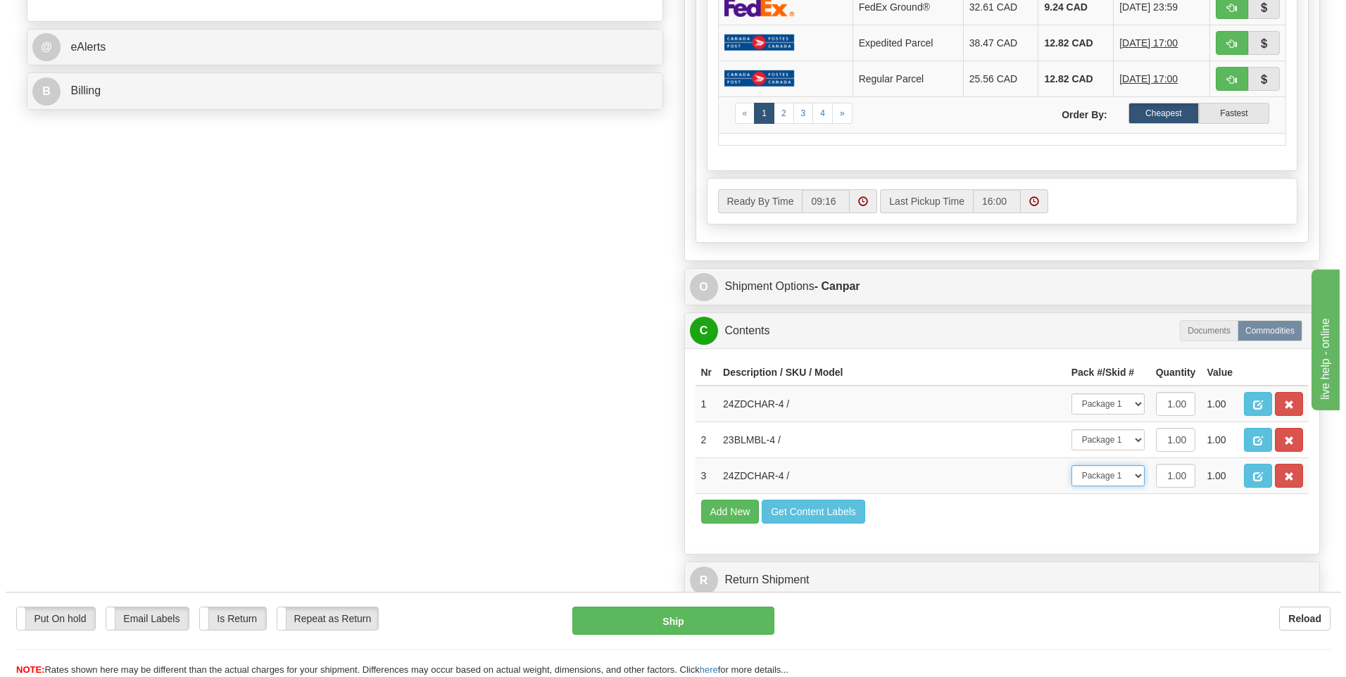
scroll to position [704, 0]
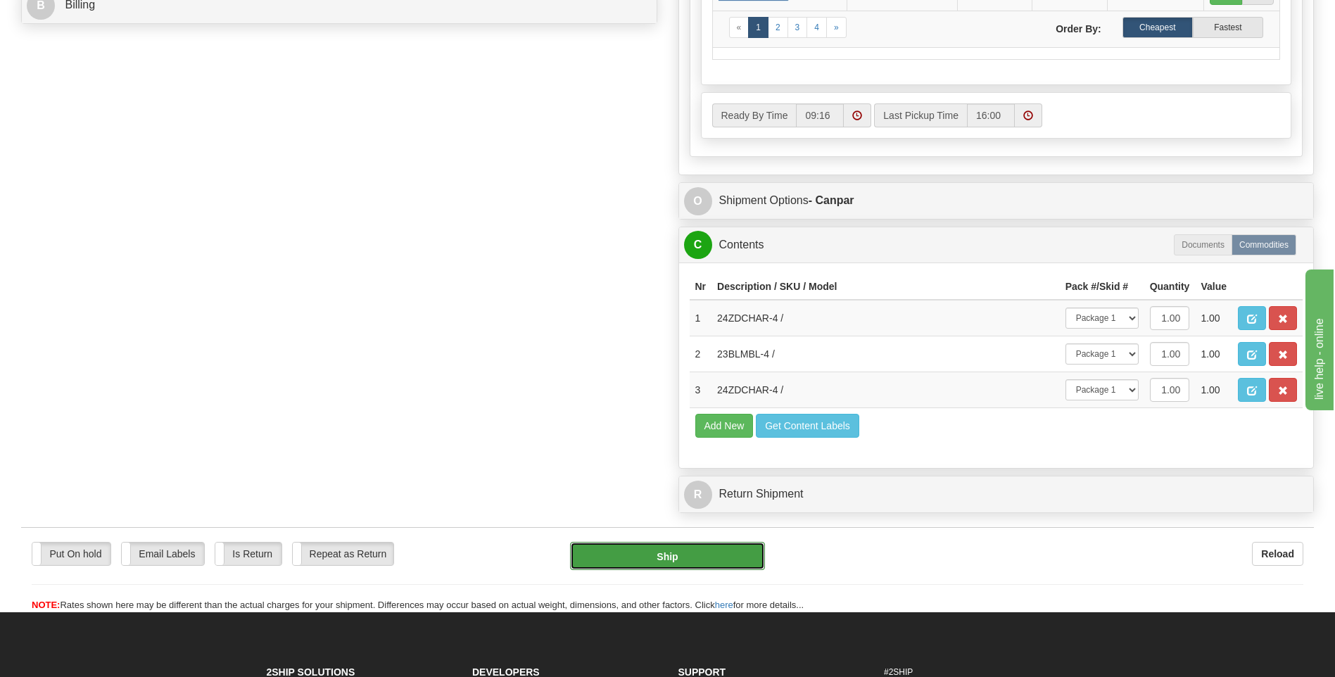
click at [651, 550] on button "Ship" at bounding box center [667, 556] width 194 height 28
type input "1"
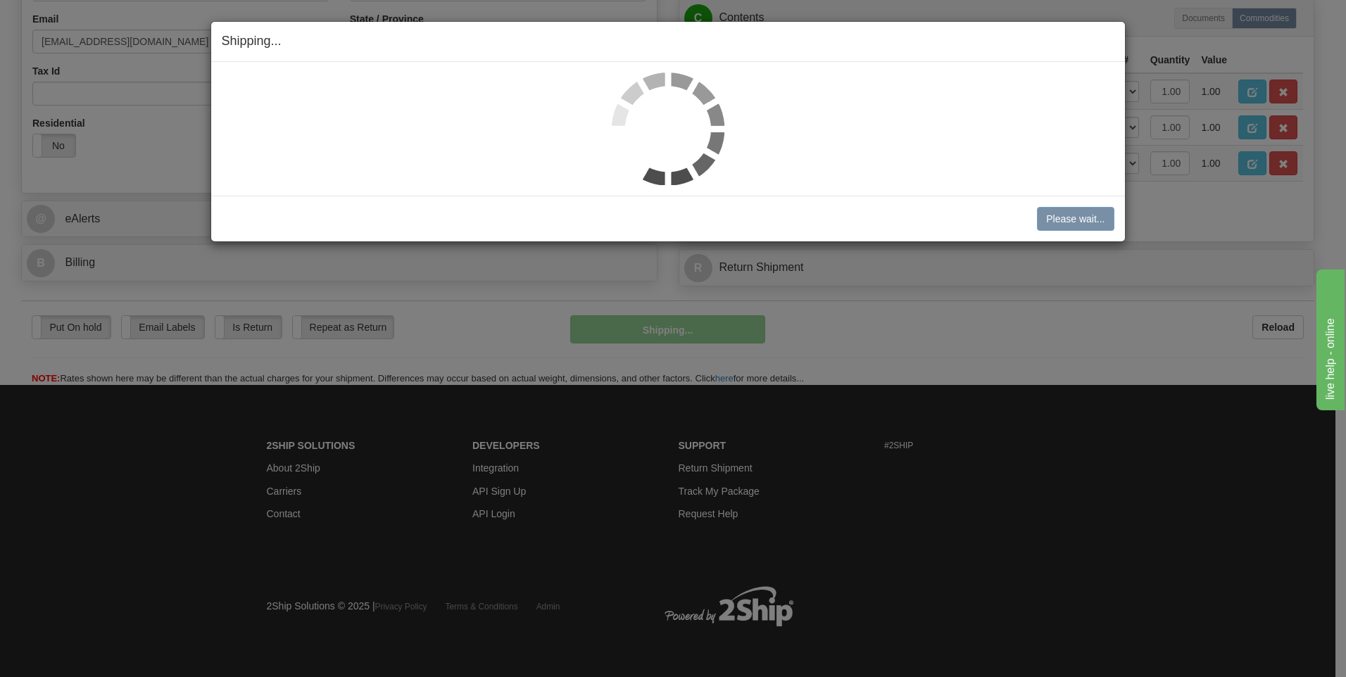
scroll to position [446, 0]
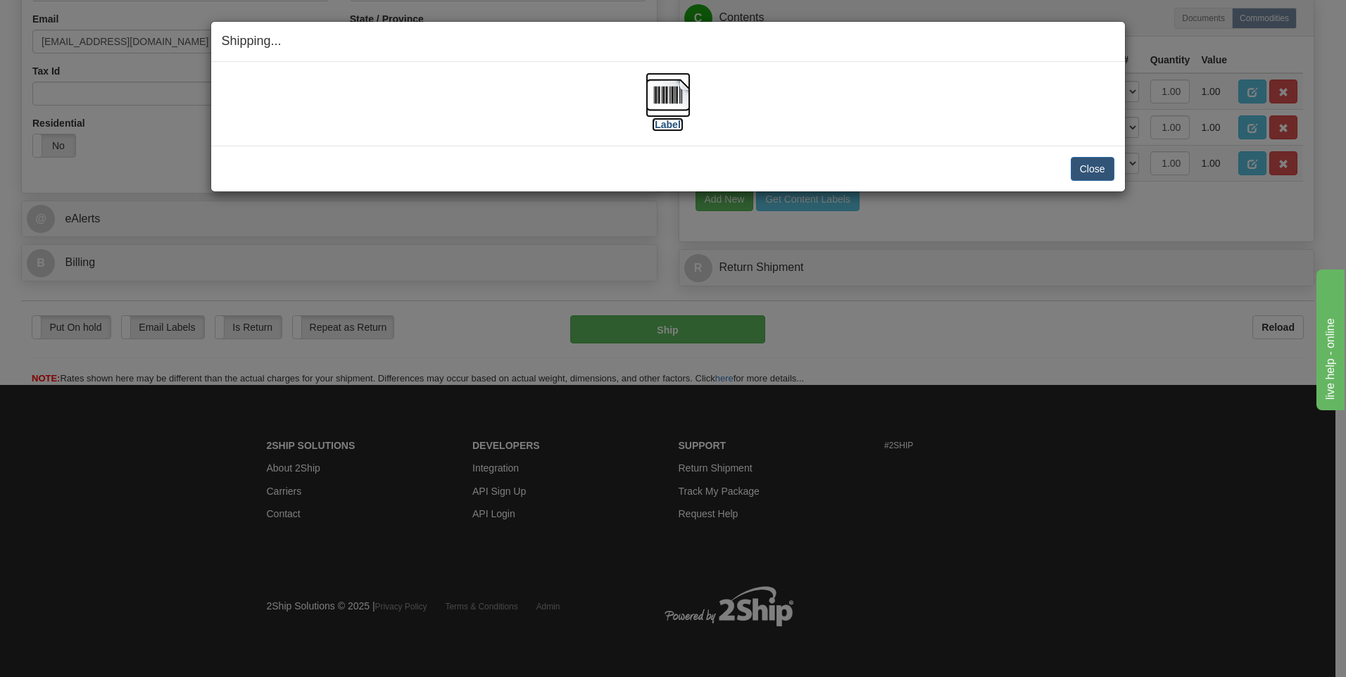
click at [672, 119] on label "[Label]" at bounding box center [668, 125] width 32 height 14
click at [1071, 168] on button "Close" at bounding box center [1093, 169] width 44 height 24
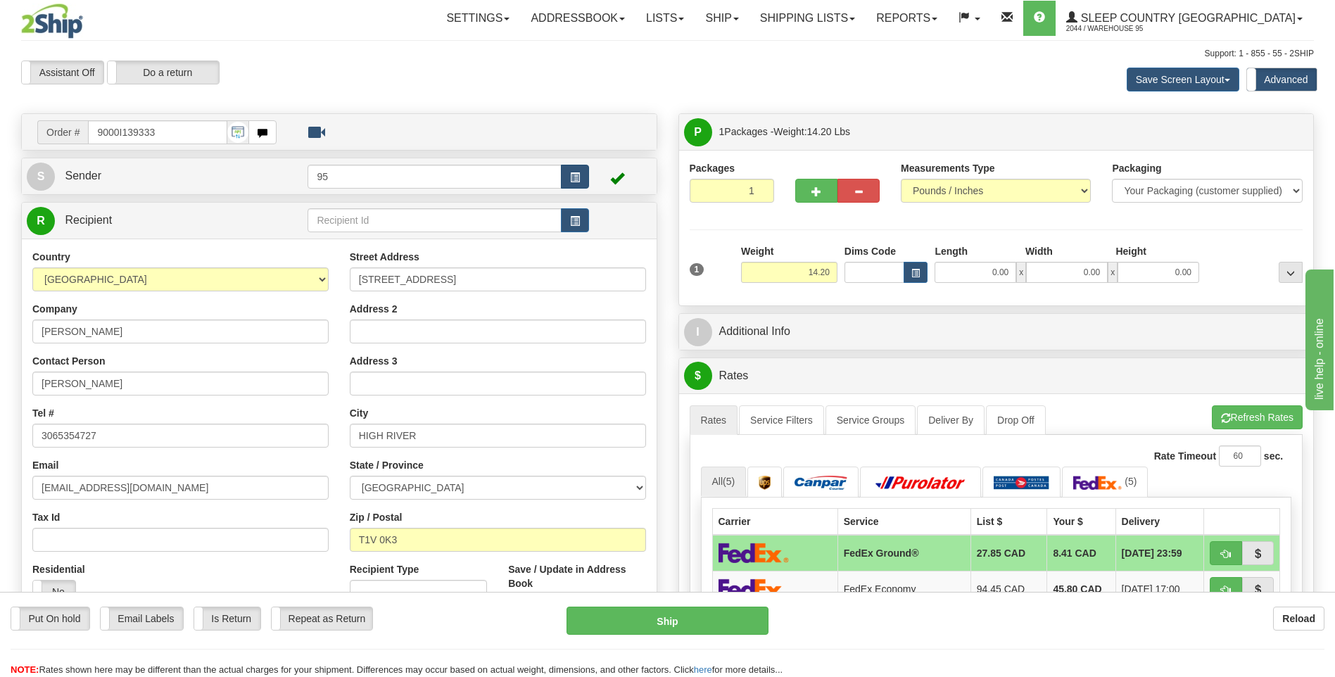
click at [588, 187] on tr "S Sender 95" at bounding box center [339, 176] width 625 height 29
click at [585, 182] on button "button" at bounding box center [575, 177] width 28 height 24
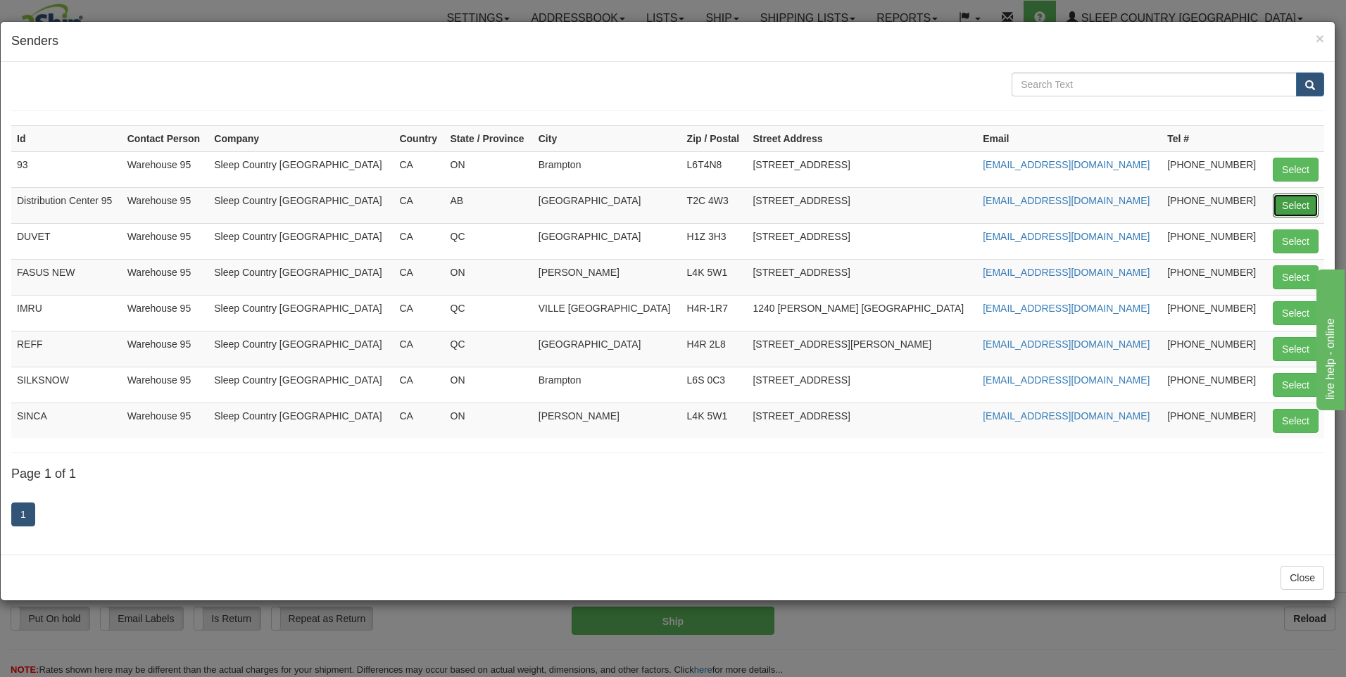
click at [1289, 195] on button "Select" at bounding box center [1296, 206] width 46 height 24
type input "Distribution Center 95"
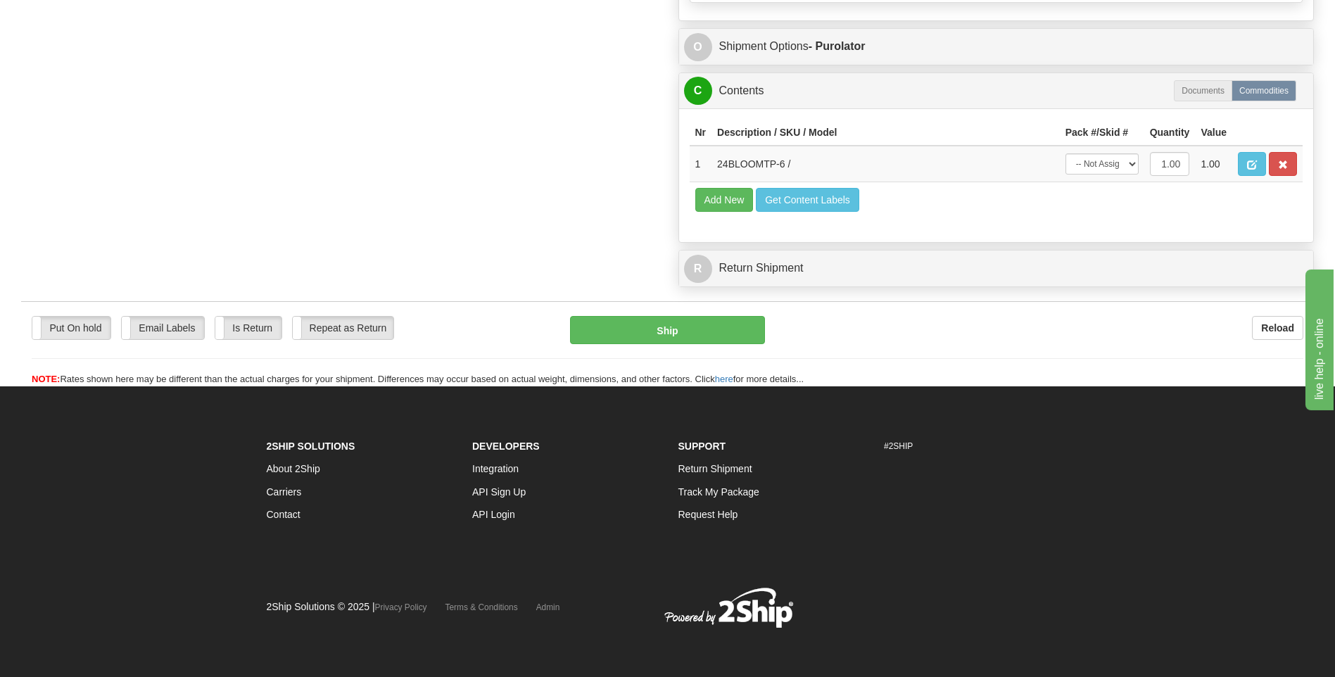
scroll to position [859, 0]
click at [1099, 163] on select "-- Not Assigned -- Package 1" at bounding box center [1102, 163] width 73 height 21
select select "0"
click at [1066, 153] on select "-- Not Assigned -- Package 1" at bounding box center [1102, 163] width 73 height 21
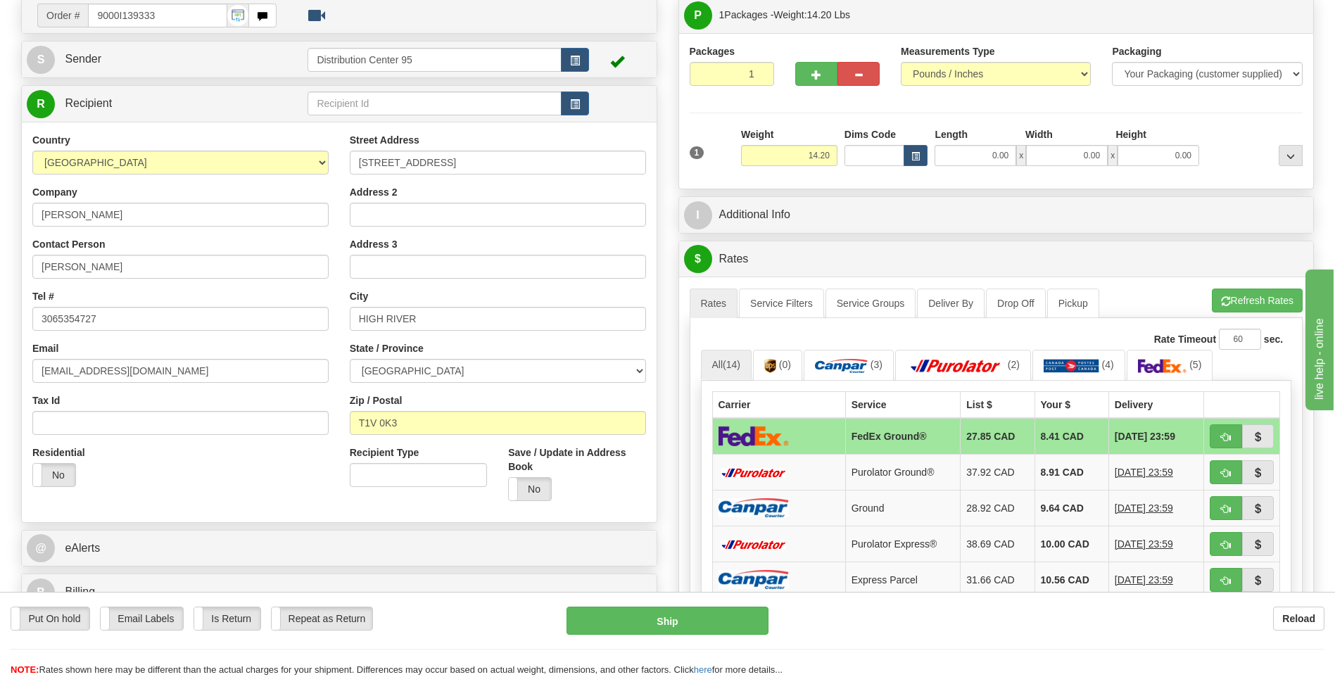
scroll to position [15, 0]
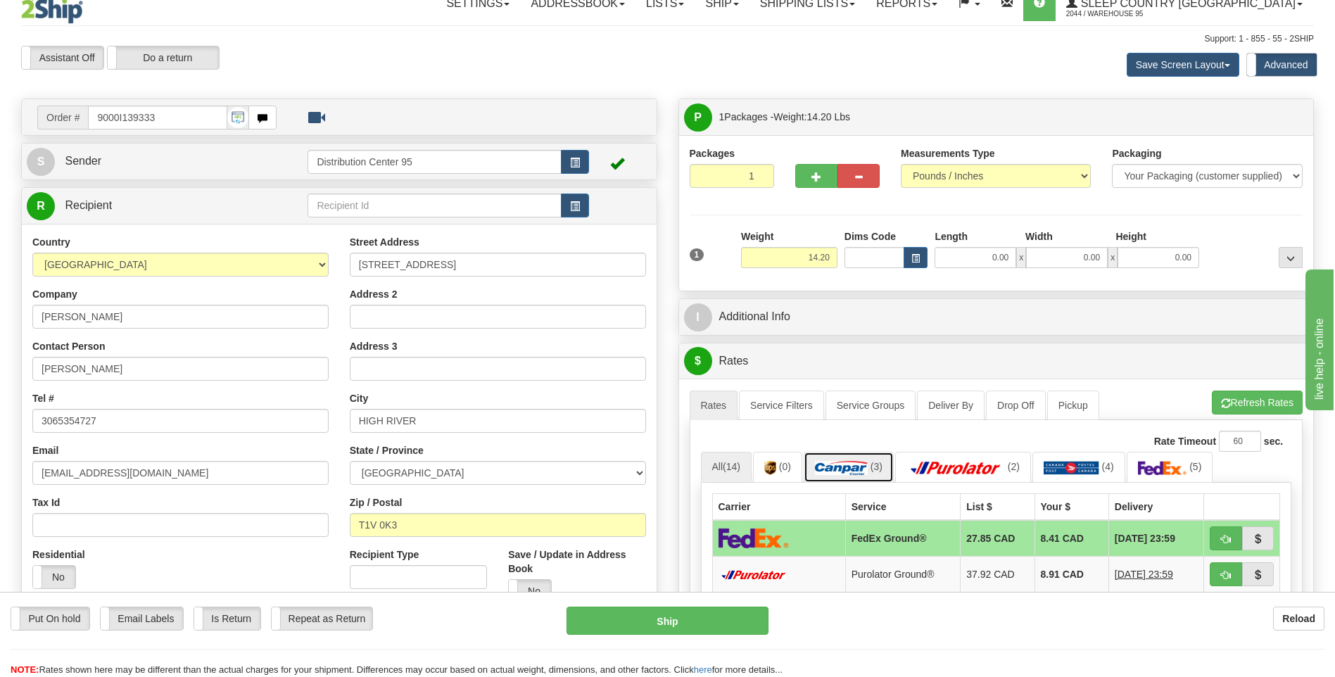
click at [856, 461] on img at bounding box center [841, 468] width 53 height 14
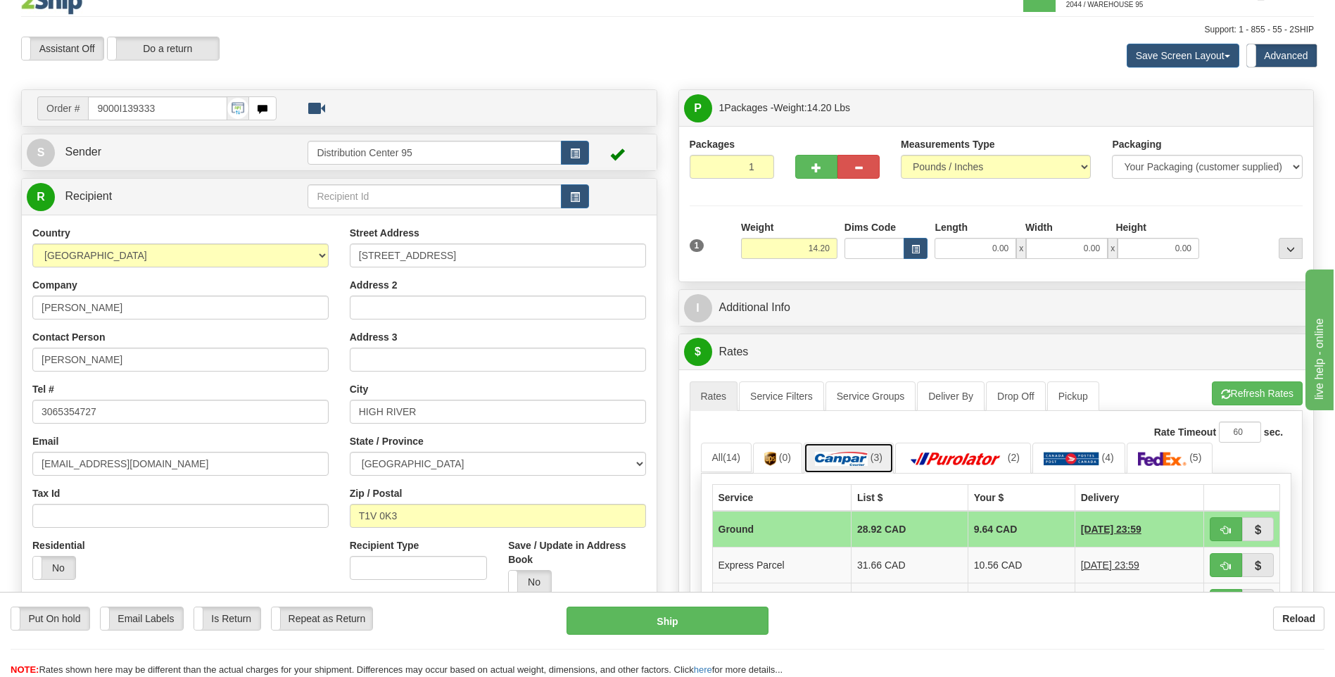
scroll to position [85, 0]
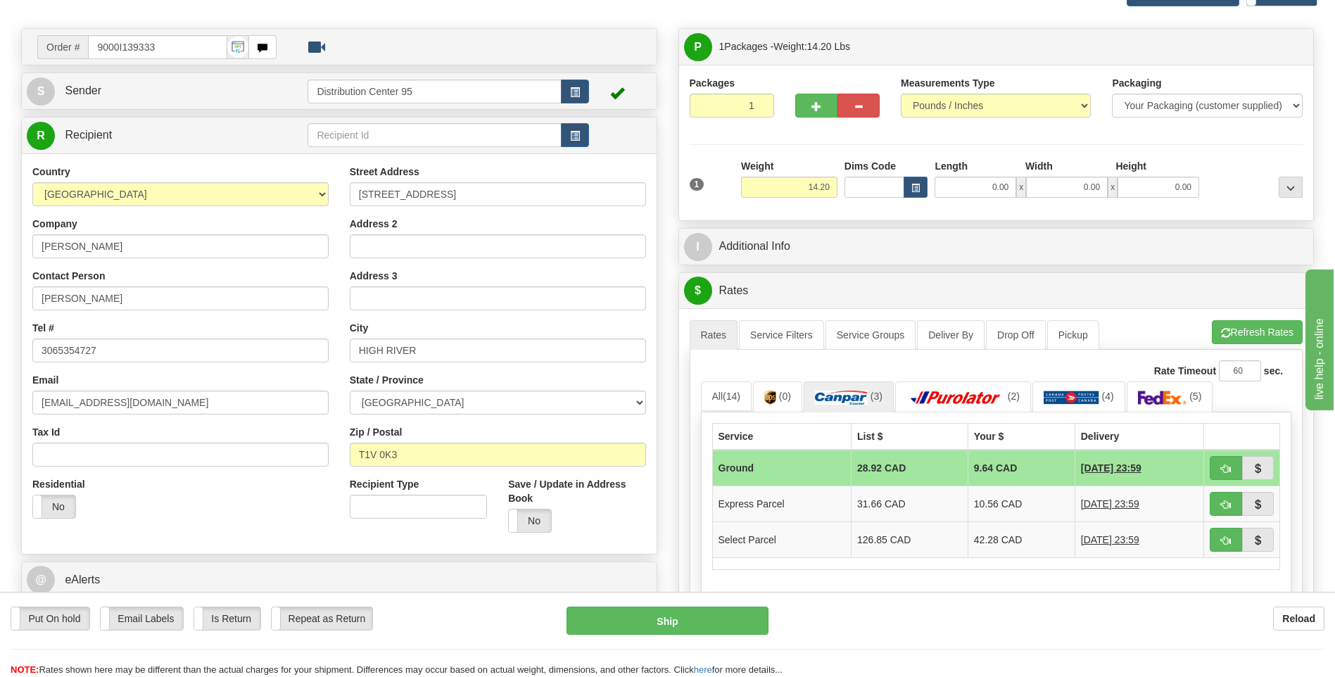
click at [797, 472] on td "Ground" at bounding box center [781, 468] width 139 height 37
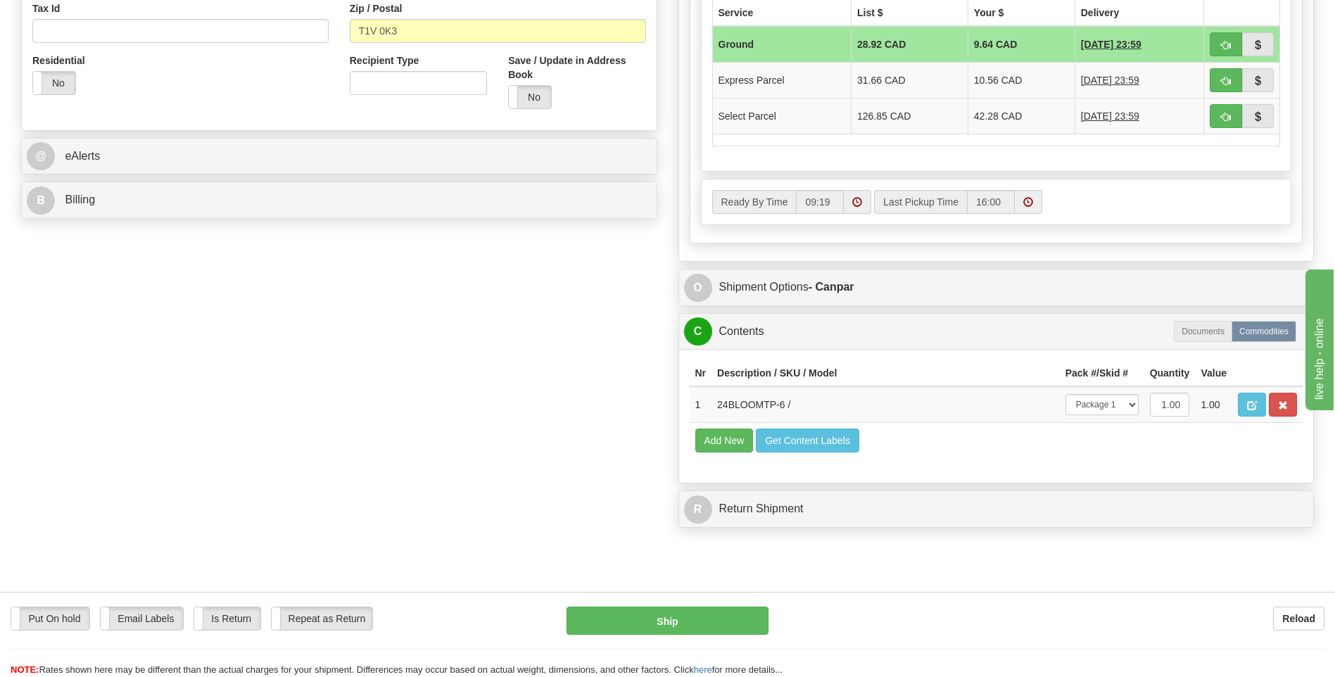
scroll to position [648, 0]
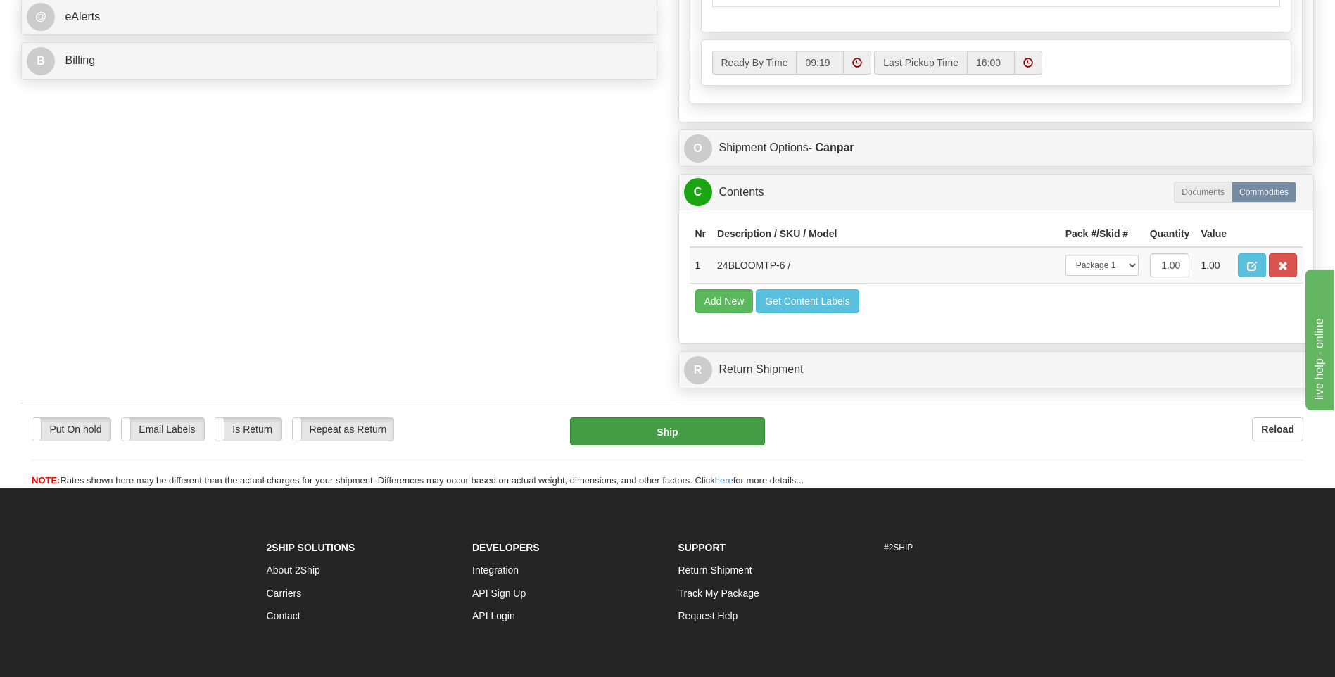
click at [679, 448] on div "Put On hold Put On hold Email Labels Email Labels Edit Is Return Is Return Repe…" at bounding box center [667, 452] width 1293 height 70
click at [679, 444] on button "Ship" at bounding box center [667, 431] width 194 height 28
type input "1"
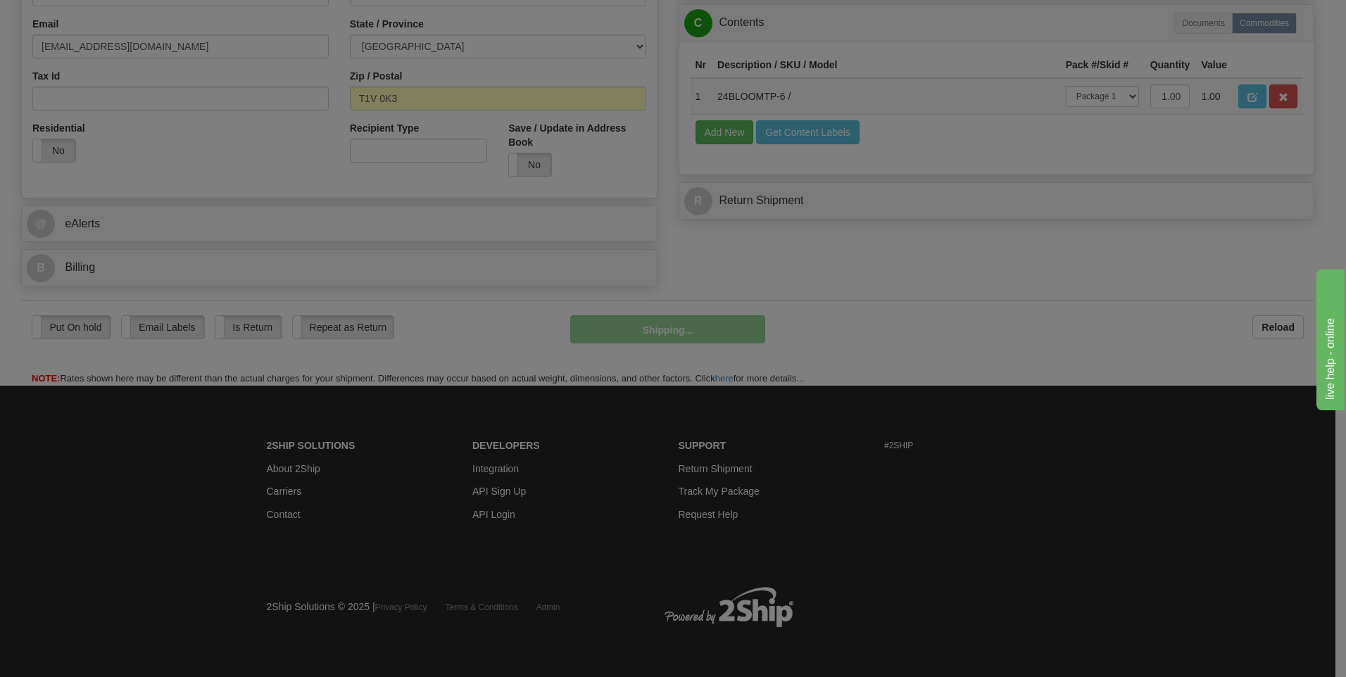
scroll to position [442, 0]
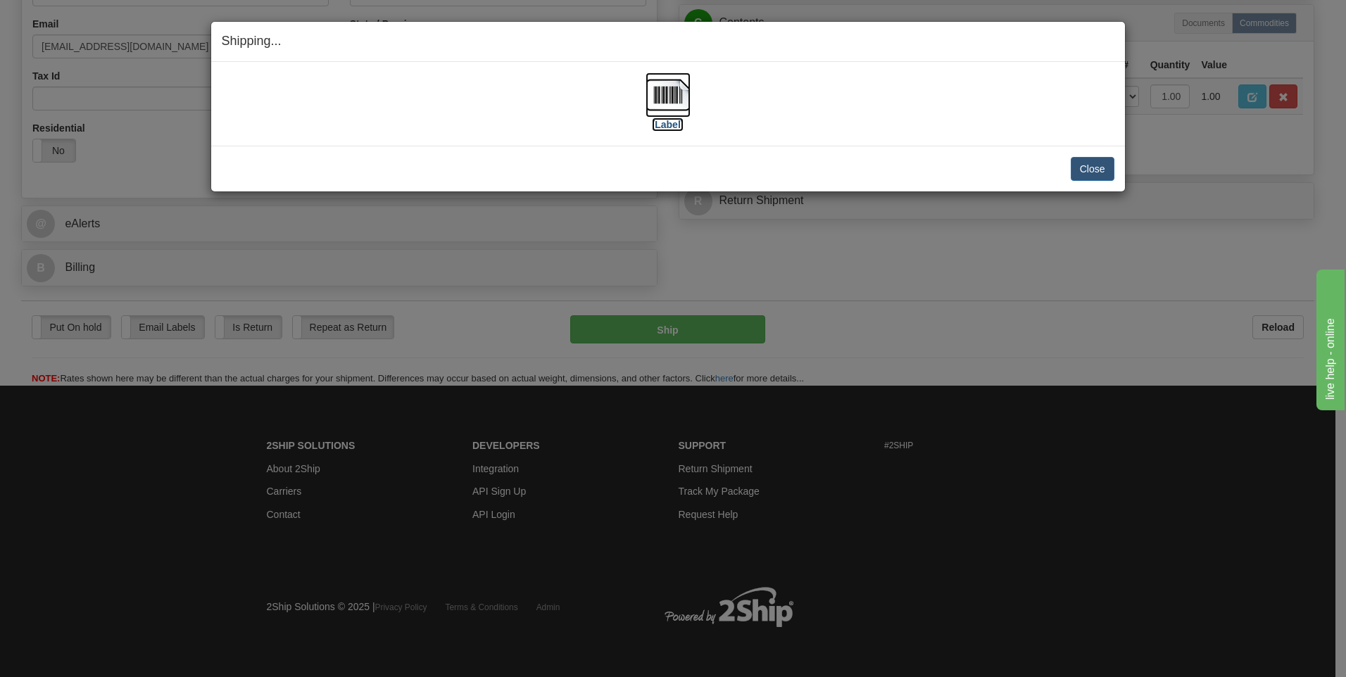
click at [657, 122] on label "[Label]" at bounding box center [668, 125] width 32 height 14
click at [1092, 174] on button "Close" at bounding box center [1093, 169] width 44 height 24
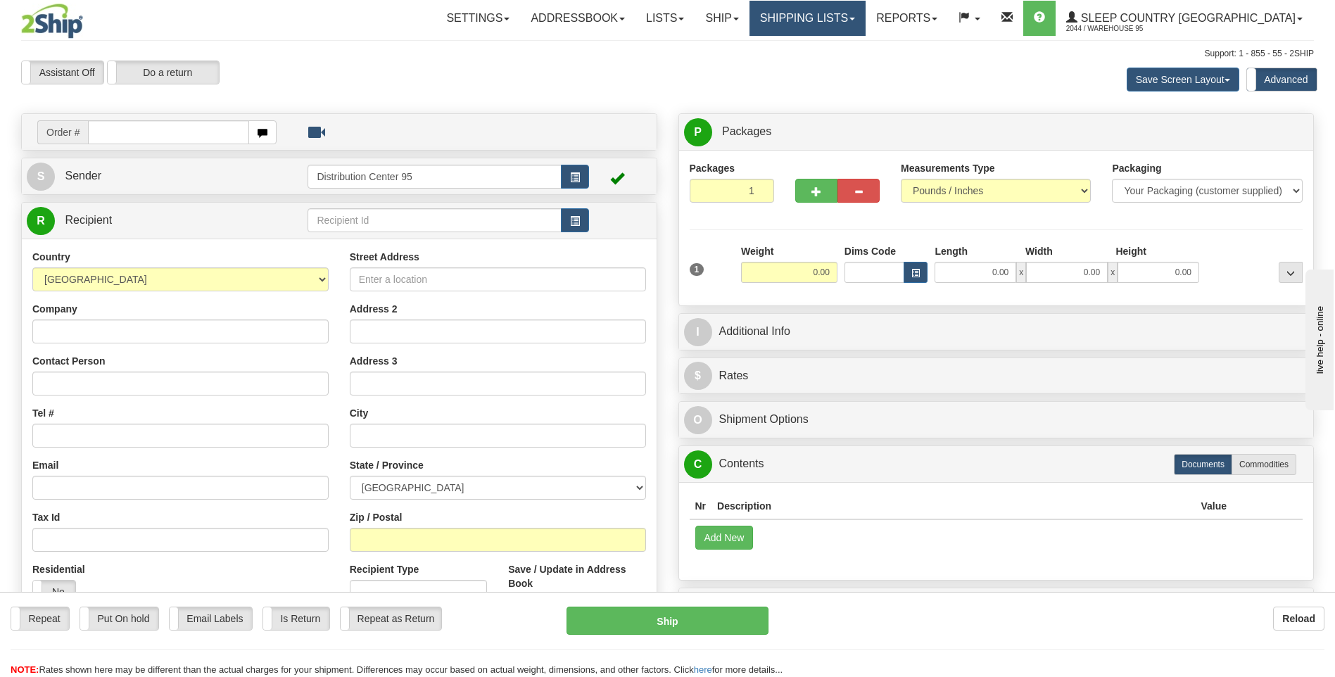
click at [866, 12] on link "Shipping lists" at bounding box center [808, 18] width 116 height 35
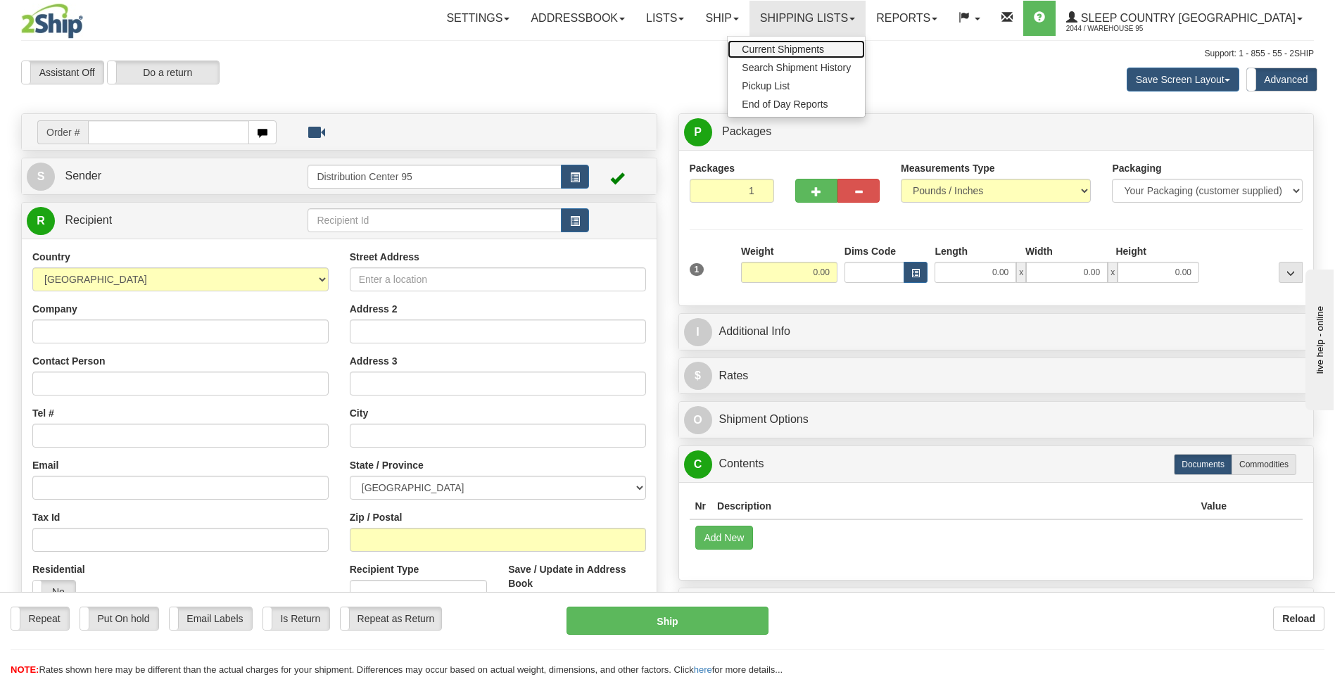
click at [824, 45] on span "Current Shipments" at bounding box center [783, 49] width 82 height 11
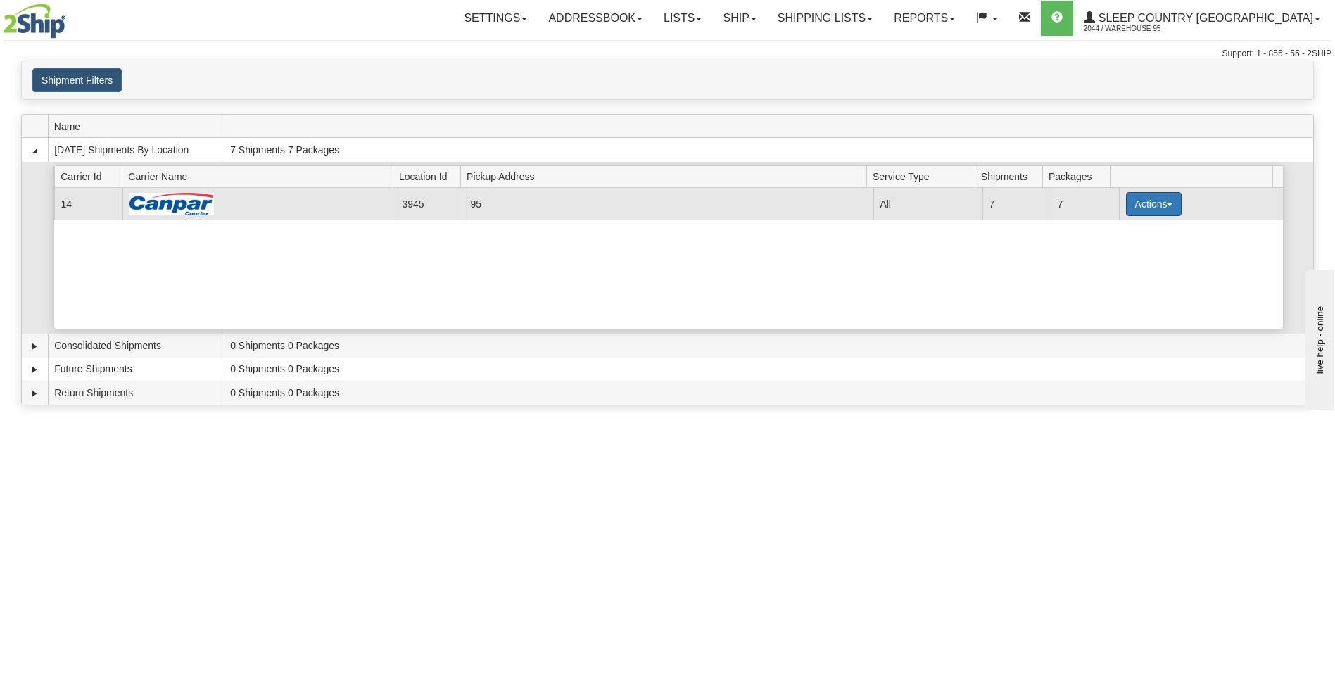
click at [1158, 203] on button "Actions" at bounding box center [1154, 204] width 56 height 24
click at [1107, 248] on span "Close" at bounding box center [1099, 249] width 32 height 10
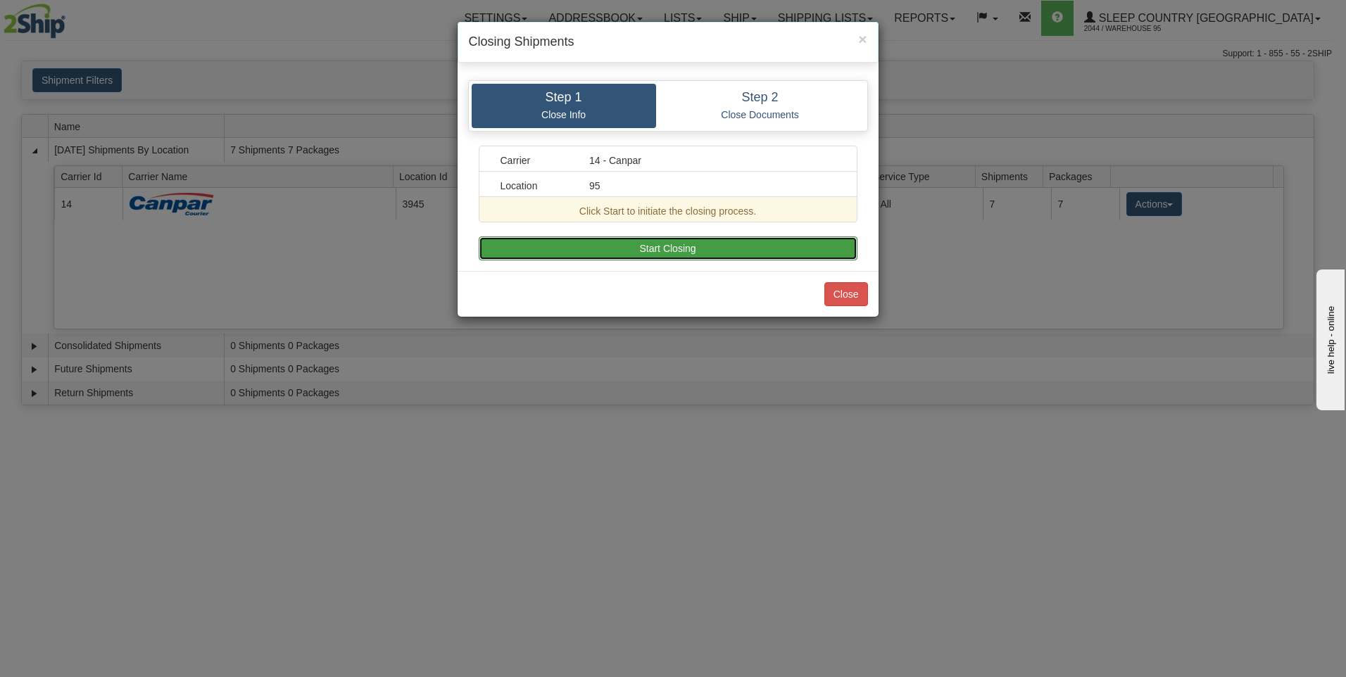
click at [704, 240] on button "Start Closing" at bounding box center [668, 248] width 379 height 24
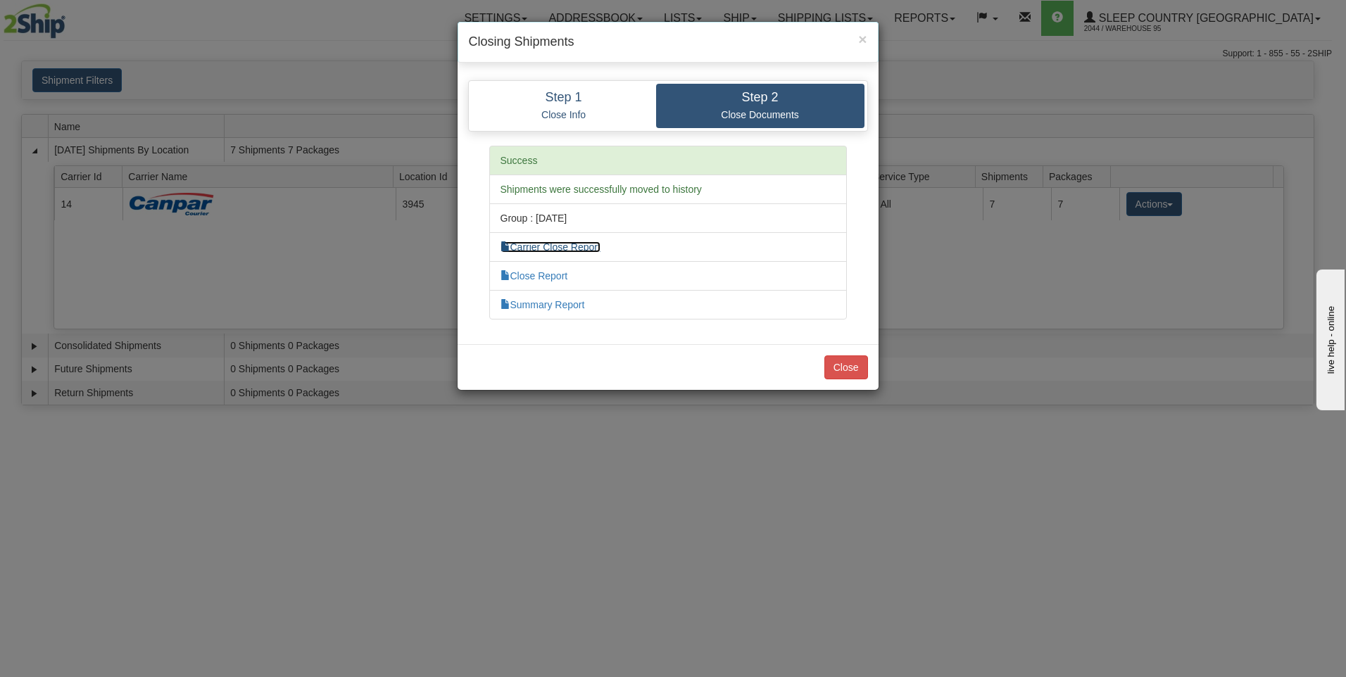
click at [548, 244] on link "Carrier Close Report" at bounding box center [550, 246] width 100 height 11
click at [576, 311] on li "Summary Report" at bounding box center [668, 305] width 358 height 30
click at [546, 290] on li "Summary Report" at bounding box center [668, 305] width 358 height 30
click at [541, 302] on link "Summary Report" at bounding box center [542, 304] width 84 height 11
